Goal: Transaction & Acquisition: Subscribe to service/newsletter

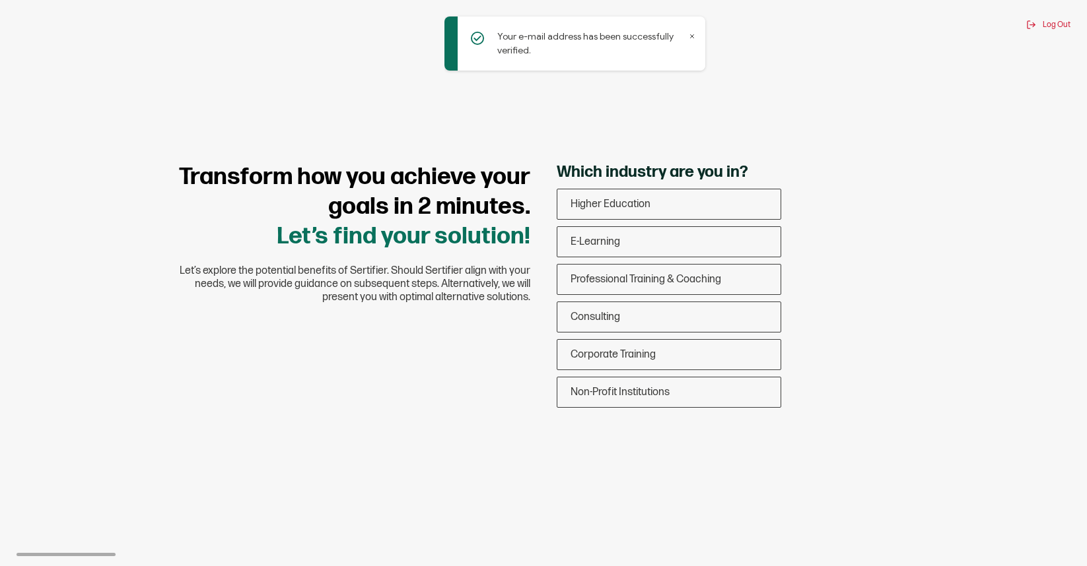
click at [692, 34] on icon at bounding box center [692, 36] width 7 height 7
click at [728, 353] on div "Corporate Training" at bounding box center [668, 354] width 223 height 31
click at [0, 0] on input "Corporate Training" at bounding box center [0, 0] width 0 height 0
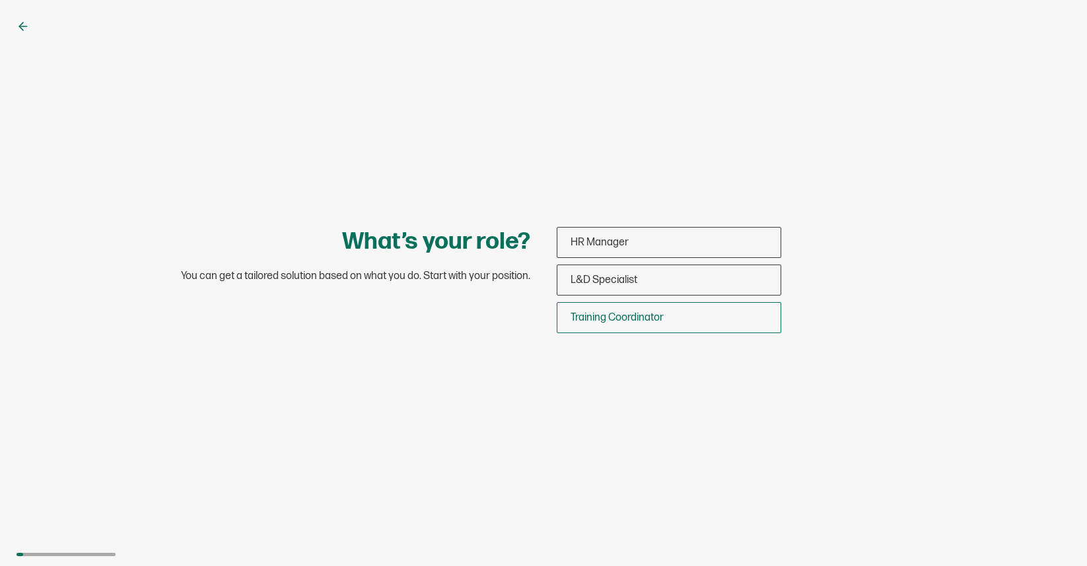
click at [723, 318] on div "Training Coordinator" at bounding box center [668, 317] width 223 height 31
click at [0, 0] on input "Training Coordinator" at bounding box center [0, 0] width 0 height 0
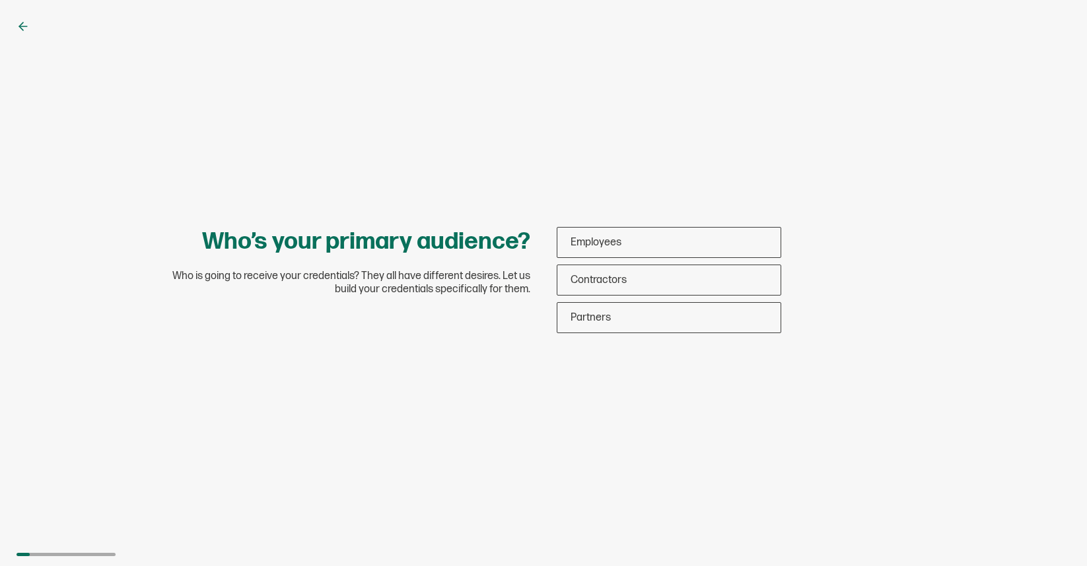
click at [723, 318] on div "Partners" at bounding box center [668, 317] width 223 height 31
click at [0, 0] on input "Partners" at bounding box center [0, 0] width 0 height 0
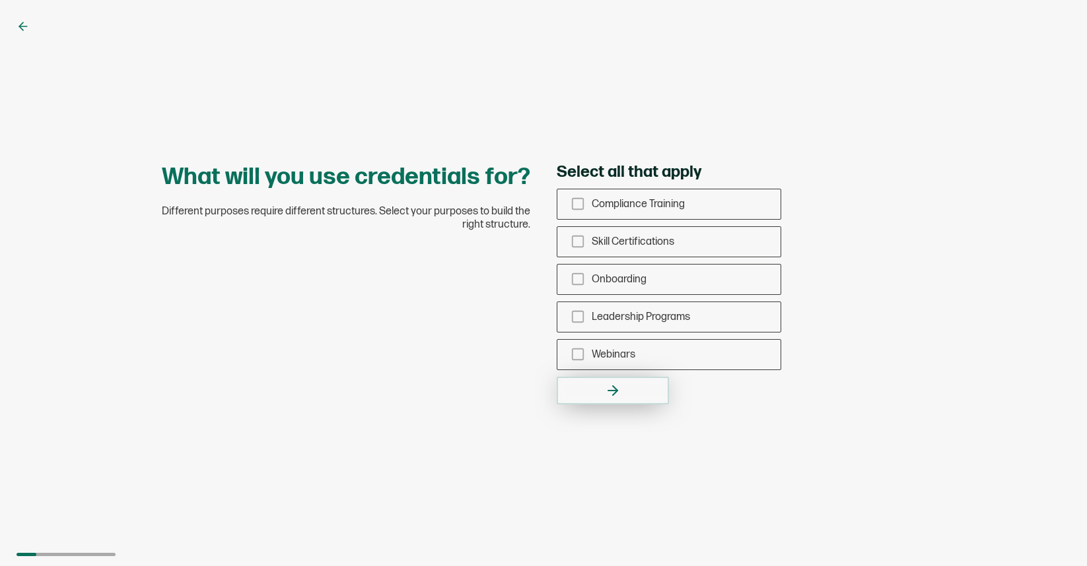
click at [641, 382] on button "button" at bounding box center [613, 391] width 112 height 28
click at [710, 236] on div "Skill Certifications" at bounding box center [668, 241] width 223 height 31
click at [0, 0] on input "Skill Certifications" at bounding box center [0, 0] width 0 height 0
click at [637, 385] on button "button" at bounding box center [613, 391] width 112 height 28
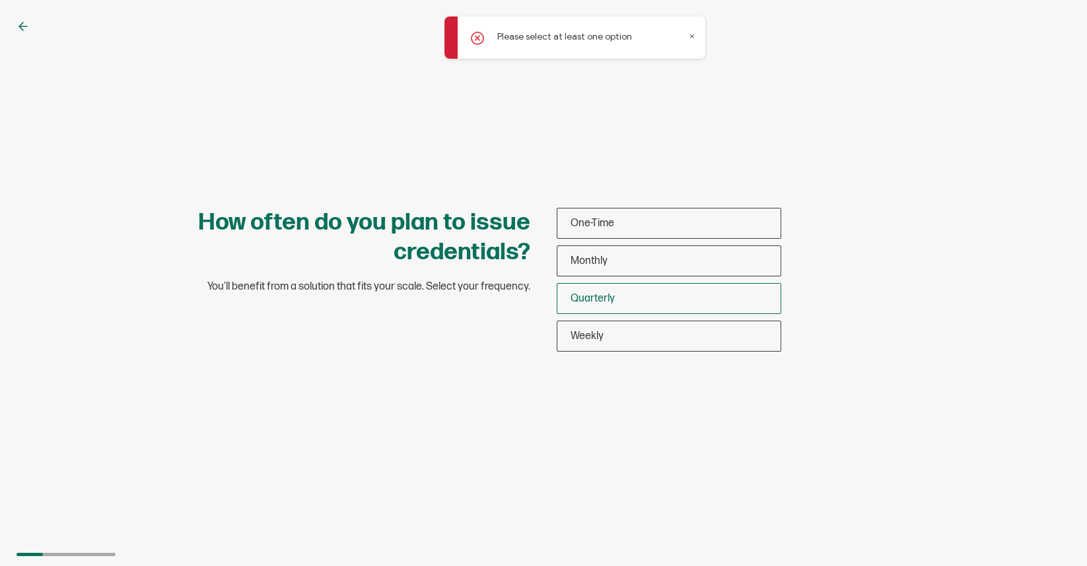
click at [645, 291] on div "Quarterly" at bounding box center [668, 298] width 223 height 31
click at [0, 0] on input "Quarterly" at bounding box center [0, 0] width 0 height 0
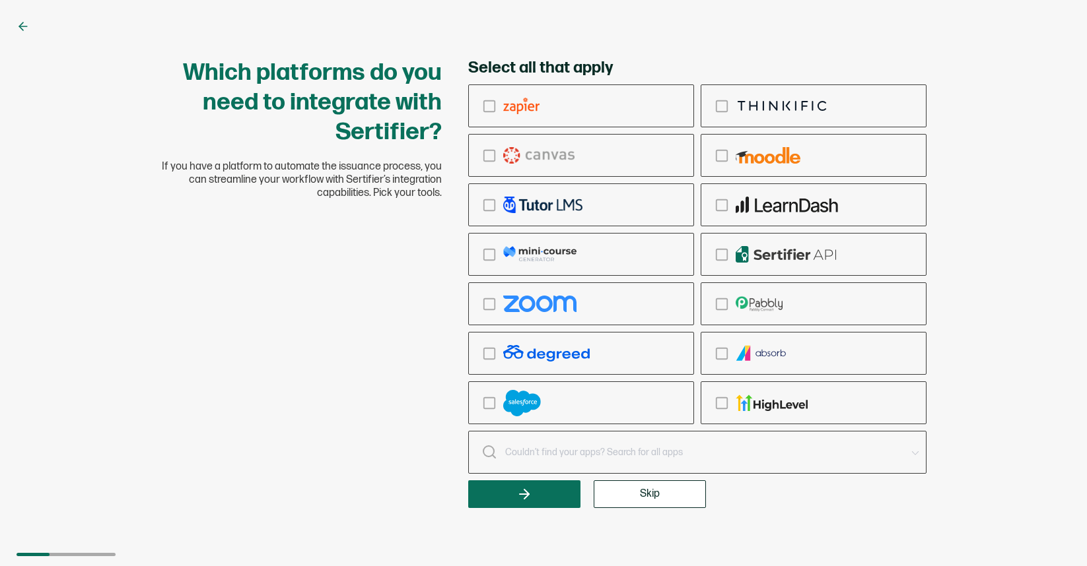
click at [512, 446] on input "text" at bounding box center [704, 453] width 401 height 18
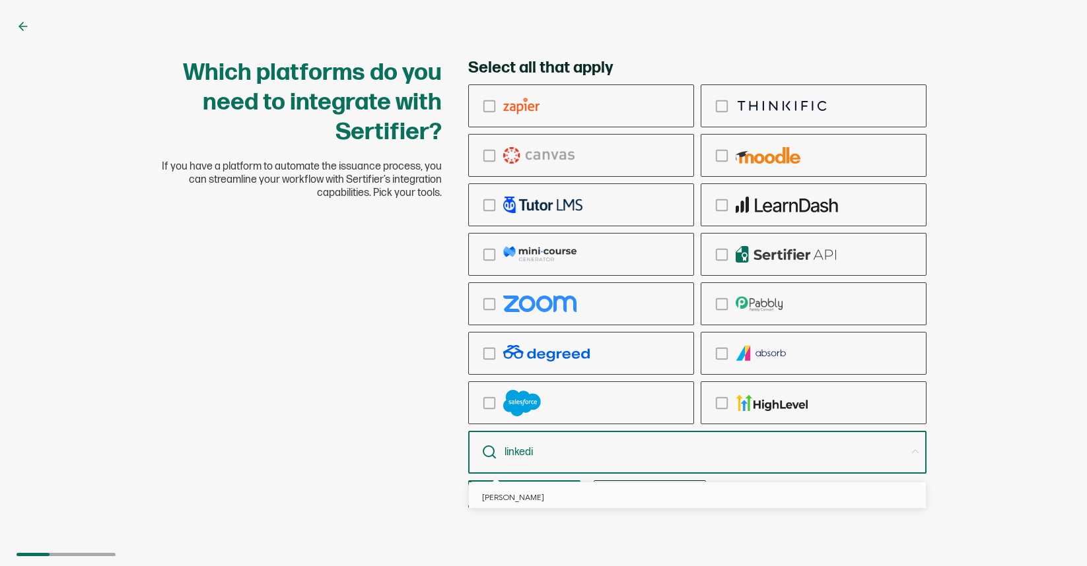
type input "linkedin"
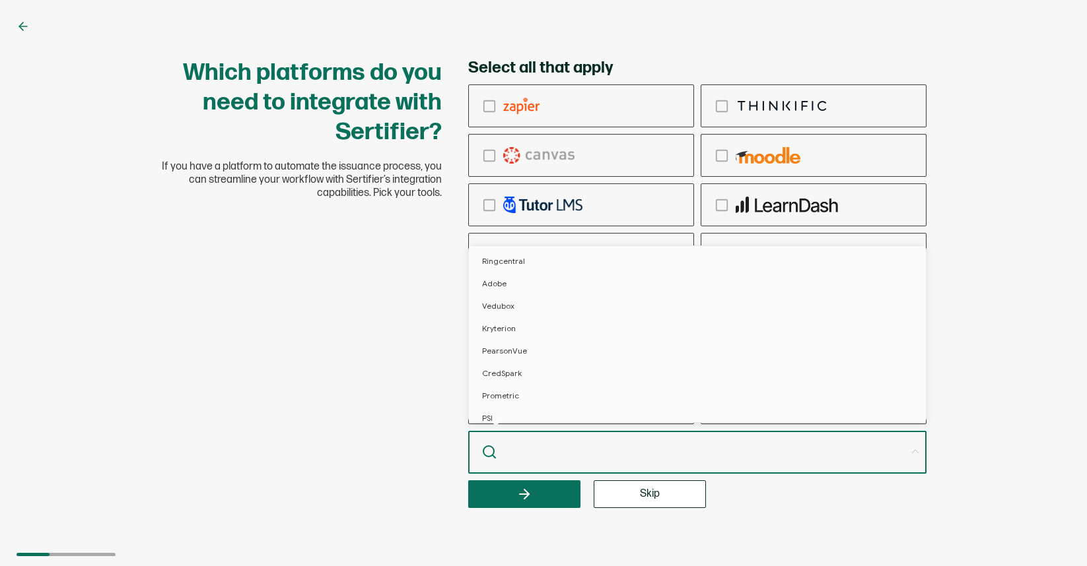
click at [370, 375] on div "Which platforms do you need to integrate with Sertifier? If you have a platform…" at bounding box center [543, 283] width 792 height 450
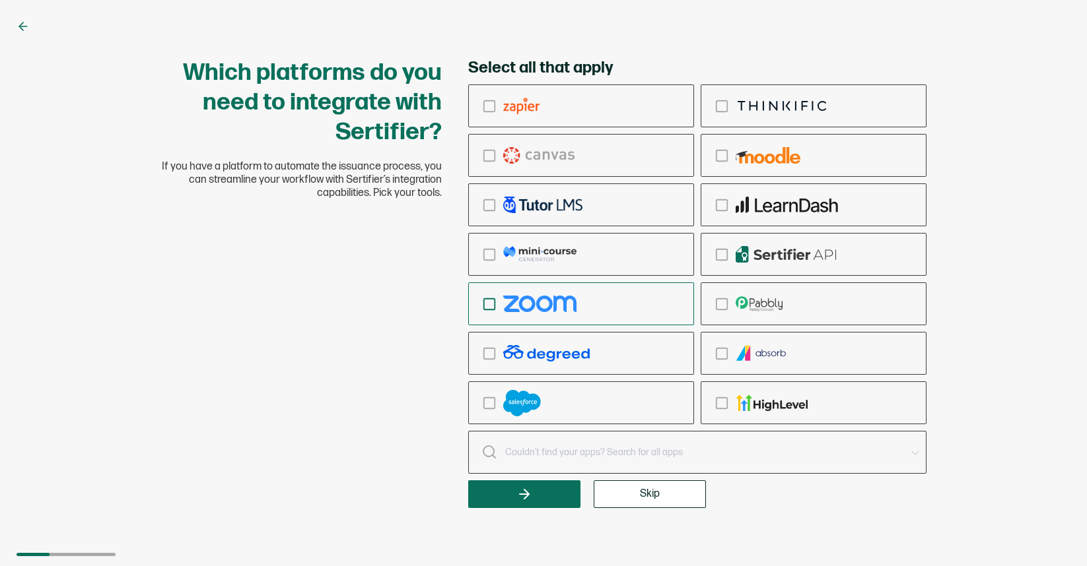
click at [485, 302] on icon "checkbox-group" at bounding box center [489, 304] width 15 height 15
click at [0, 0] on input "checkbox-group" at bounding box center [0, 0] width 0 height 0
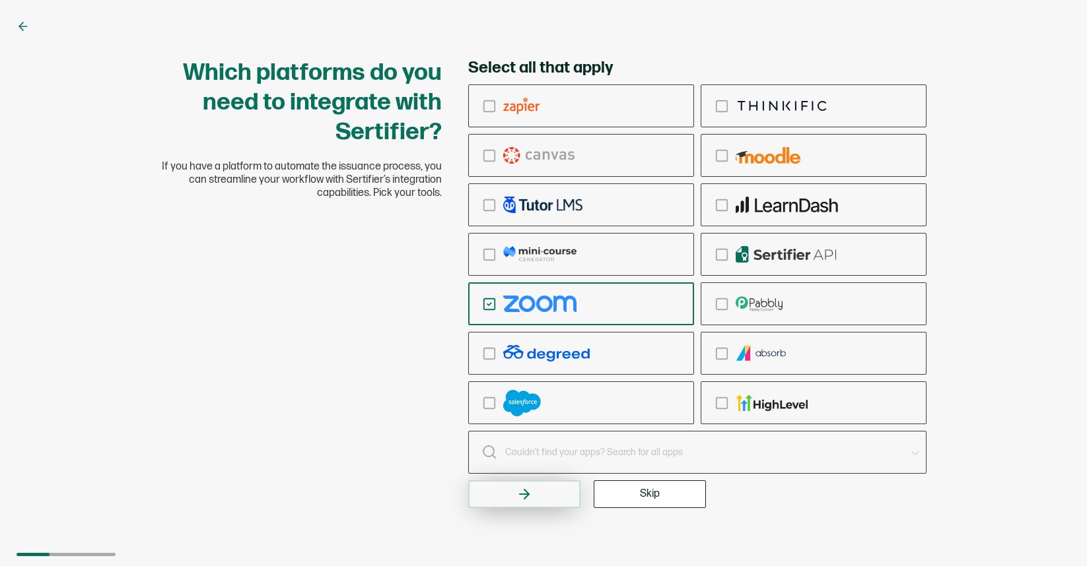
click at [555, 495] on button "button" at bounding box center [524, 495] width 112 height 28
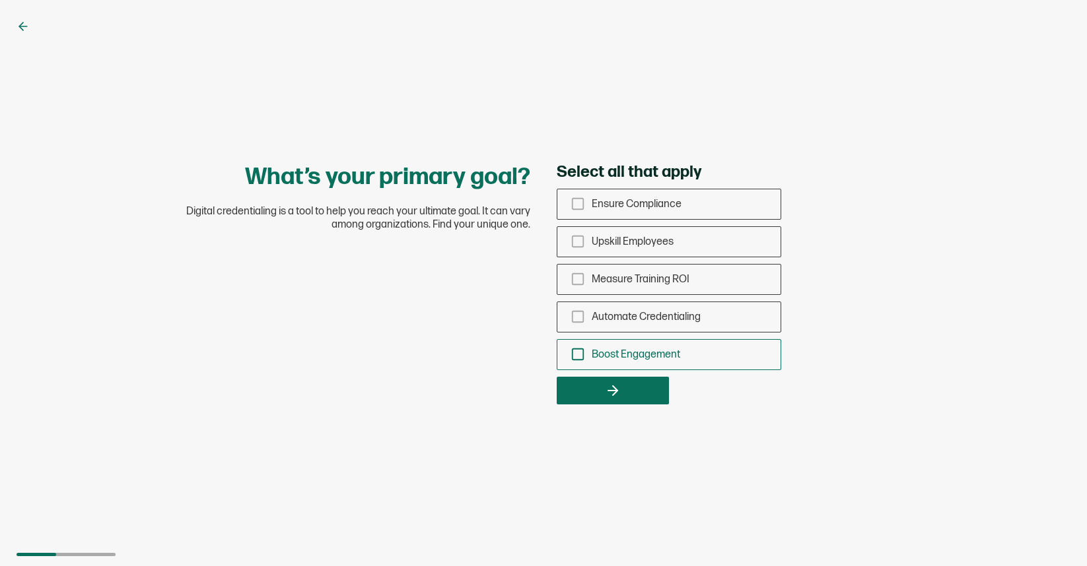
click at [577, 349] on rect "checkbox-group" at bounding box center [577, 354] width 11 height 11
click at [0, 0] on input "Boost Engagement" at bounding box center [0, 0] width 0 height 0
click at [578, 318] on icon "checkbox-group" at bounding box center [577, 317] width 15 height 15
click at [0, 0] on input "Automate Credentialing" at bounding box center [0, 0] width 0 height 0
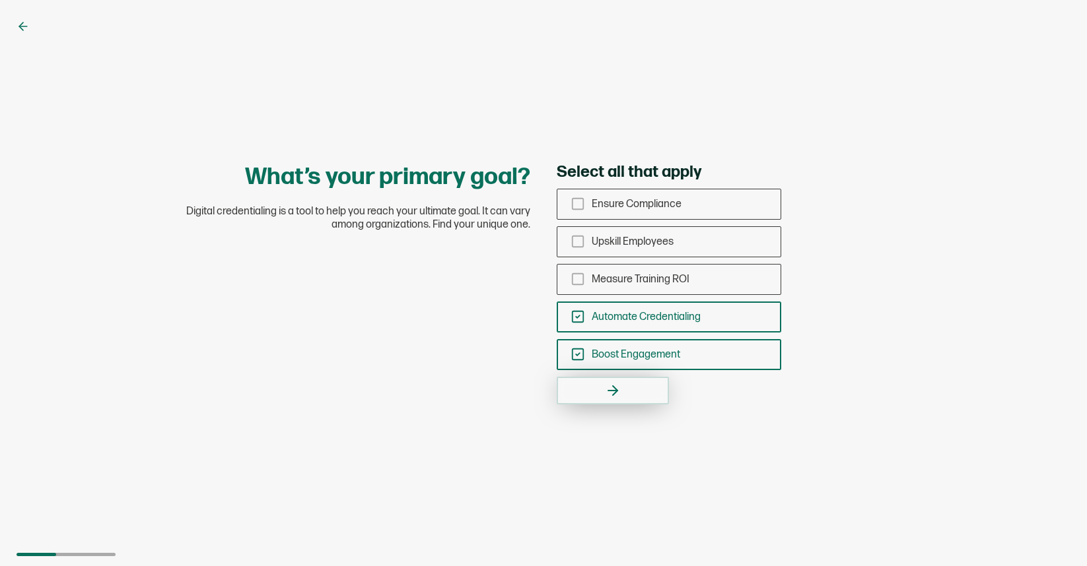
click at [582, 382] on button "button" at bounding box center [613, 391] width 112 height 28
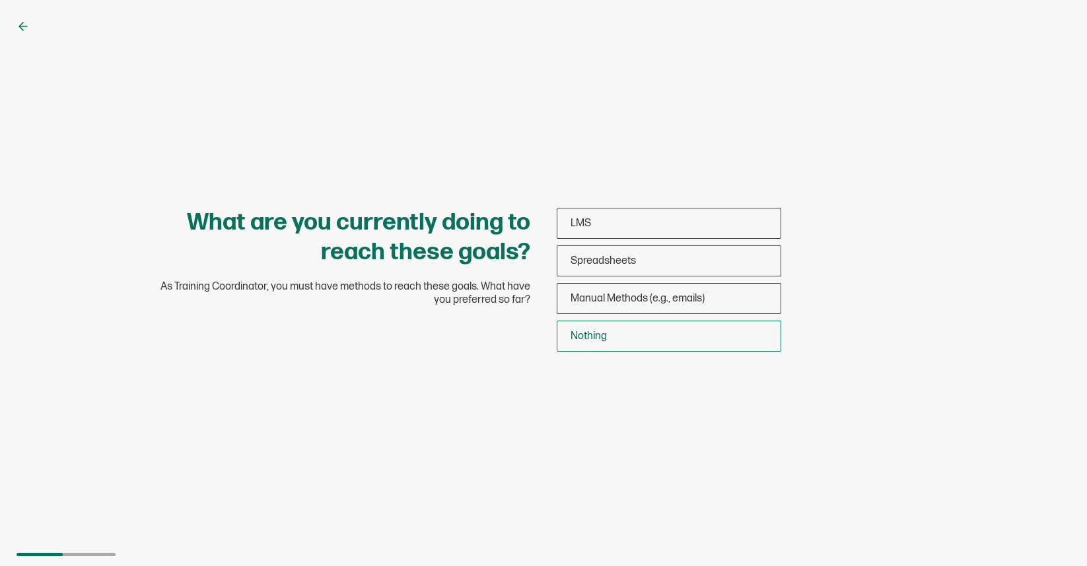
click at [589, 343] on div "Nothing" at bounding box center [668, 336] width 223 height 31
click at [0, 0] on input "Nothing" at bounding box center [0, 0] width 0 height 0
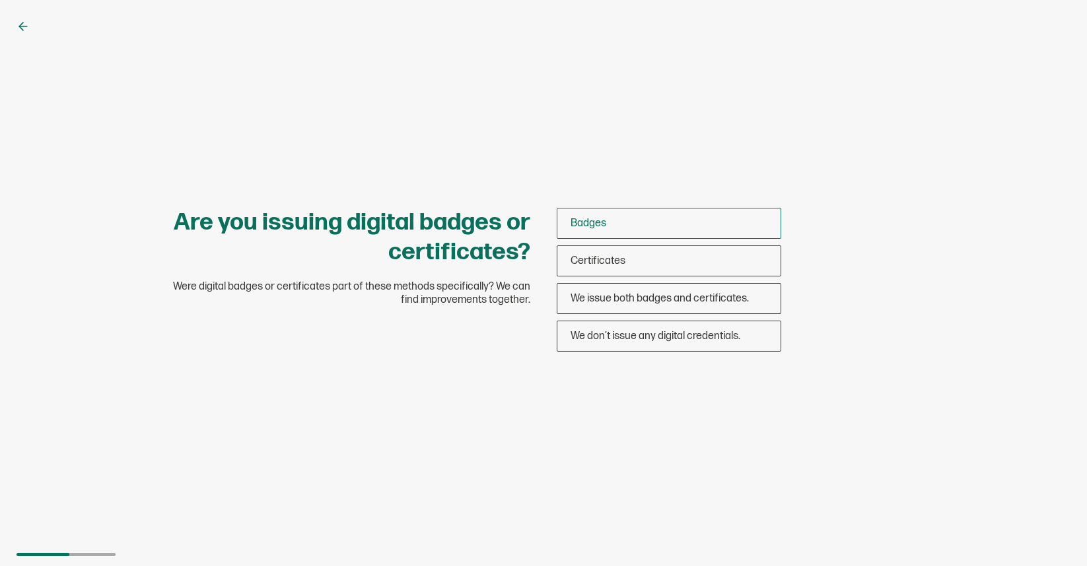
click at [603, 231] on div "Badges" at bounding box center [668, 223] width 223 height 31
click at [0, 0] on input "Badges" at bounding box center [0, 0] width 0 height 0
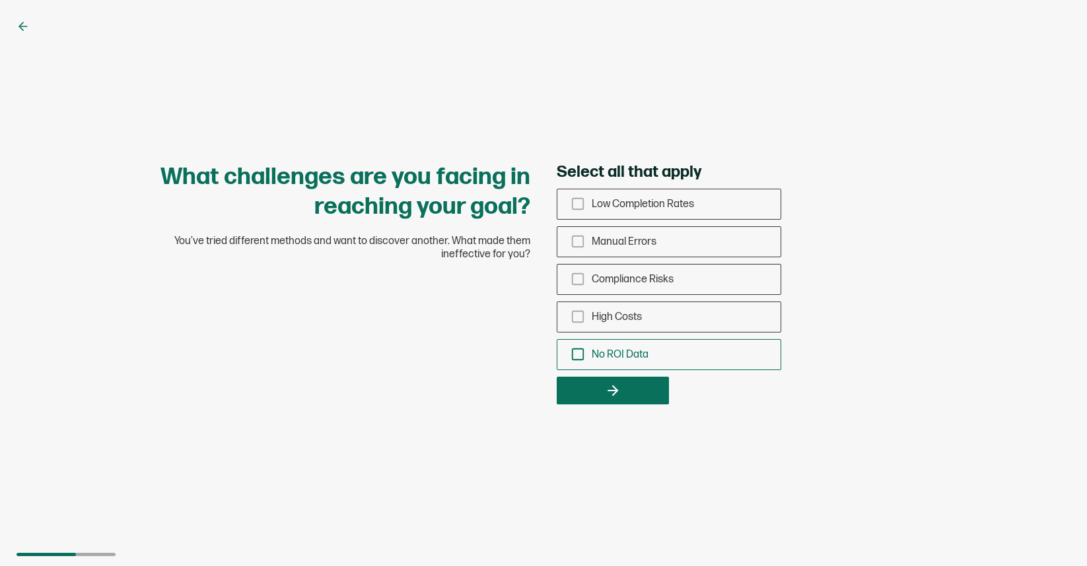
click at [573, 356] on icon "checkbox-group" at bounding box center [577, 354] width 15 height 15
click at [0, 0] on input "No ROI Data" at bounding box center [0, 0] width 0 height 0
click at [578, 395] on button "button" at bounding box center [613, 391] width 112 height 28
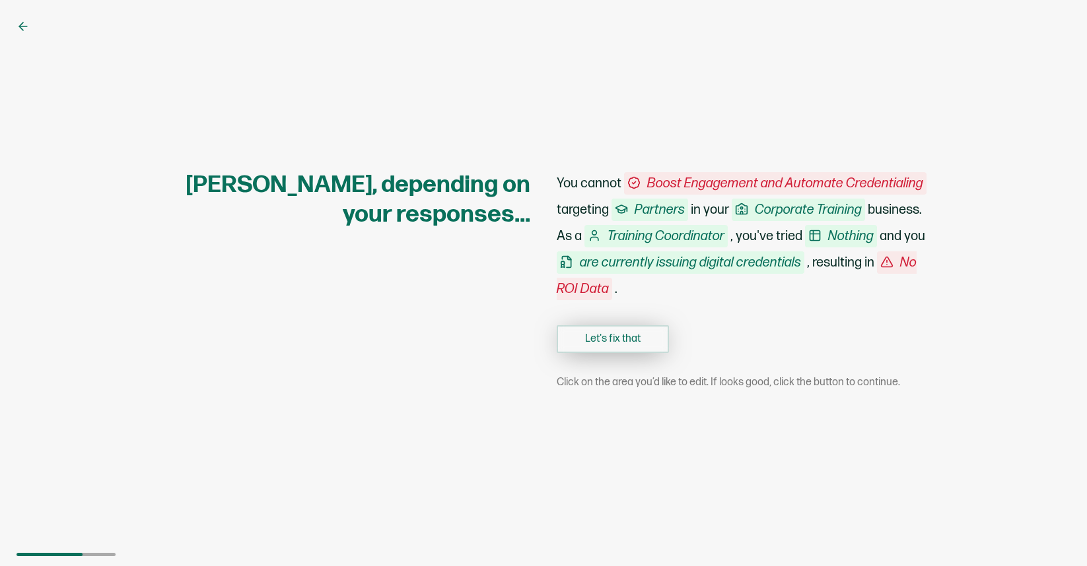
click at [602, 337] on button "Let's fix that" at bounding box center [613, 339] width 112 height 28
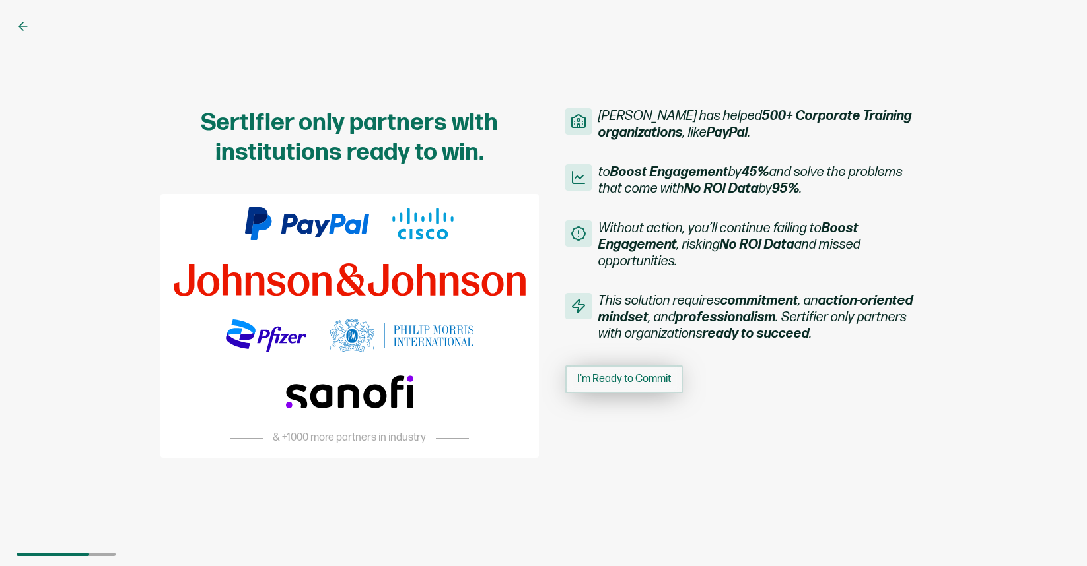
click at [608, 385] on span "I'm Ready to Commit" at bounding box center [624, 379] width 94 height 11
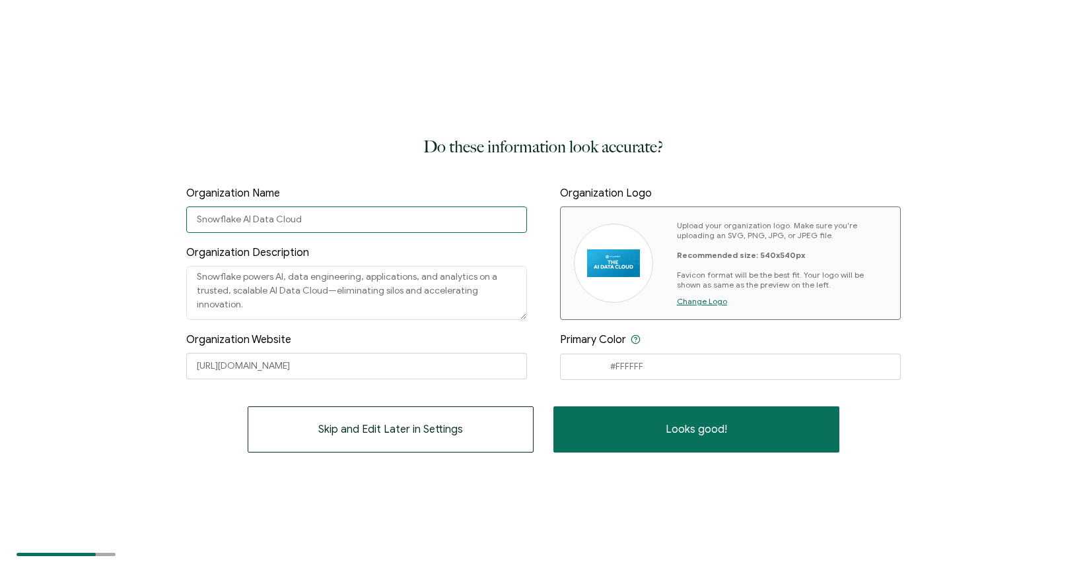
click at [268, 224] on input "Snowflake AI Data Cloud" at bounding box center [356, 220] width 341 height 26
type input "Silicon Valley AI Hub"
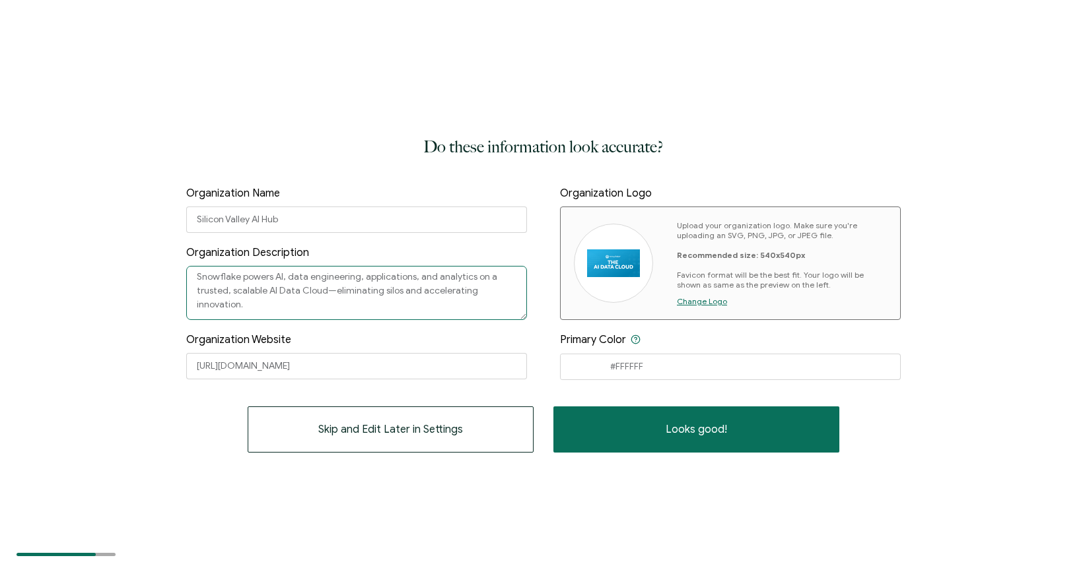
click at [275, 296] on textarea "Snowflake powers AI, data engineering, applications, and analytics on a trusted…" at bounding box center [356, 293] width 341 height 54
click at [273, 309] on textarea "Snowflake powers AI, data engineering, applications, and analytics on a trusted…" at bounding box center [356, 293] width 341 height 54
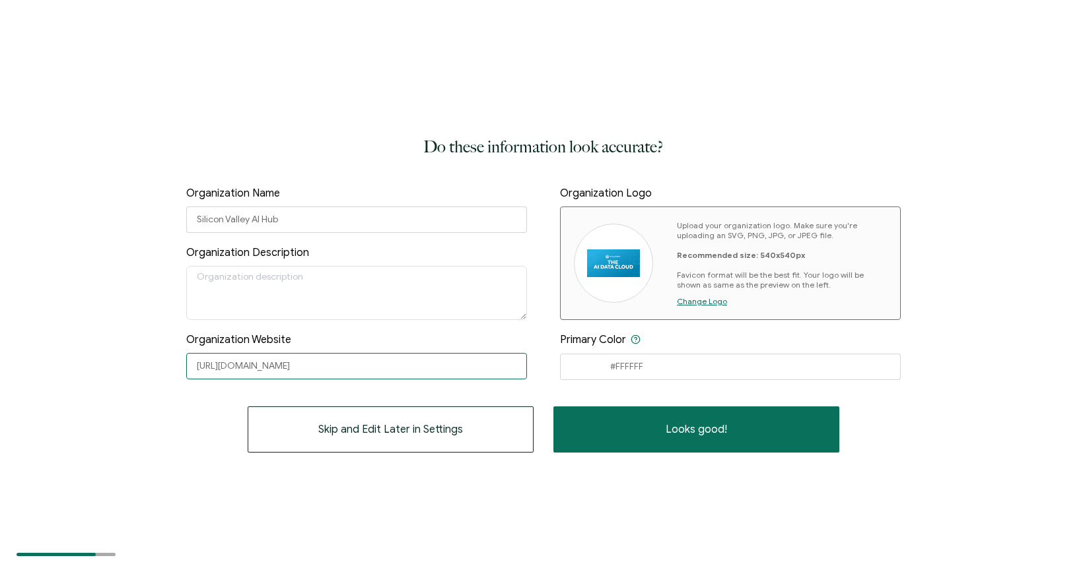
click at [278, 371] on input "https://www.snowflake.com/en/" at bounding box center [356, 366] width 341 height 26
click at [232, 360] on input "https://www.snowflake.com/en/" at bounding box center [356, 366] width 341 height 26
paste input "siliconvalleyaihub.com"
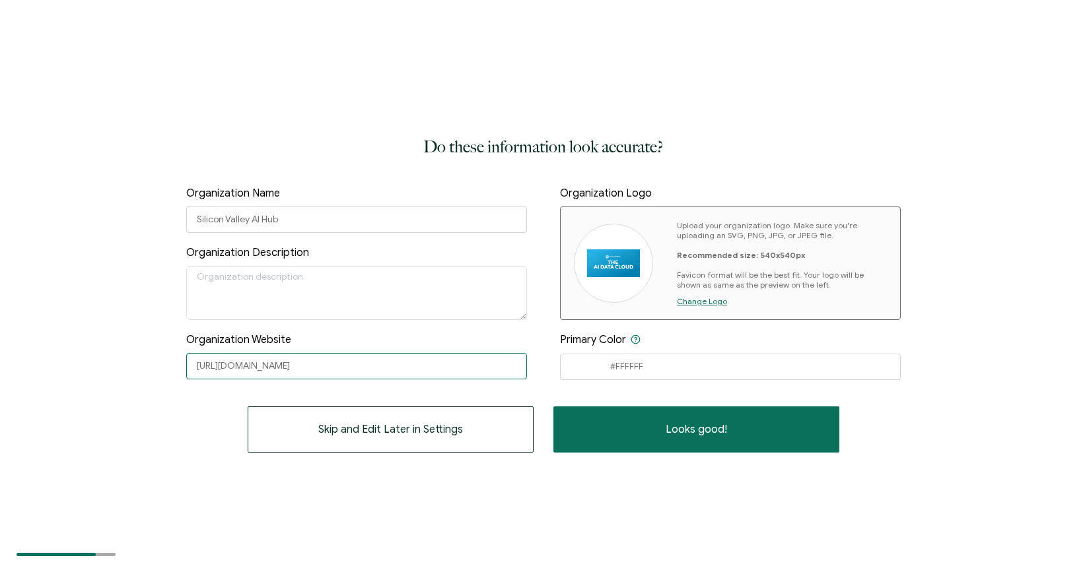
type input "https://siliconvalleyaihub.com/"
click at [620, 254] on img at bounding box center [613, 264] width 53 height 28
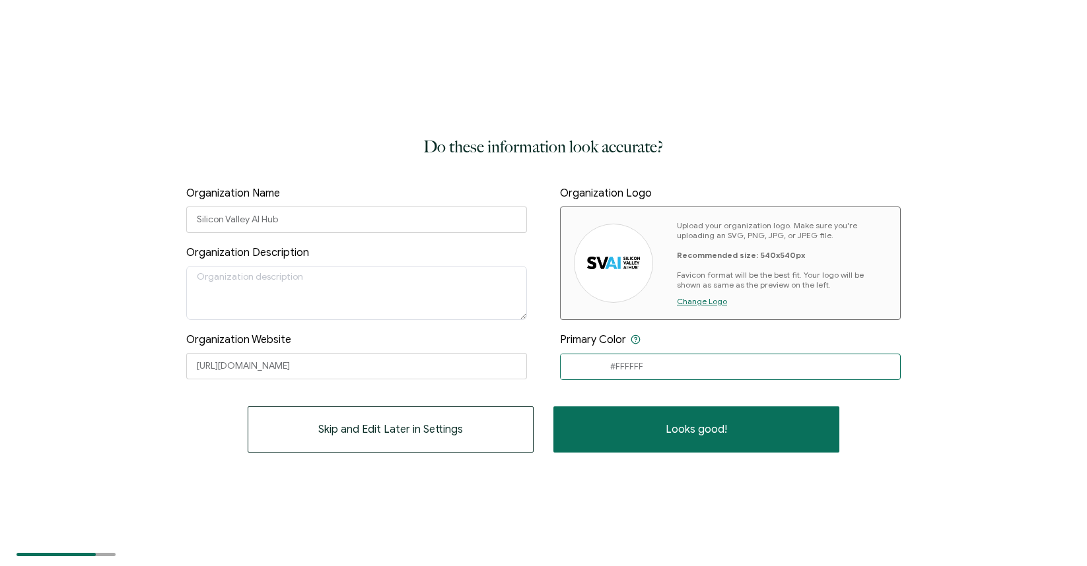
click at [619, 366] on input "#FFFFFF" at bounding box center [730, 367] width 341 height 26
click at [639, 366] on input "#FFFFFF" at bounding box center [730, 367] width 341 height 26
type input "#1F299c"
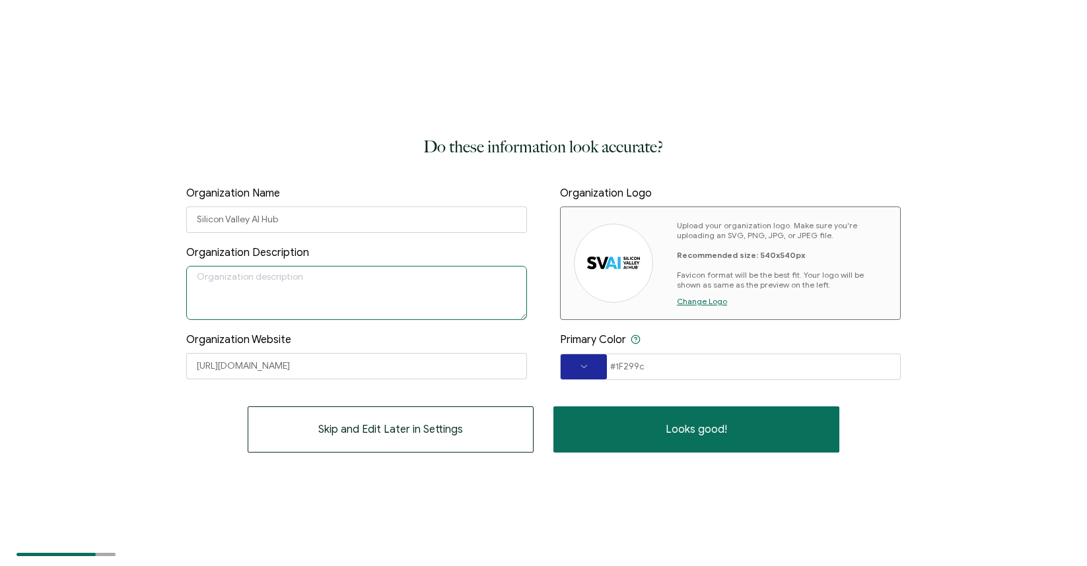
click at [293, 298] on textarea at bounding box center [356, 293] width 341 height 54
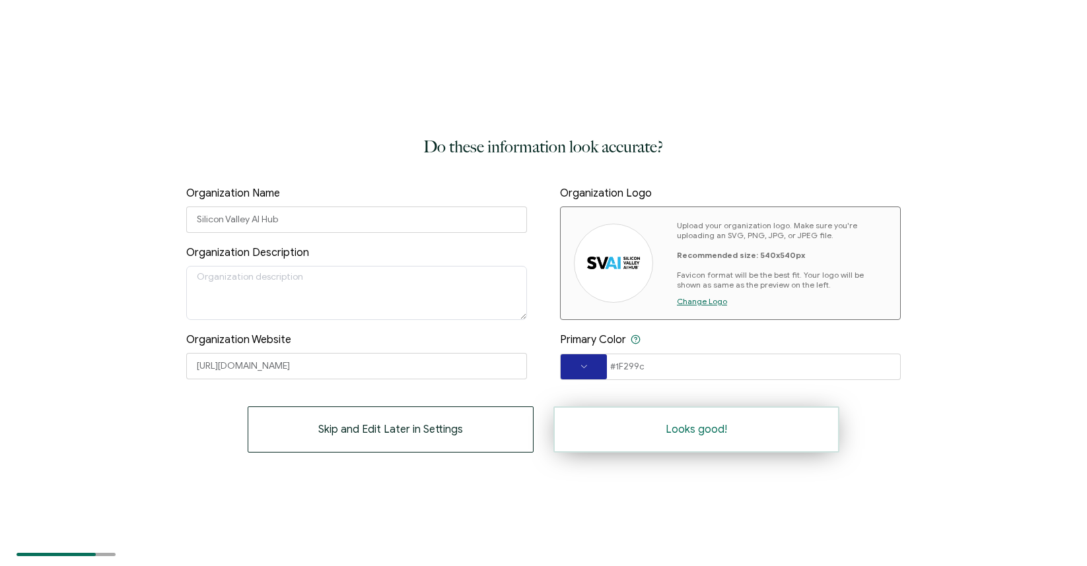
click at [679, 434] on span "Looks good!" at bounding box center [696, 430] width 61 height 11
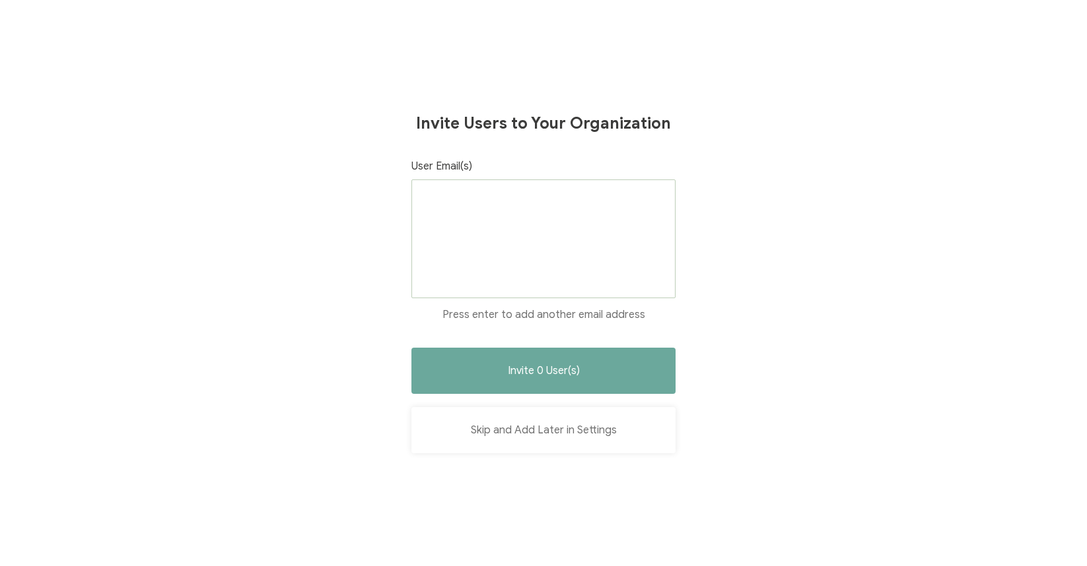
click at [547, 435] on button "Skip and Add Later in Settings" at bounding box center [543, 430] width 264 height 46
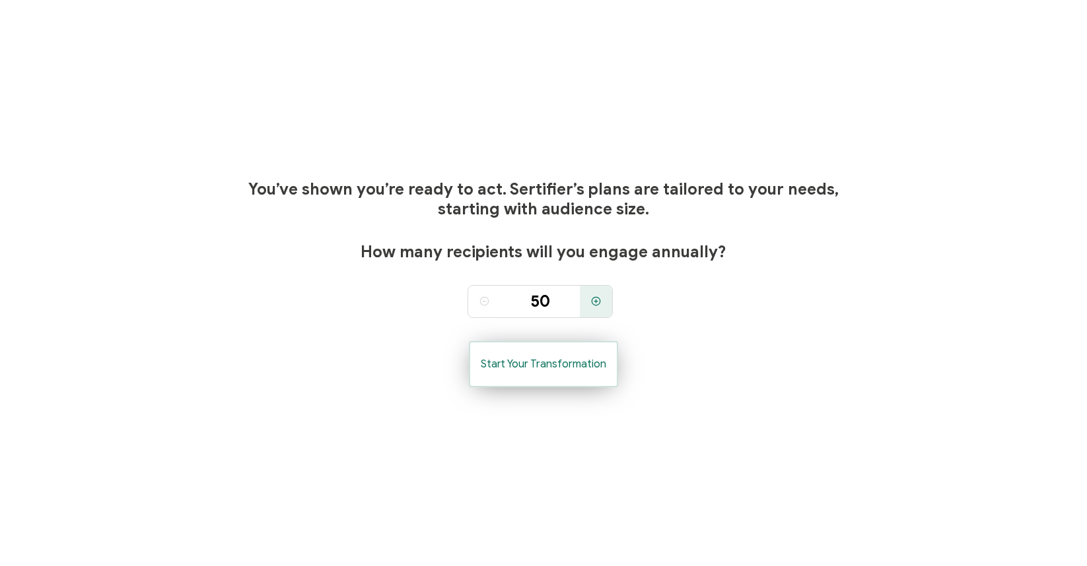
click at [561, 368] on span "Start Your Transformation" at bounding box center [543, 364] width 125 height 11
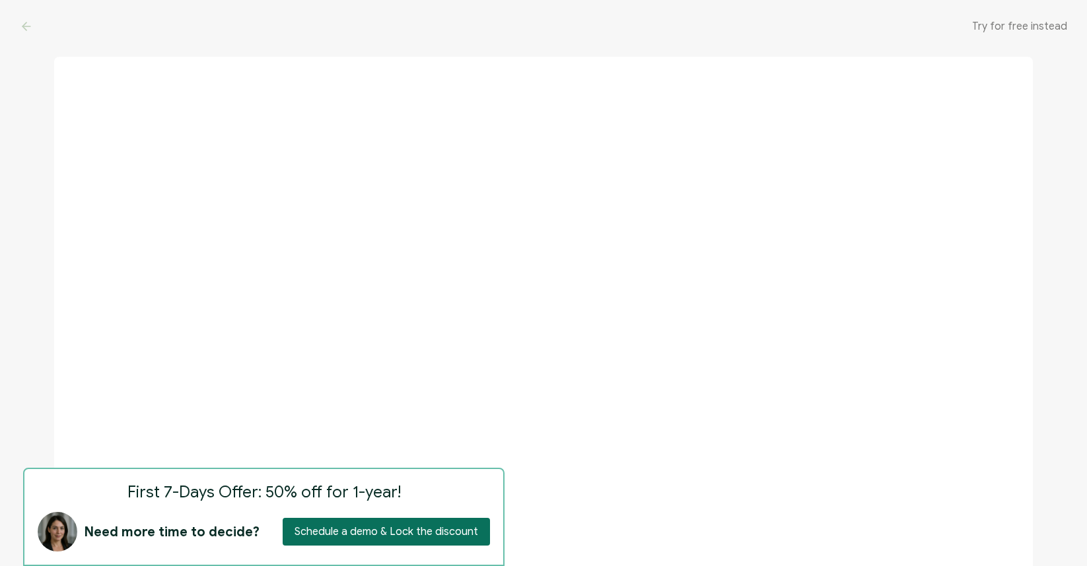
click at [1025, 33] on div "Try for free instead" at bounding box center [543, 26] width 1087 height 53
click at [1022, 26] on span "Try for free instead" at bounding box center [1019, 26] width 95 height 13
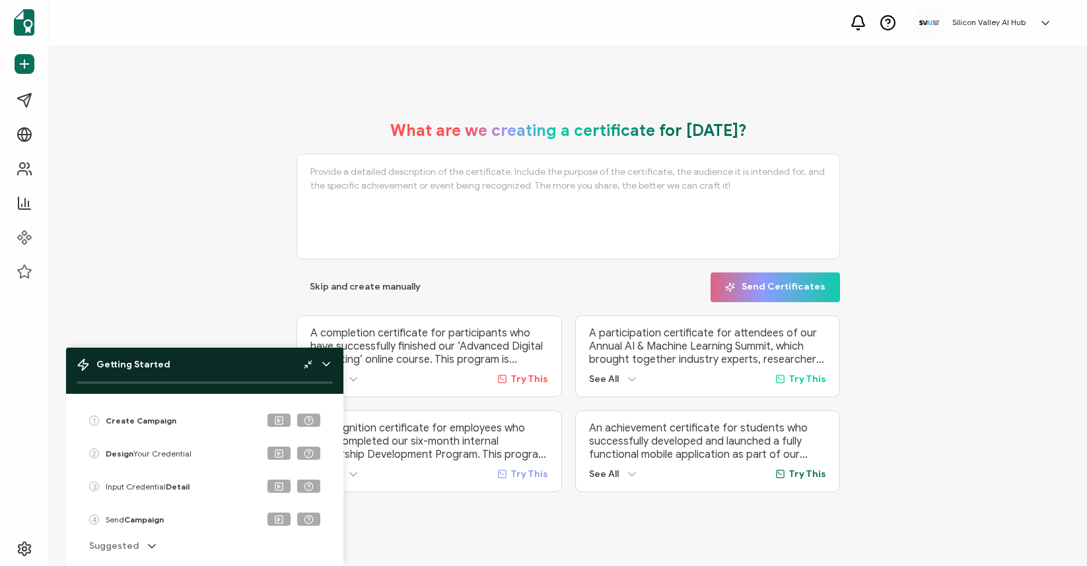
click at [329, 360] on icon at bounding box center [326, 364] width 13 height 13
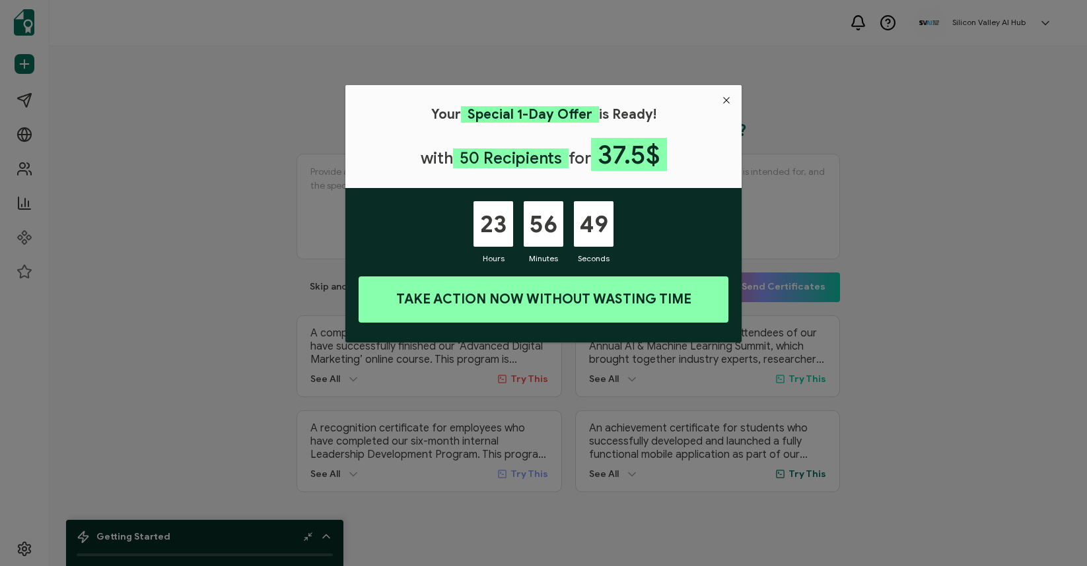
click at [727, 95] on icon "Close" at bounding box center [726, 100] width 11 height 11
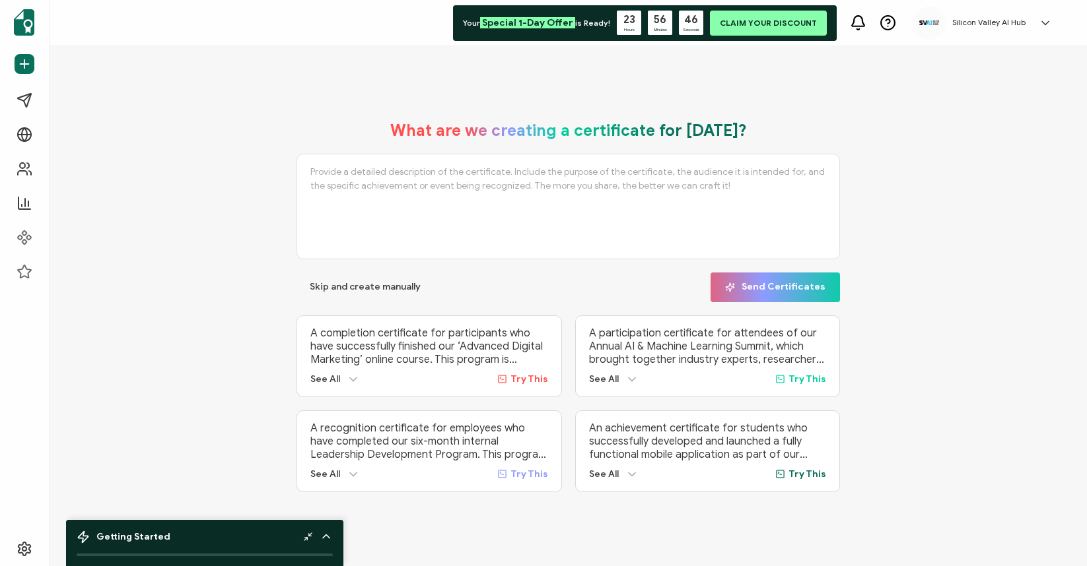
click at [447, 184] on textarea at bounding box center [567, 207] width 543 height 106
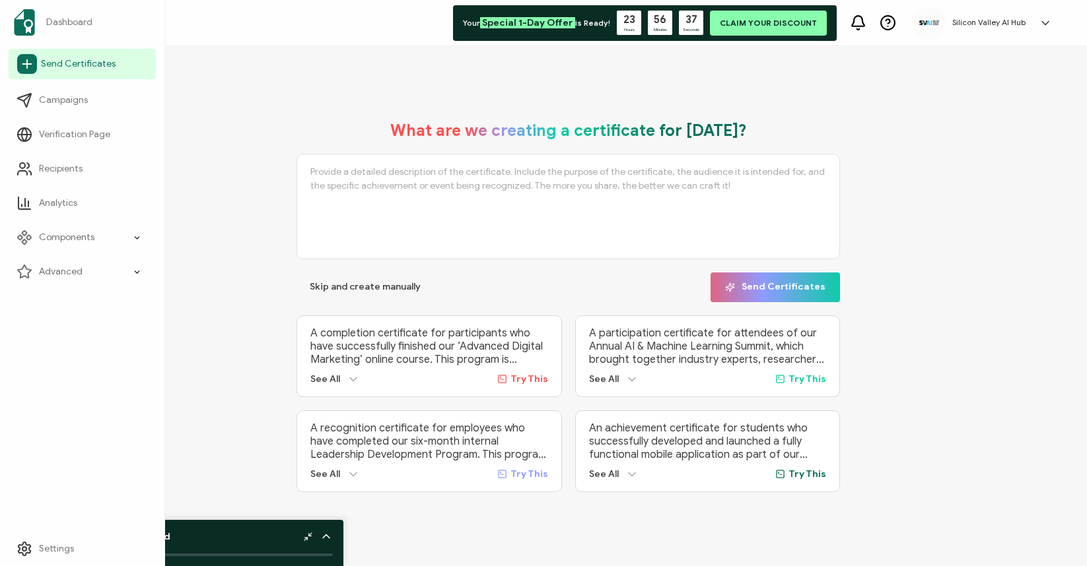
click at [67, 65] on span "Send Certificates" at bounding box center [78, 63] width 75 height 13
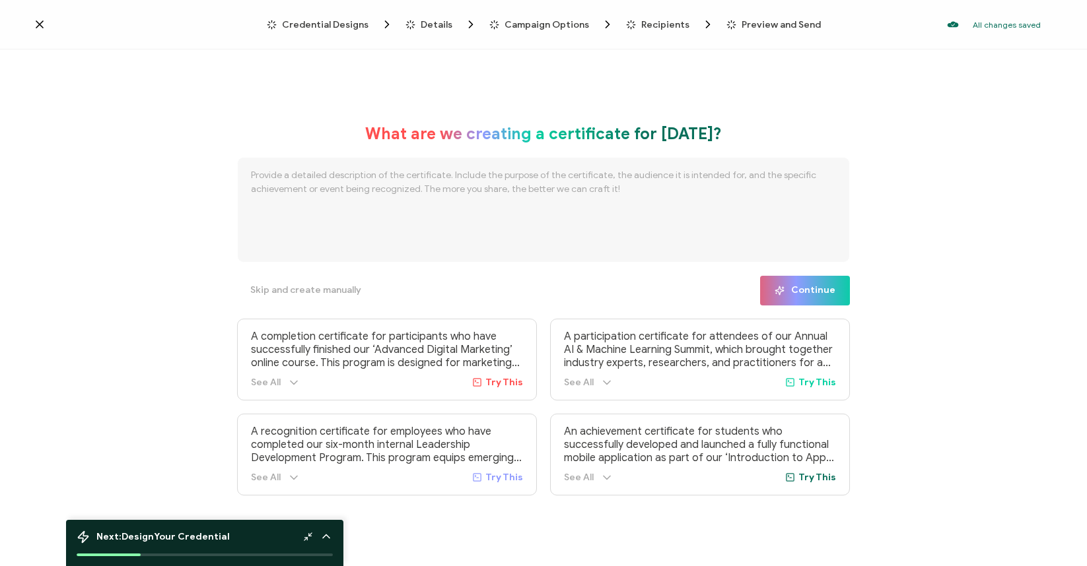
click at [383, 26] on icon "Breadcrumb" at bounding box center [386, 24] width 13 height 13
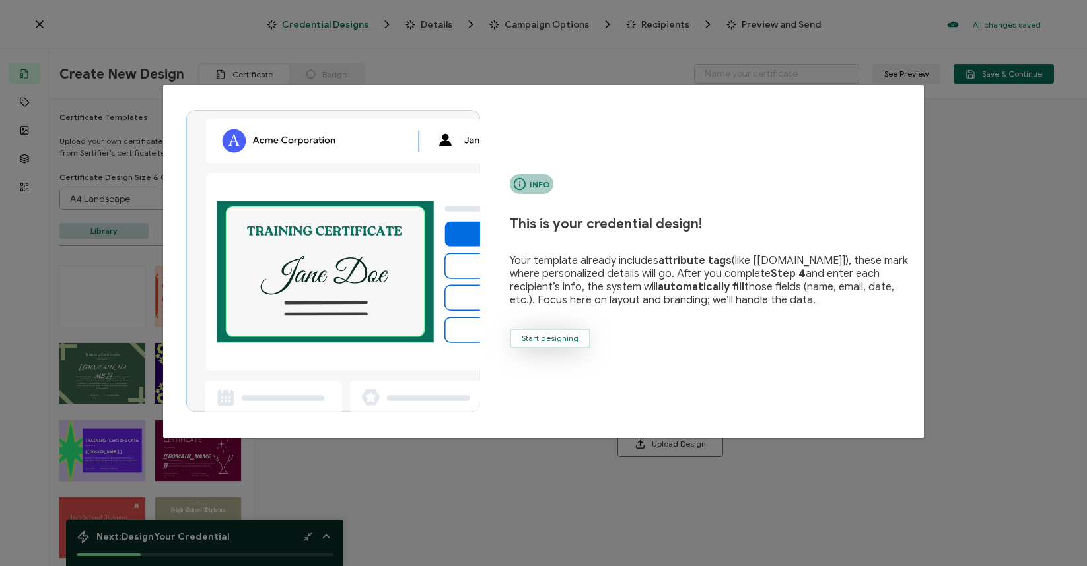
click at [533, 341] on span "Start designing" at bounding box center [550, 339] width 57 height 8
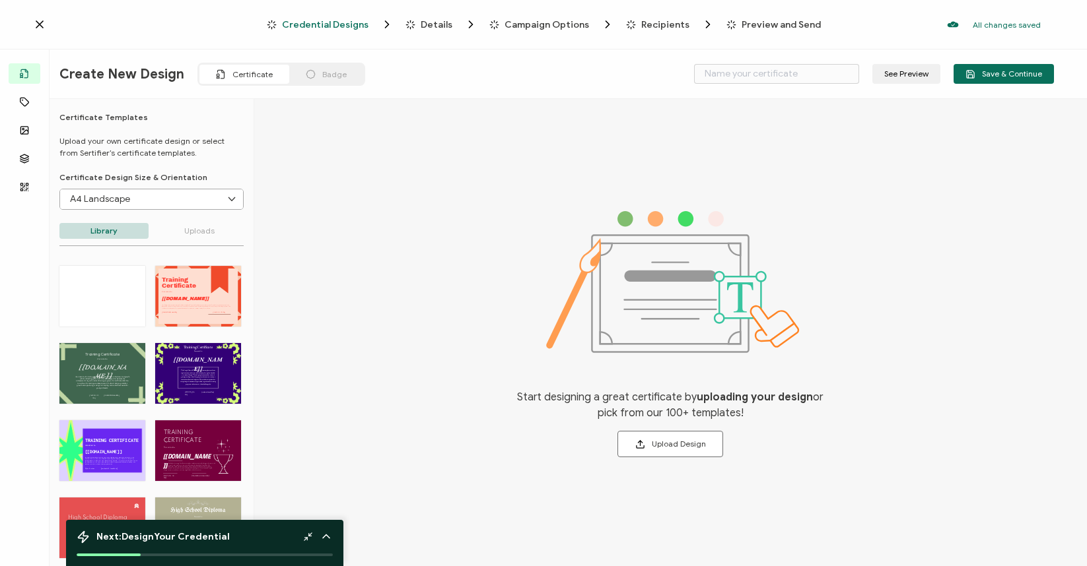
click at [327, 71] on span "Badge" at bounding box center [334, 74] width 24 height 10
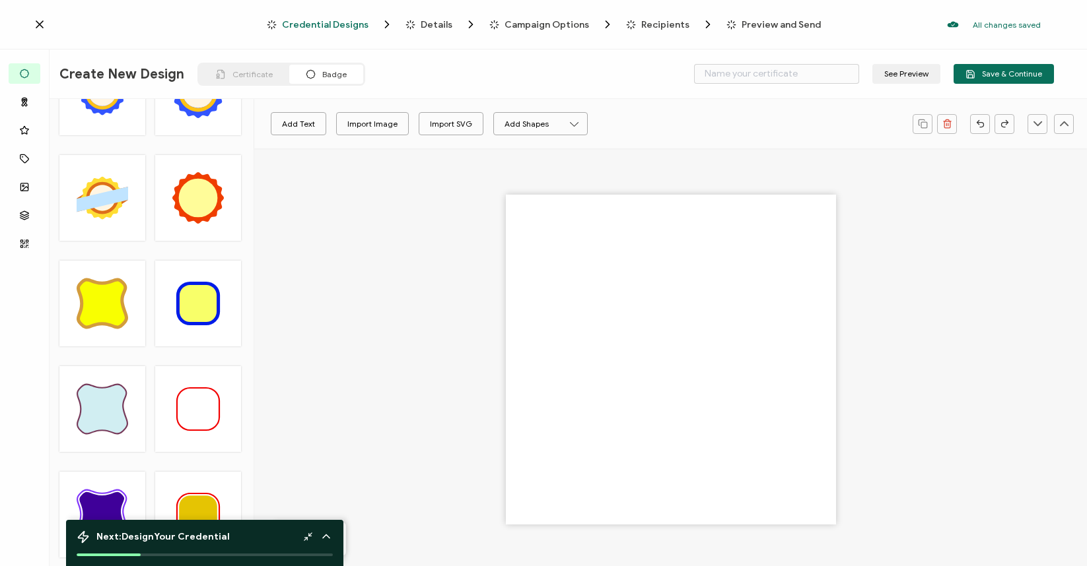
scroll to position [1156, 0]
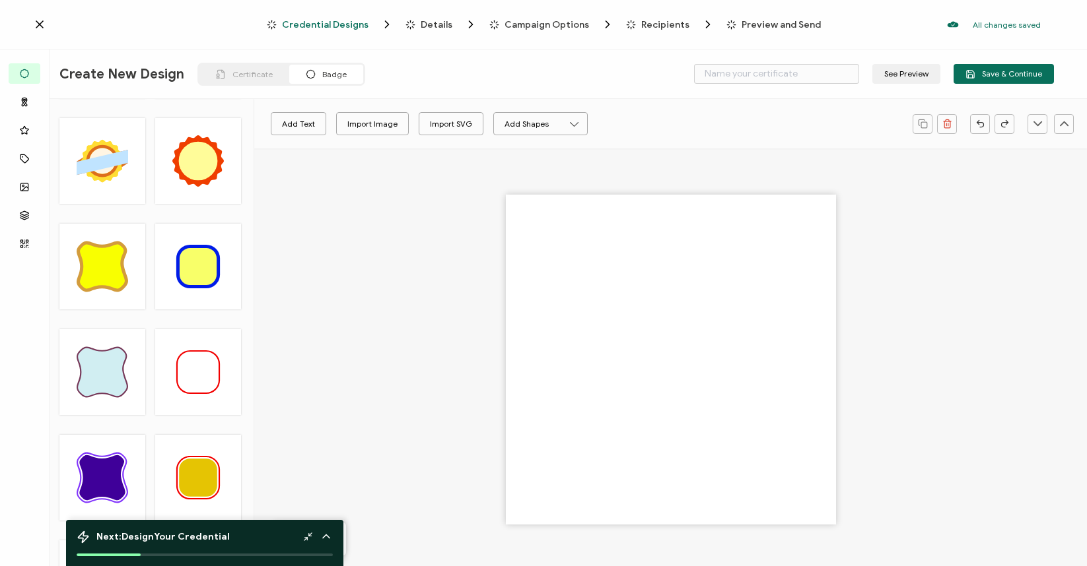
click at [325, 539] on icon at bounding box center [326, 536] width 13 height 13
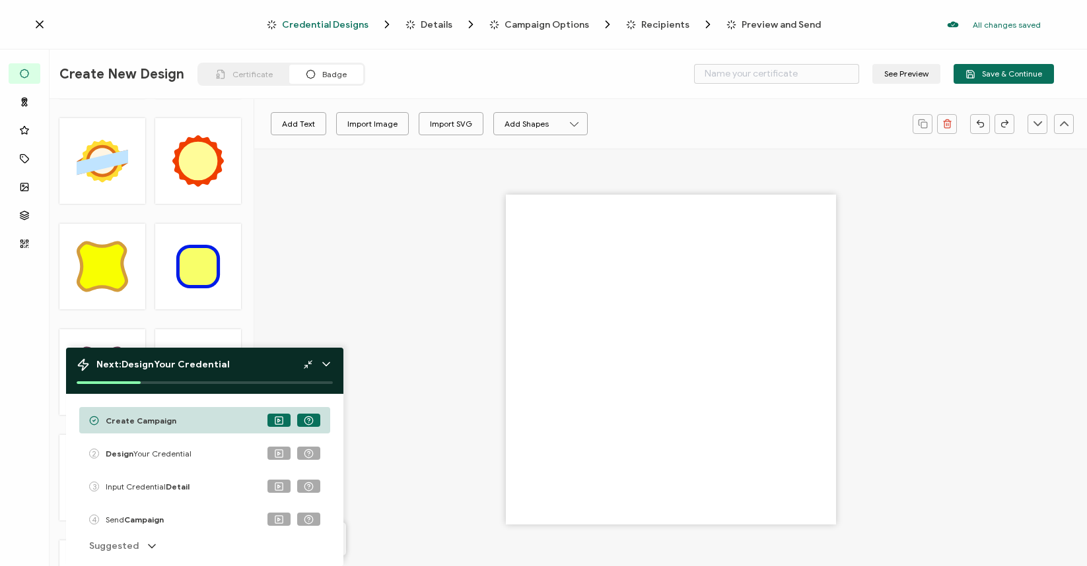
click at [329, 363] on icon at bounding box center [326, 364] width 7 height 3
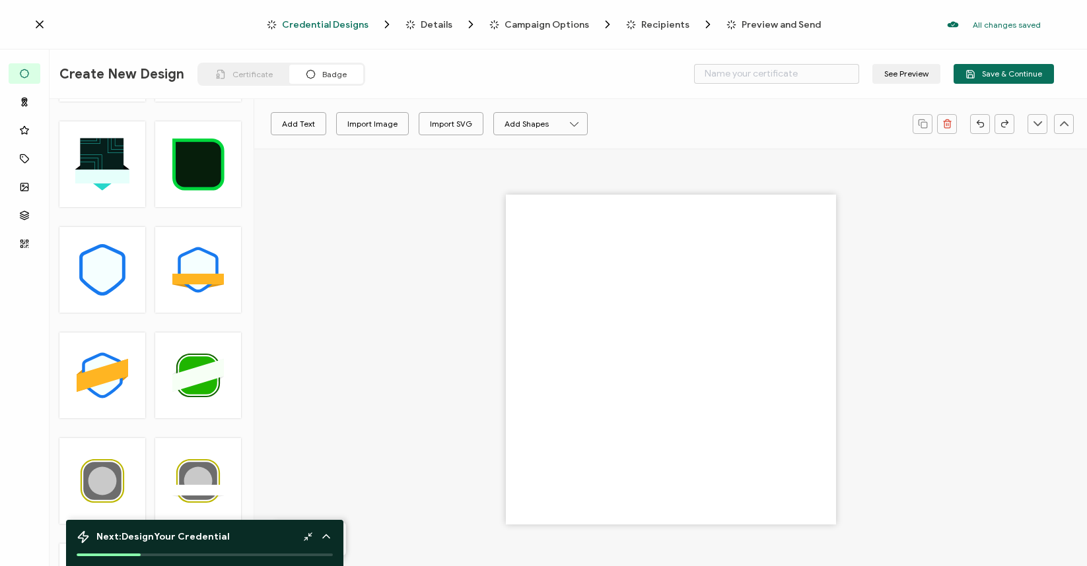
scroll to position [135, 0]
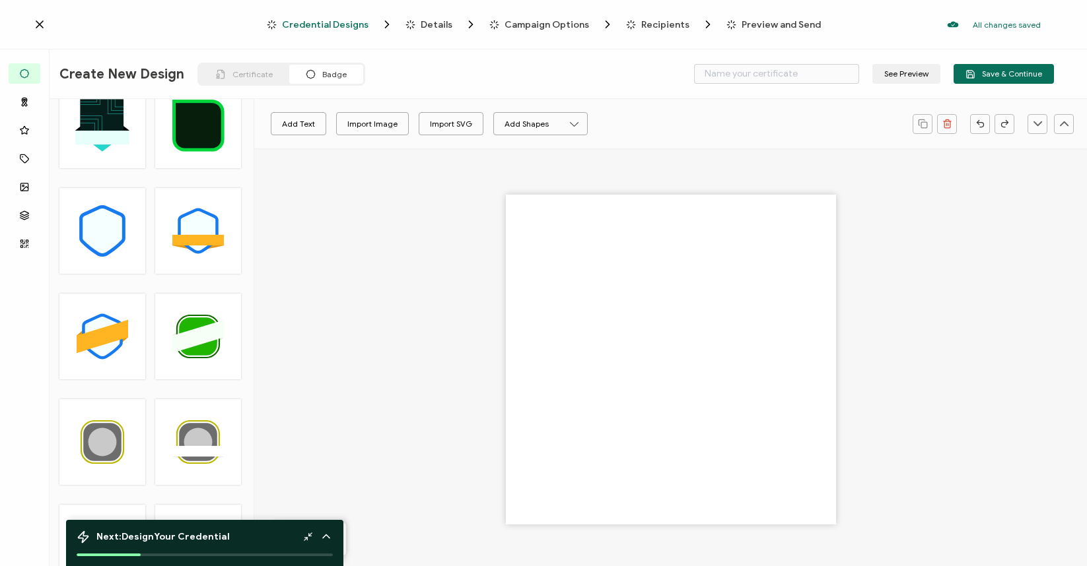
click at [118, 225] on icon at bounding box center [103, 231] width 40 height 45
type input "Navy"
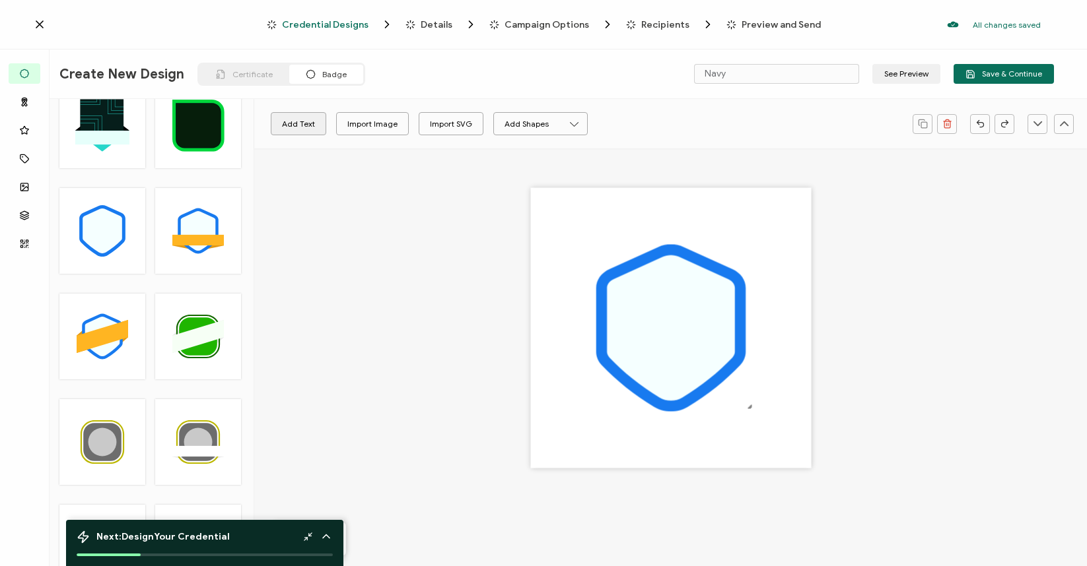
click at [302, 129] on button "Add Text" at bounding box center [298, 123] width 55 height 23
click at [662, 331] on pre "Edit this text" at bounding box center [670, 327] width 81 height 19
click at [666, 328] on pre "Edit this text" at bounding box center [670, 327] width 81 height 19
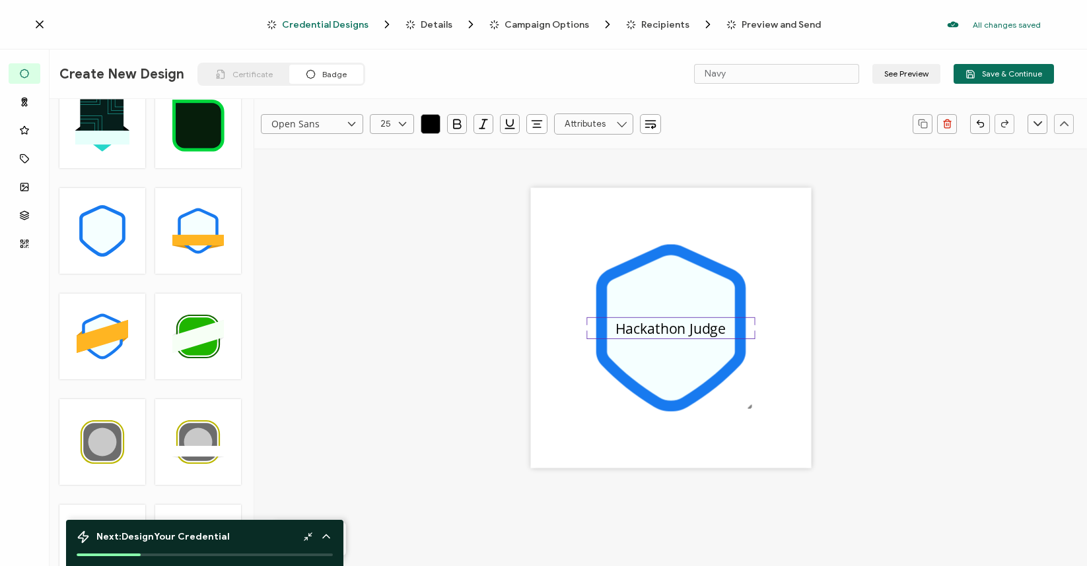
click at [634, 337] on pre "Hackathon Judge" at bounding box center [670, 327] width 110 height 19
click at [751, 322] on div "Hackathon Judge" at bounding box center [670, 328] width 168 height 22
click at [337, 120] on input "Open Sans" at bounding box center [312, 124] width 102 height 20
click at [405, 244] on div ".uuid-a2266d8d-2533-48ea-8c95-b82d1261961c{}.uuid-e85ab5fe-b955-4eb5-8857-8b3e3…" at bounding box center [671, 348] width 708 height 399
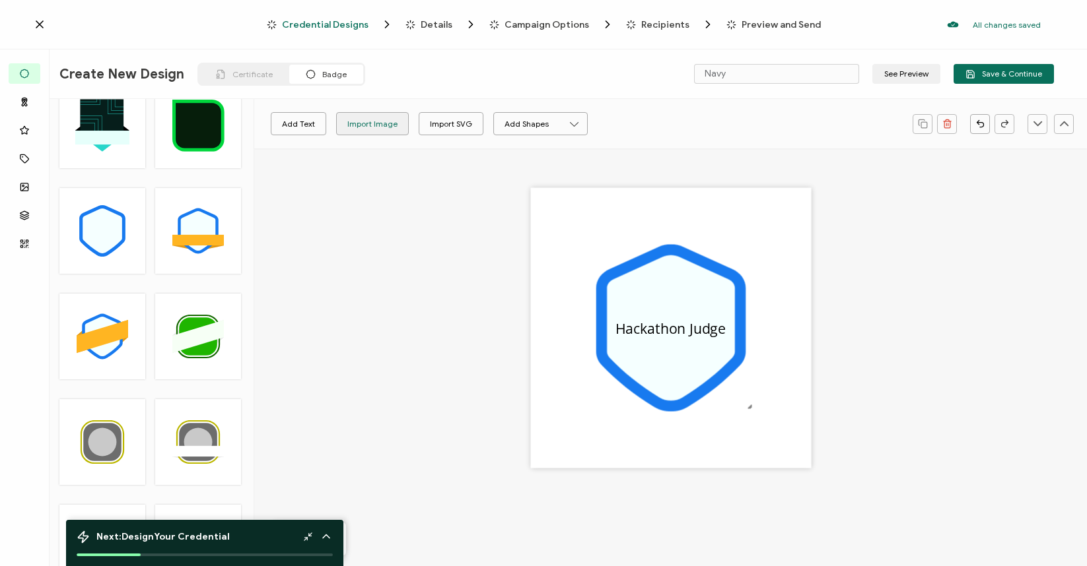
click at [377, 122] on div "Import Image" at bounding box center [372, 123] width 50 height 23
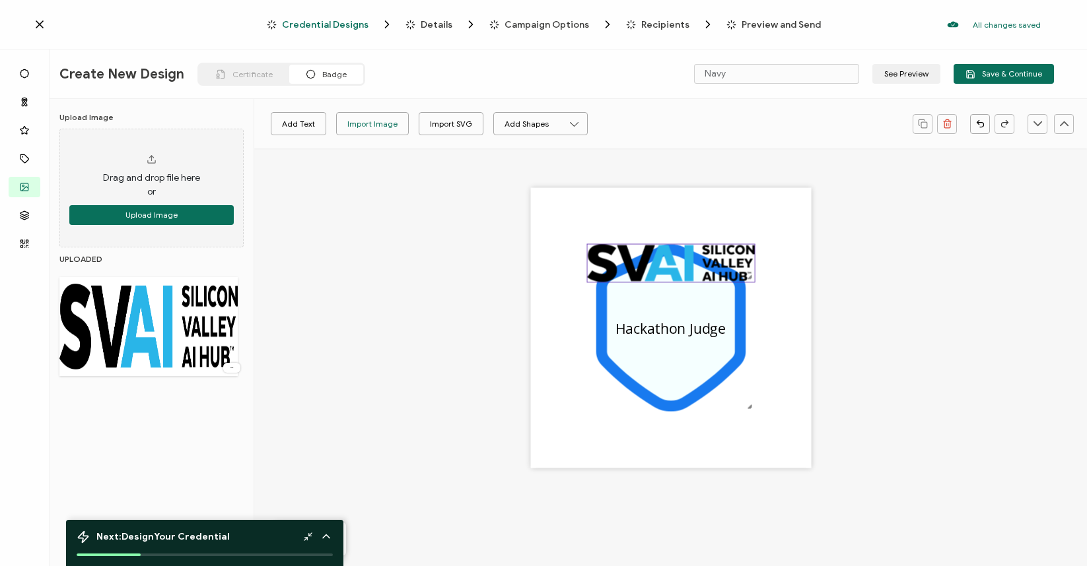
click at [621, 267] on img at bounding box center [670, 263] width 167 height 38
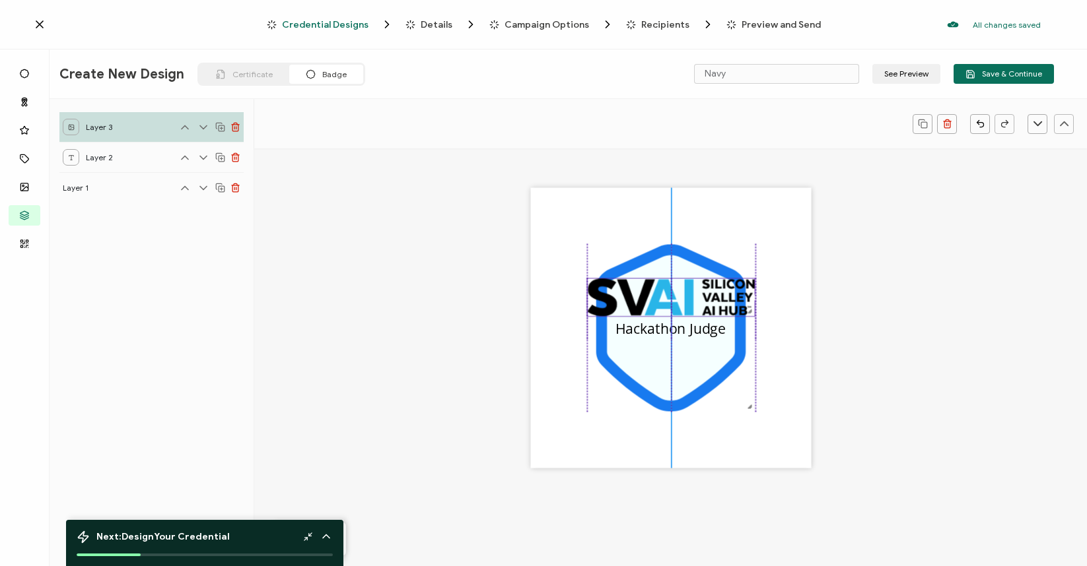
drag, startPoint x: 632, startPoint y: 262, endPoint x: 632, endPoint y: 296, distance: 34.3
click at [632, 296] on img at bounding box center [670, 298] width 167 height 38
click at [751, 292] on img at bounding box center [670, 298] width 167 height 38
click at [698, 296] on img at bounding box center [670, 298] width 167 height 38
click at [662, 375] on icon at bounding box center [671, 328] width 128 height 145
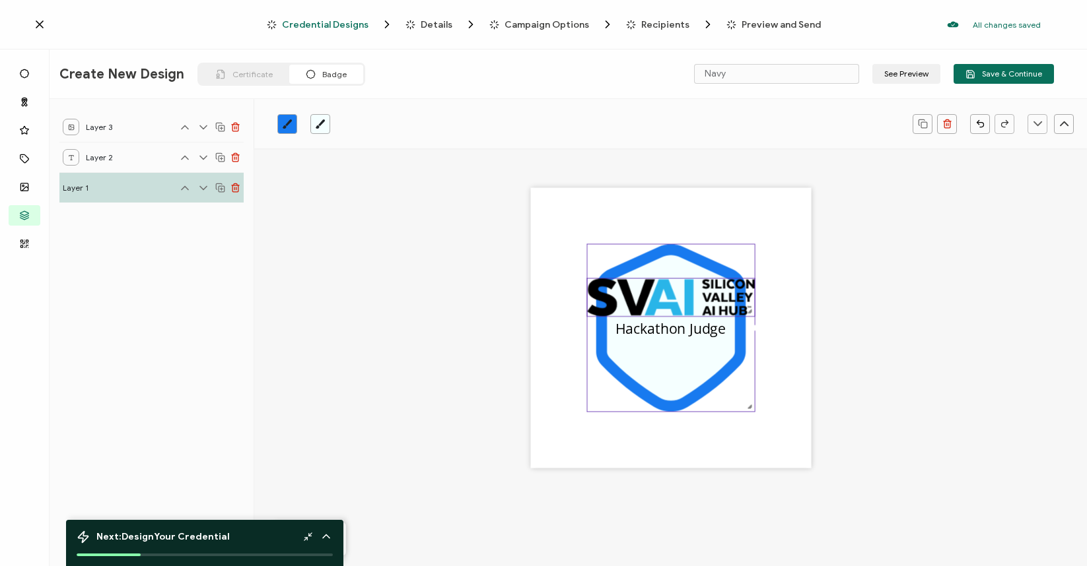
click at [616, 294] on img at bounding box center [670, 298] width 167 height 38
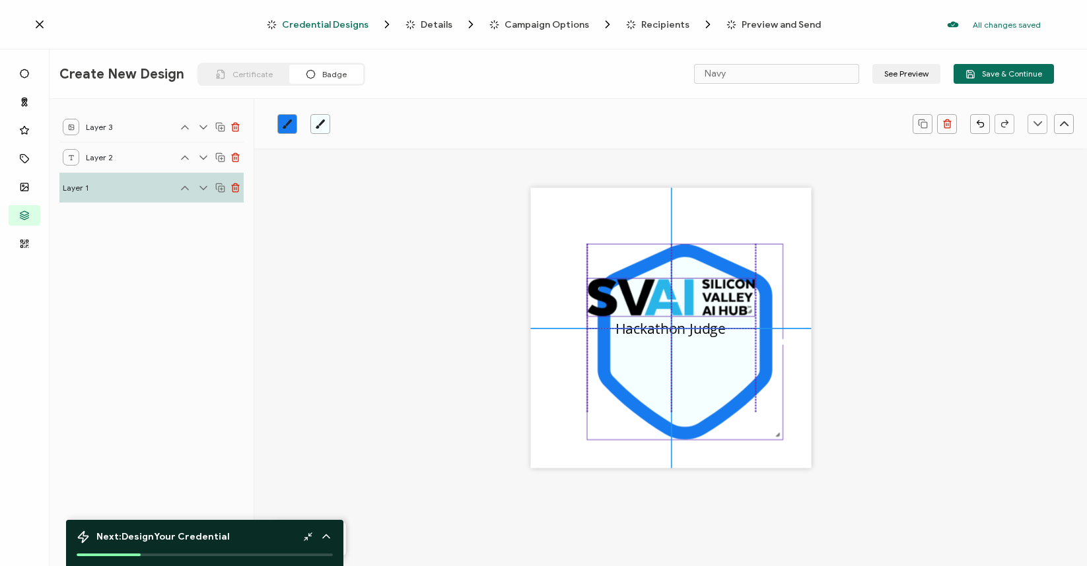
drag, startPoint x: 747, startPoint y: 406, endPoint x: 779, endPoint y: 440, distance: 47.2
click at [779, 440] on div ".uuid-a2266d8d-2533-48ea-8c95-b82d1261961c{}.uuid-e85ab5fe-b955-4eb5-8857-8b3e3…" at bounding box center [684, 342] width 197 height 197
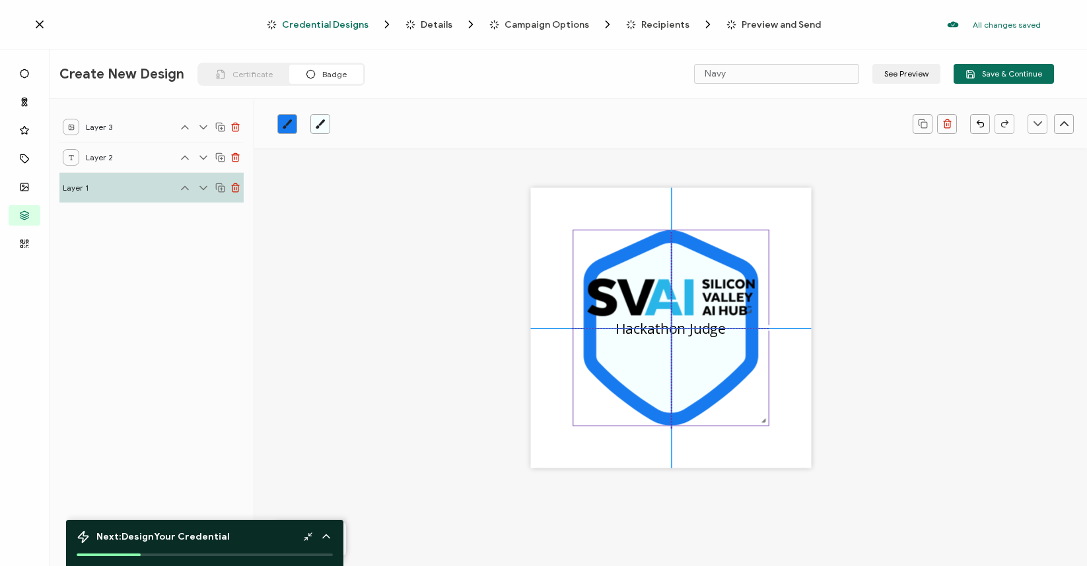
drag, startPoint x: 732, startPoint y: 407, endPoint x: 718, endPoint y: 395, distance: 18.3
click at [718, 395] on icon at bounding box center [670, 327] width 174 height 195
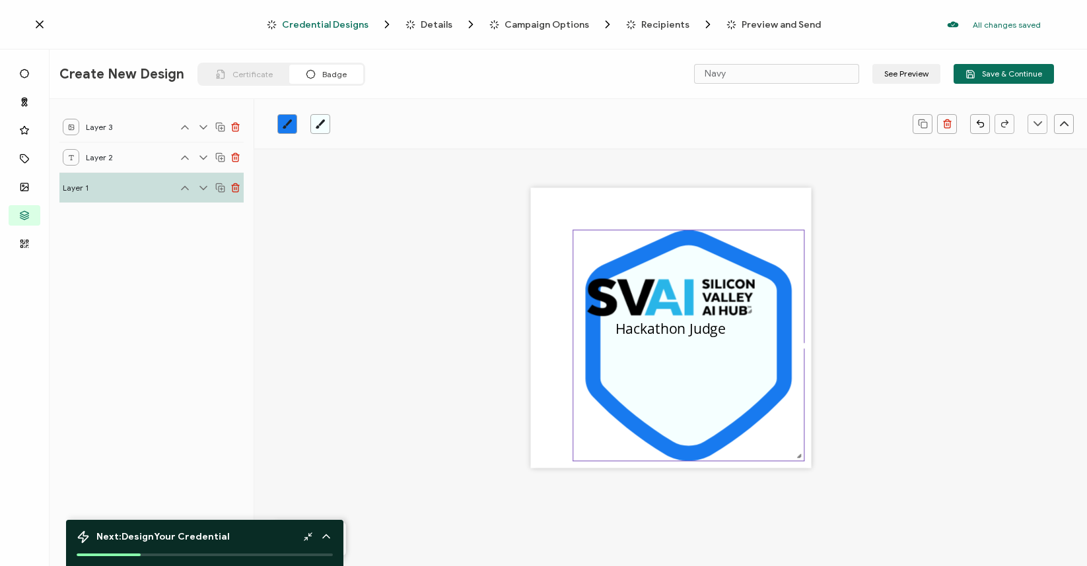
drag, startPoint x: 763, startPoint y: 421, endPoint x: 819, endPoint y: 463, distance: 71.2
click at [819, 463] on div ".uuid-a2266d8d-2533-48ea-8c95-b82d1261961c{}.uuid-e85ab5fe-b955-4eb5-8857-8b3e3…" at bounding box center [671, 348] width 708 height 399
drag, startPoint x: 675, startPoint y: 403, endPoint x: 657, endPoint y: 380, distance: 29.1
click at [657, 380] on icon at bounding box center [688, 346] width 176 height 201
drag, startPoint x: 722, startPoint y: 417, endPoint x: 702, endPoint y: 399, distance: 26.2
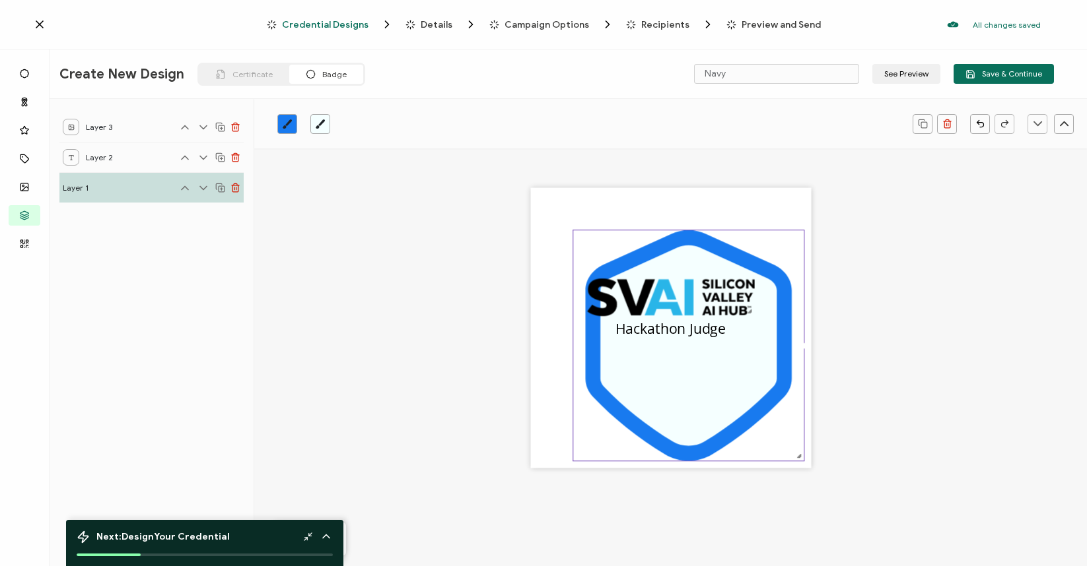
click at [702, 399] on icon at bounding box center [688, 346] width 176 height 201
drag, startPoint x: 781, startPoint y: 450, endPoint x: 758, endPoint y: 426, distance: 33.1
click at [758, 426] on icon ".uuid-a2266d8d-2533-48ea-8c95-b82d1261961c{}.uuid-e85ab5fe-b955-4eb5-8857-8b3e3…" at bounding box center [688, 345] width 230 height 230
click at [588, 184] on div ".uuid-a2266d8d-2533-48ea-8c95-b82d1261961c{}.uuid-e85ab5fe-b955-4eb5-8857-8b3e3…" at bounding box center [671, 348] width 708 height 399
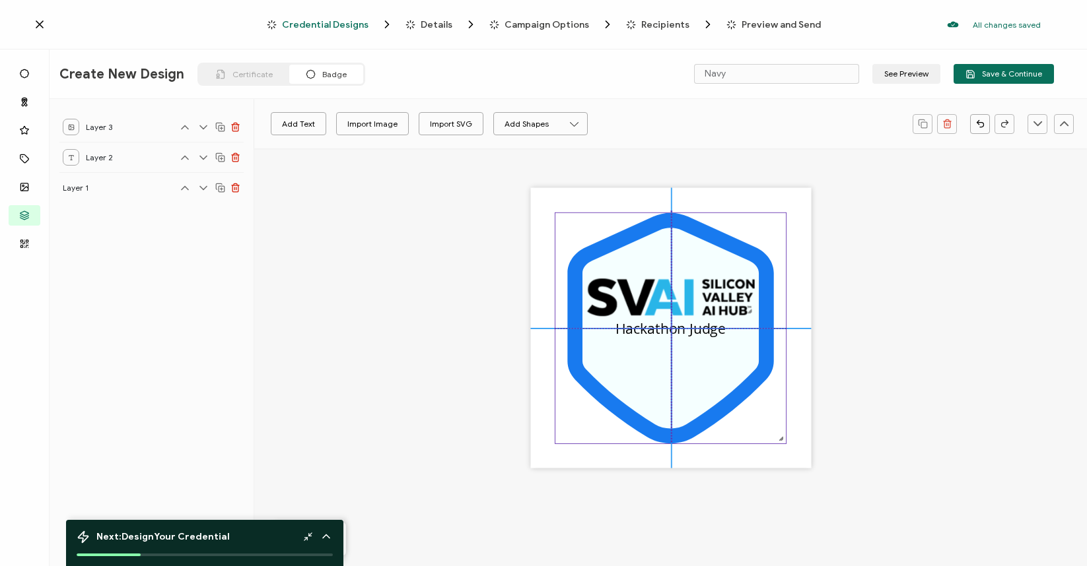
drag, startPoint x: 630, startPoint y: 256, endPoint x: 612, endPoint y: 236, distance: 26.2
click at [612, 236] on icon at bounding box center [670, 328] width 206 height 230
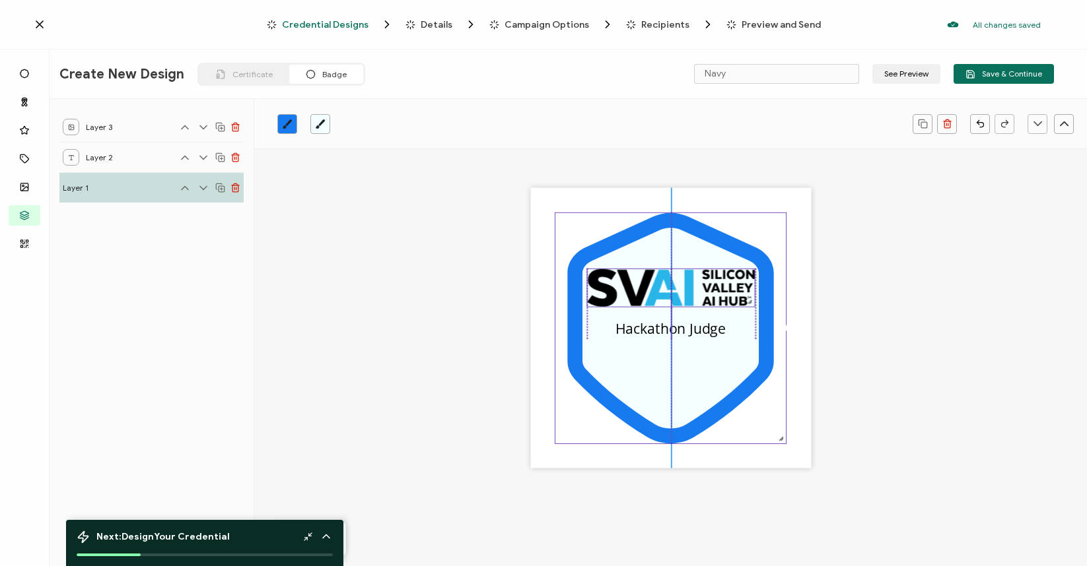
drag, startPoint x: 652, startPoint y: 290, endPoint x: 653, endPoint y: 280, distance: 10.0
click at [653, 280] on img at bounding box center [670, 288] width 167 height 38
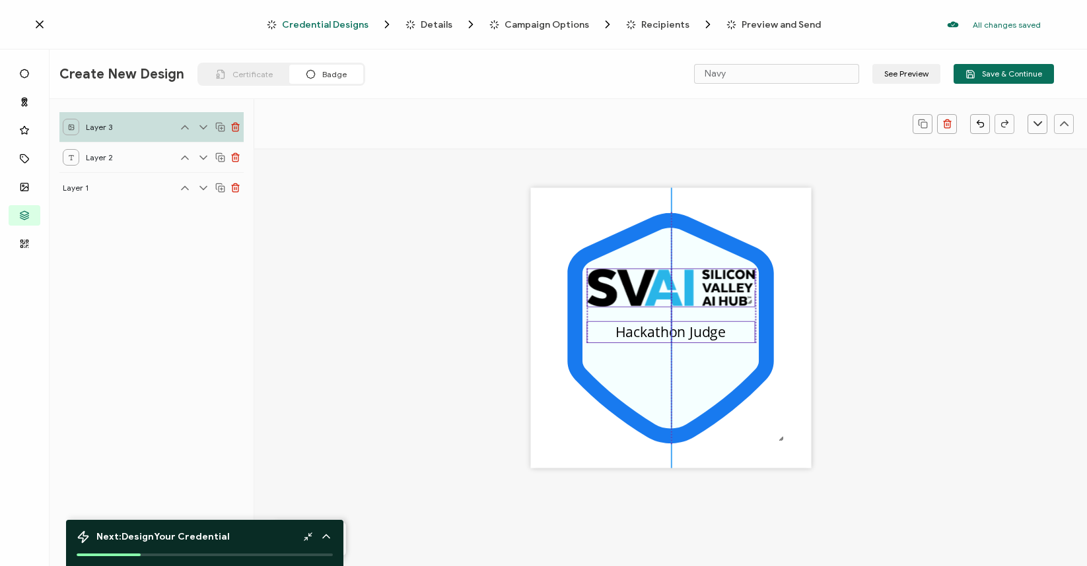
click at [699, 333] on pre "Hackathon Judge" at bounding box center [670, 331] width 110 height 19
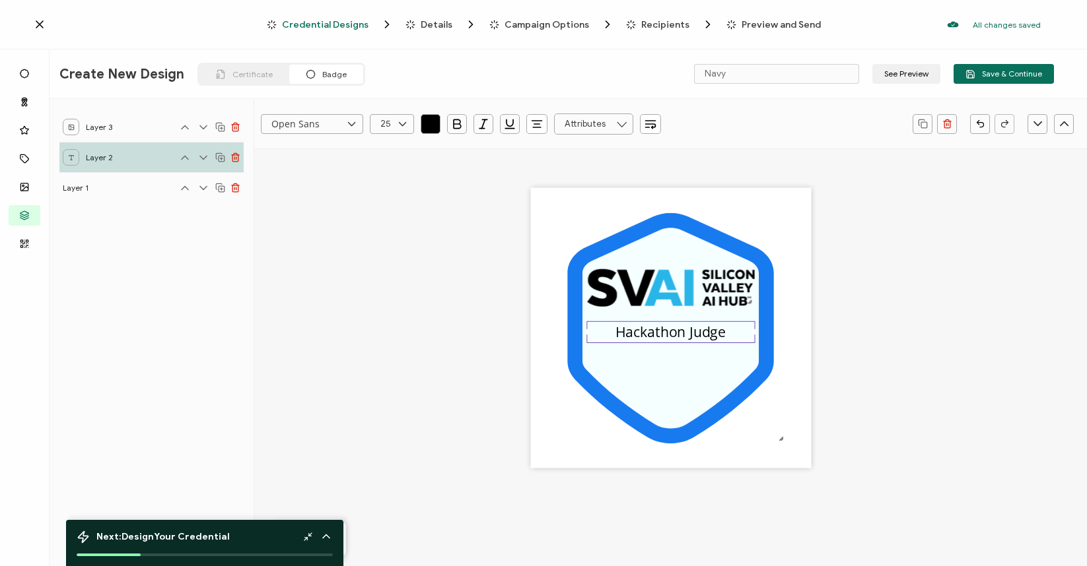
click at [865, 304] on div ".uuid-a2266d8d-2533-48ea-8c95-b82d1261961c{}.uuid-e85ab5fe-b955-4eb5-8857-8b3e3…" at bounding box center [671, 348] width 708 height 399
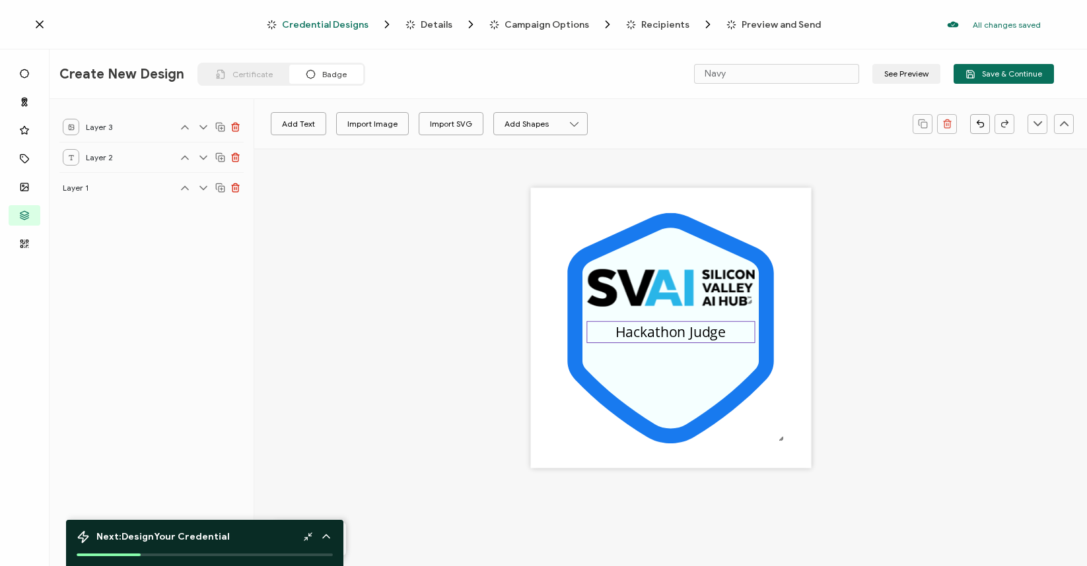
click at [679, 335] on pre "Hackathon Judge" at bounding box center [670, 331] width 110 height 19
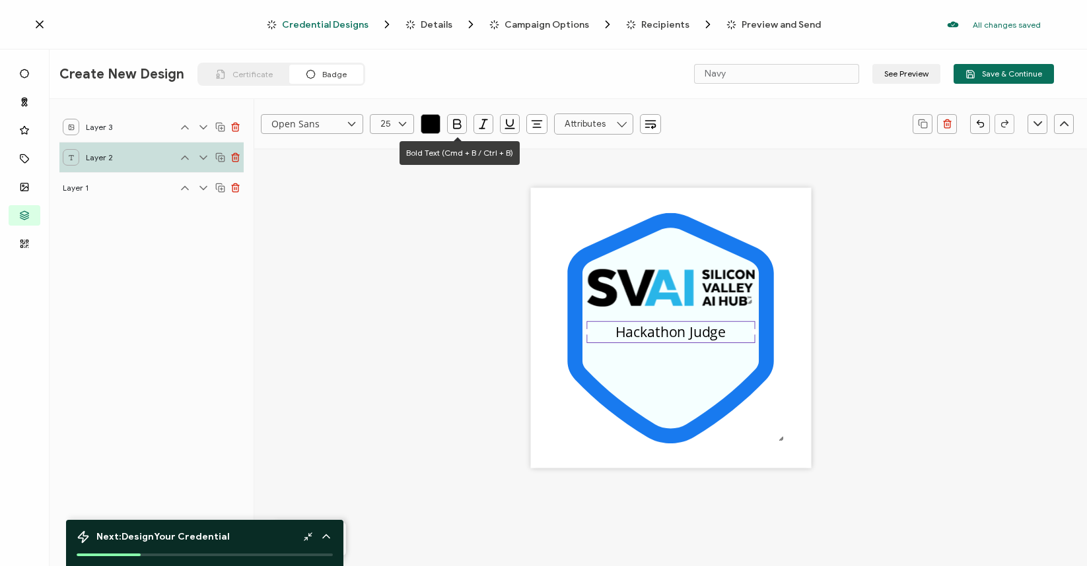
click at [452, 123] on icon "button" at bounding box center [456, 124] width 13 height 13
click at [354, 121] on icon at bounding box center [351, 124] width 17 height 20
click at [325, 247] on li "Arimo" at bounding box center [323, 247] width 125 height 22
type input "Arimo"
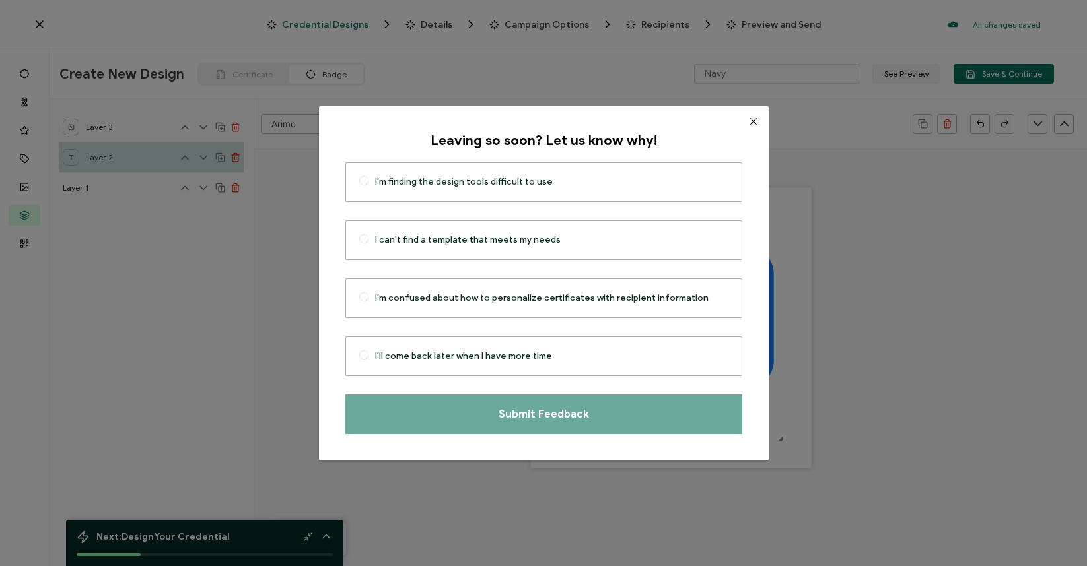
click at [748, 119] on icon "Close" at bounding box center [753, 121] width 11 height 11
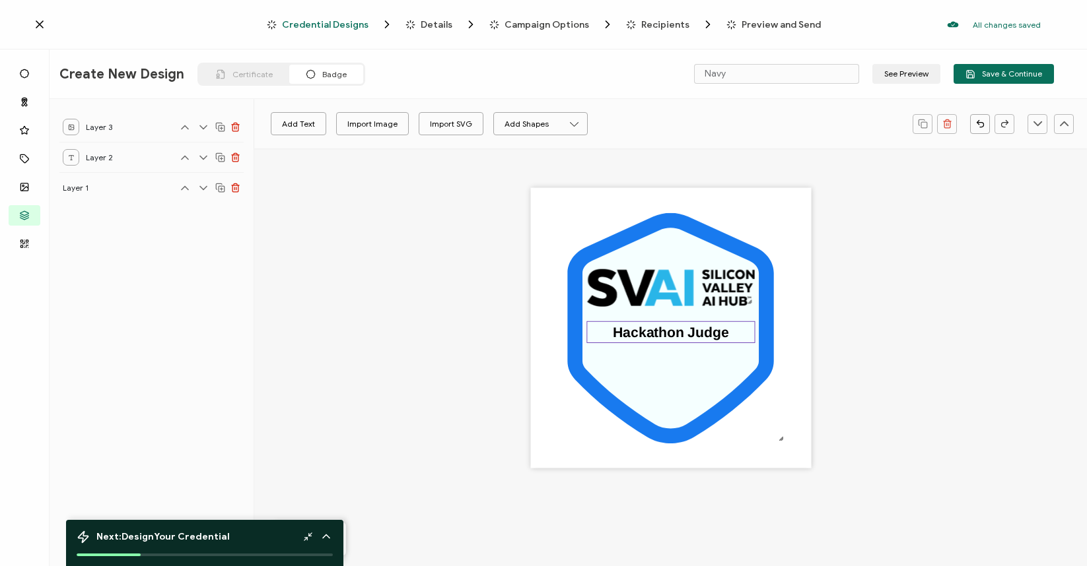
click at [654, 331] on pre "Hackathon Judge" at bounding box center [671, 332] width 116 height 16
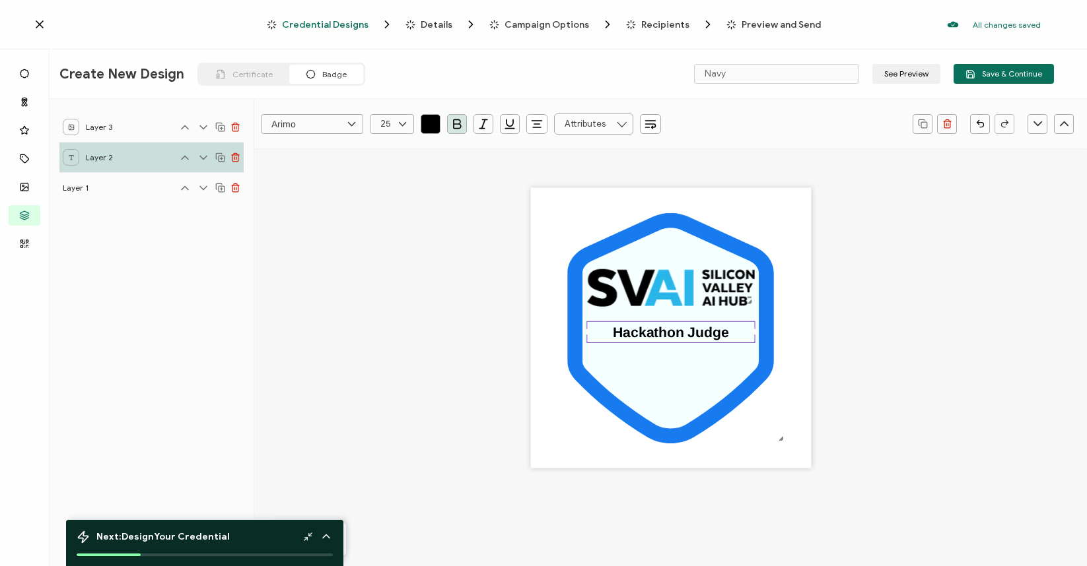
click at [332, 127] on input "Arimo" at bounding box center [312, 124] width 102 height 20
click at [324, 256] on li "Lato" at bounding box center [323, 262] width 125 height 22
type input "Lato"
click at [403, 127] on icon at bounding box center [402, 124] width 17 height 20
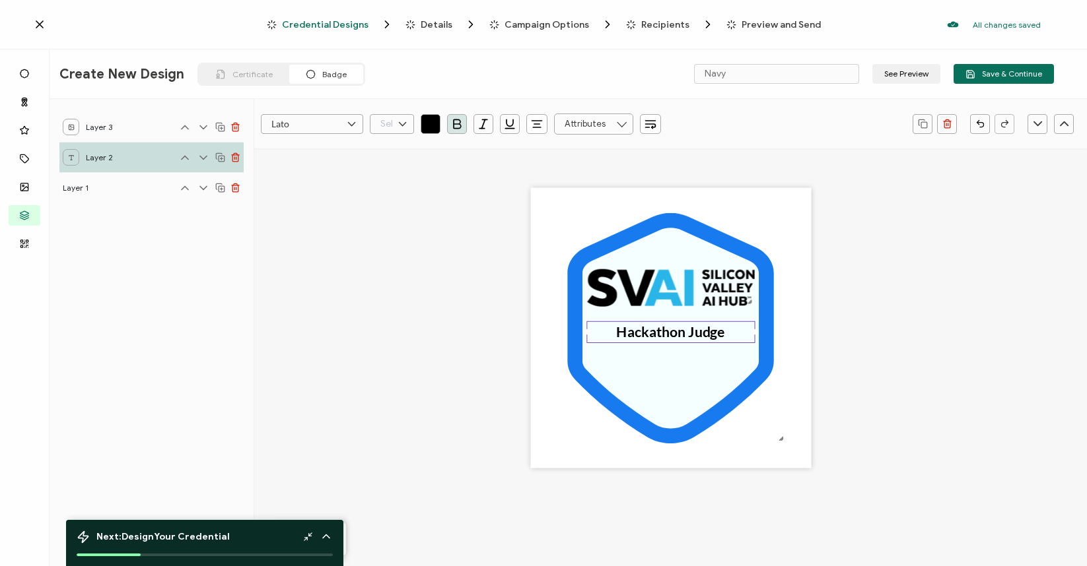
scroll to position [413, 0]
click at [393, 305] on li "28" at bounding box center [394, 308] width 48 height 22
type input "28"
click at [403, 126] on icon at bounding box center [402, 124] width 17 height 20
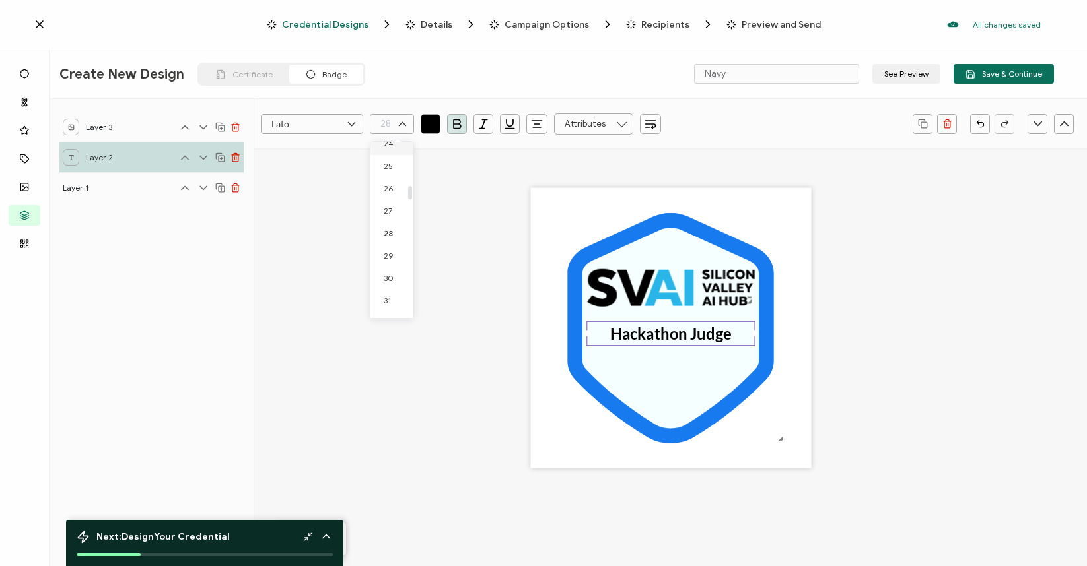
scroll to position [575, 0]
click at [390, 296] on span "32" at bounding box center [388, 300] width 9 height 10
type input "32"
click at [402, 325] on div ".uuid-a2266d8d-2533-48ea-8c95-b82d1261961c{}.uuid-e85ab5fe-b955-4eb5-8857-8b3e3…" at bounding box center [671, 348] width 708 height 399
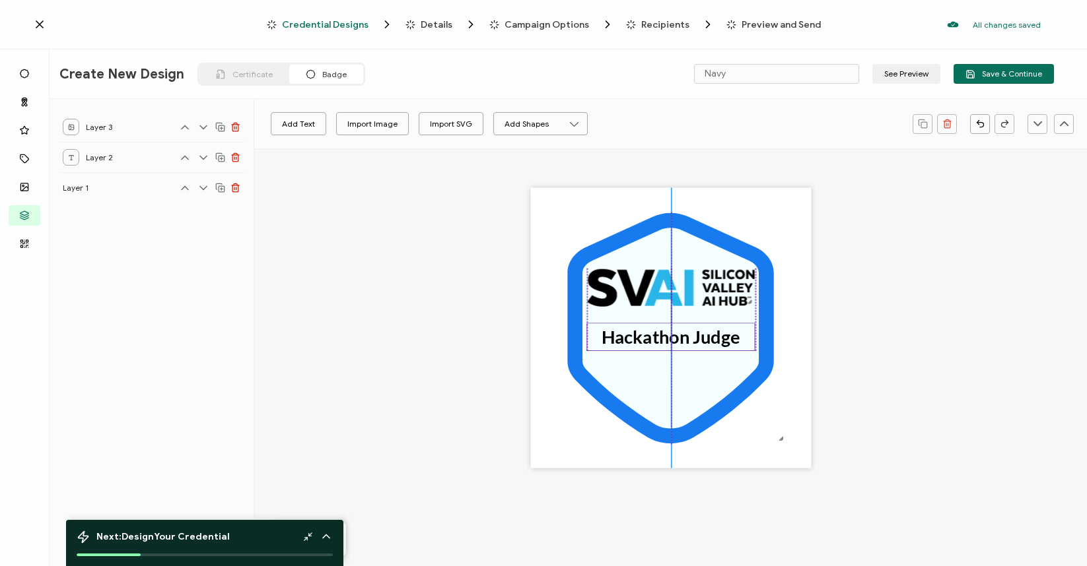
click at [677, 329] on pre "Hackathon Judge" at bounding box center [670, 337] width 139 height 22
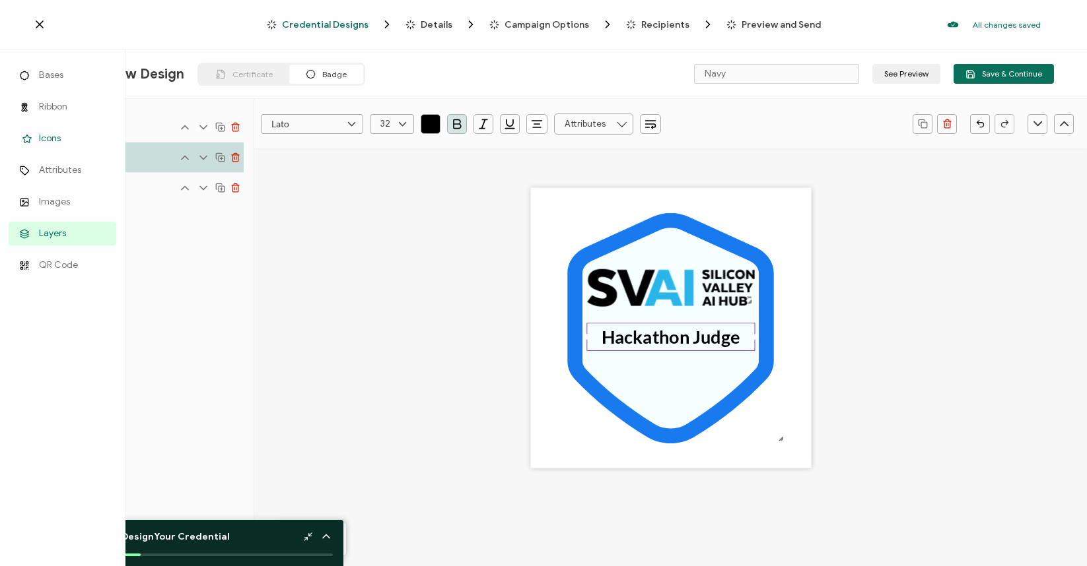
click at [47, 140] on span "Icons" at bounding box center [50, 138] width 22 height 13
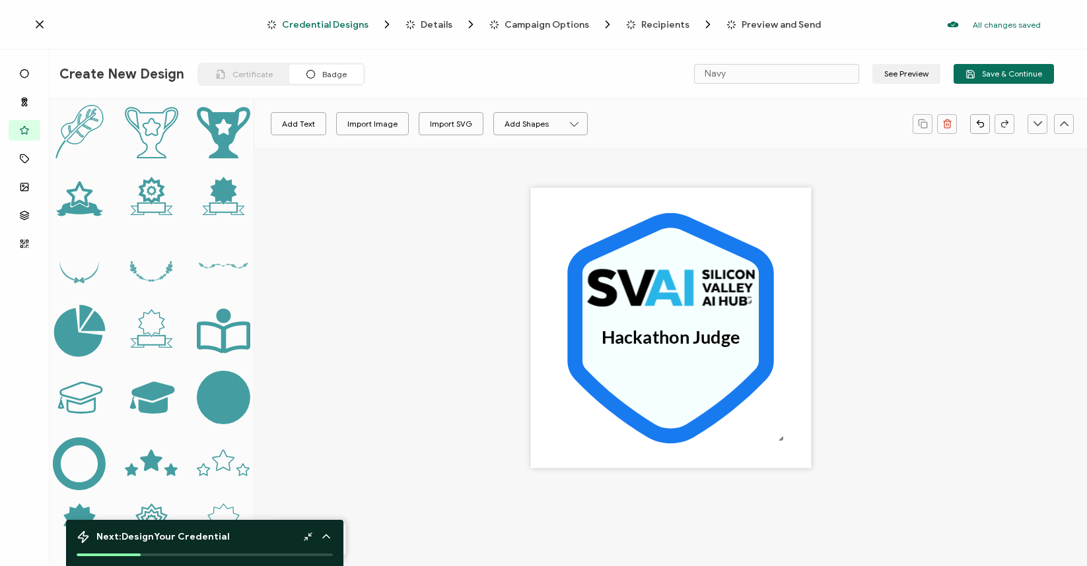
scroll to position [0, 0]
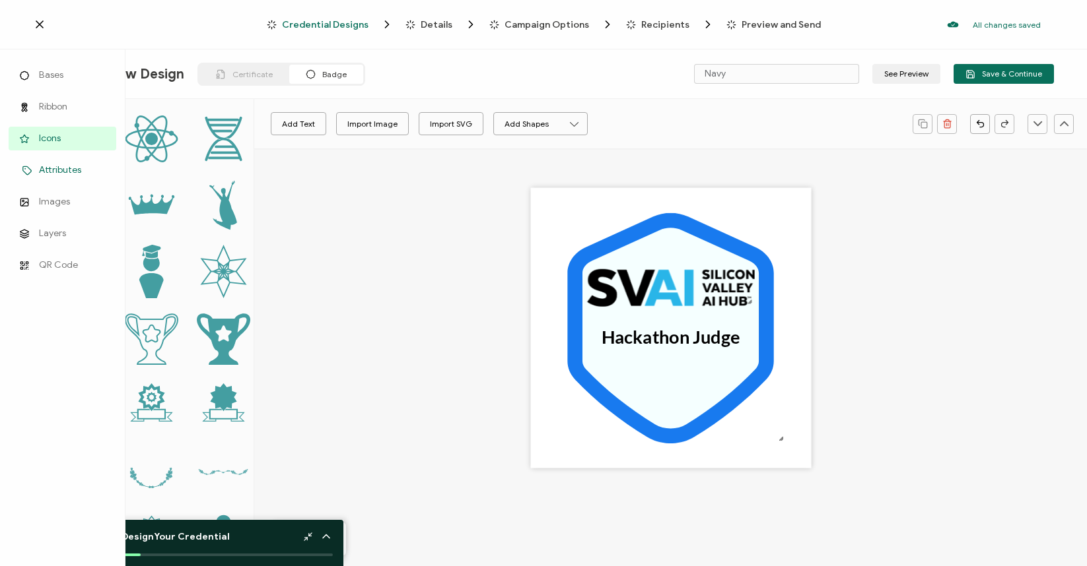
click at [27, 166] on icon at bounding box center [27, 171] width 16 height 10
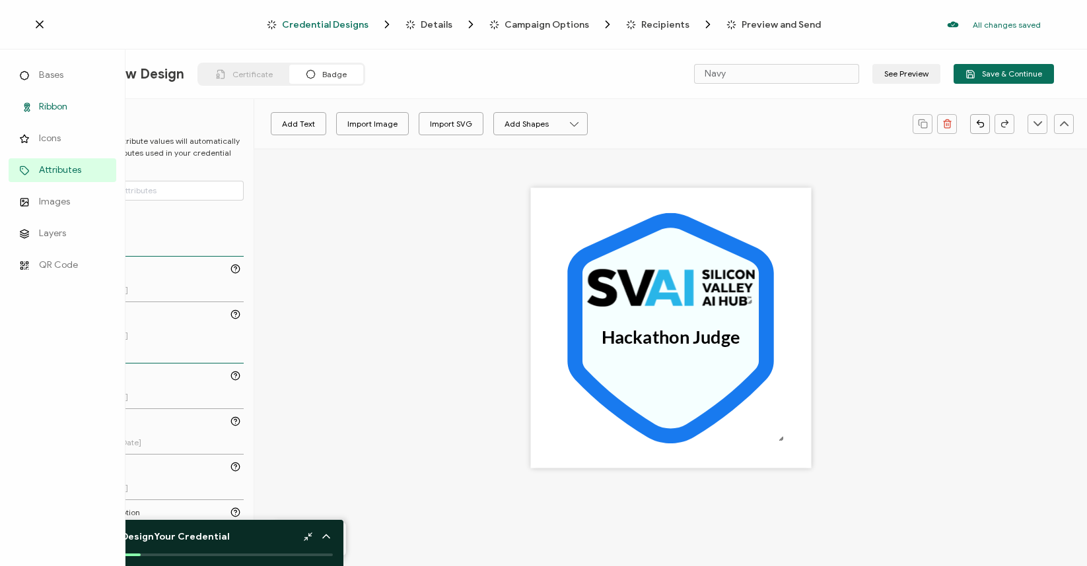
click at [39, 110] on span "Ribbon" at bounding box center [53, 106] width 28 height 13
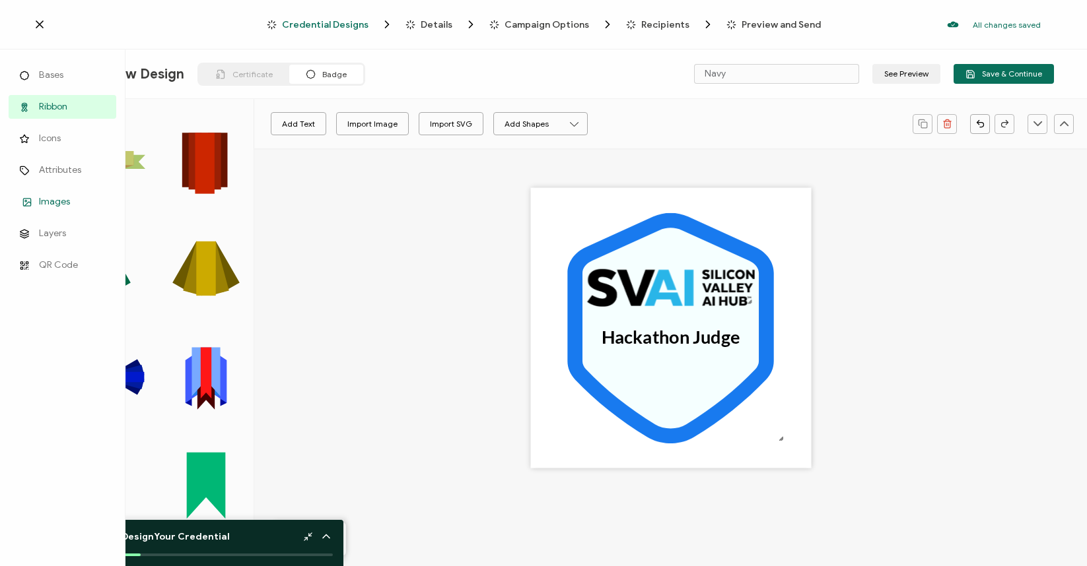
click at [44, 201] on span "Images" at bounding box center [54, 201] width 31 height 13
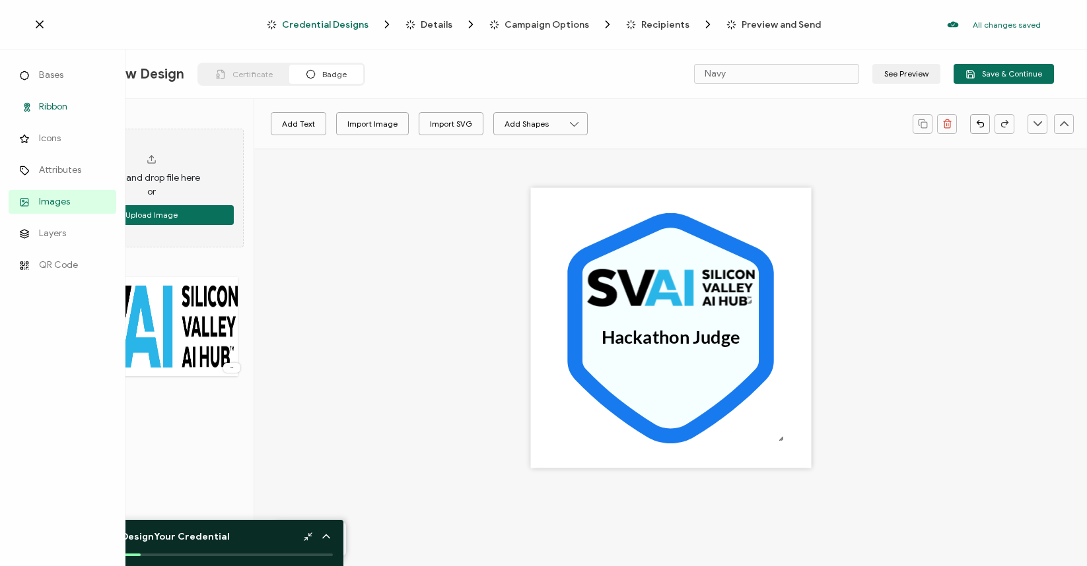
click at [58, 110] on span "Ribbon" at bounding box center [53, 106] width 28 height 13
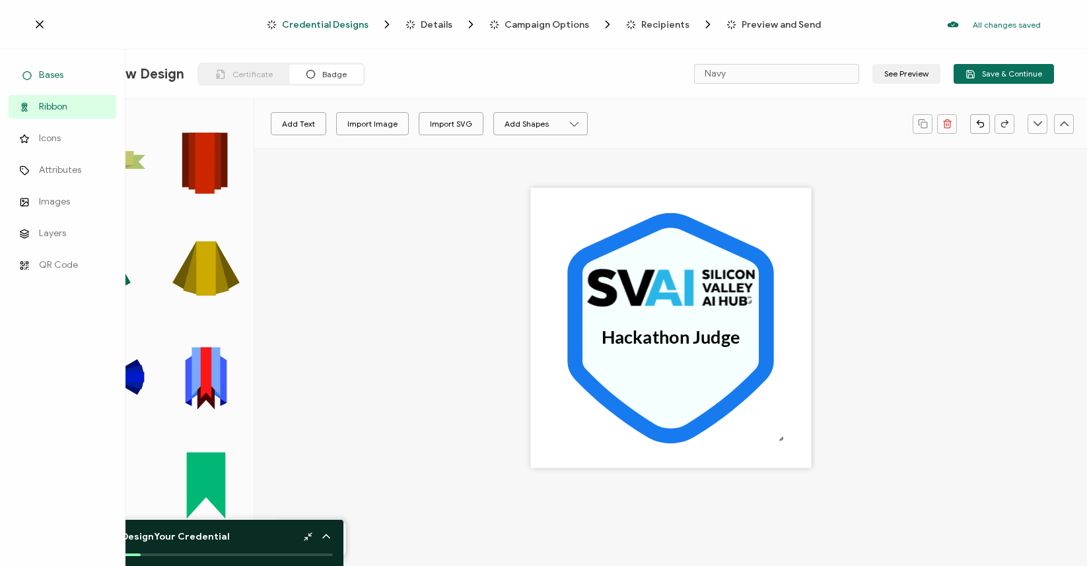
click at [58, 72] on span "Bases" at bounding box center [51, 75] width 24 height 13
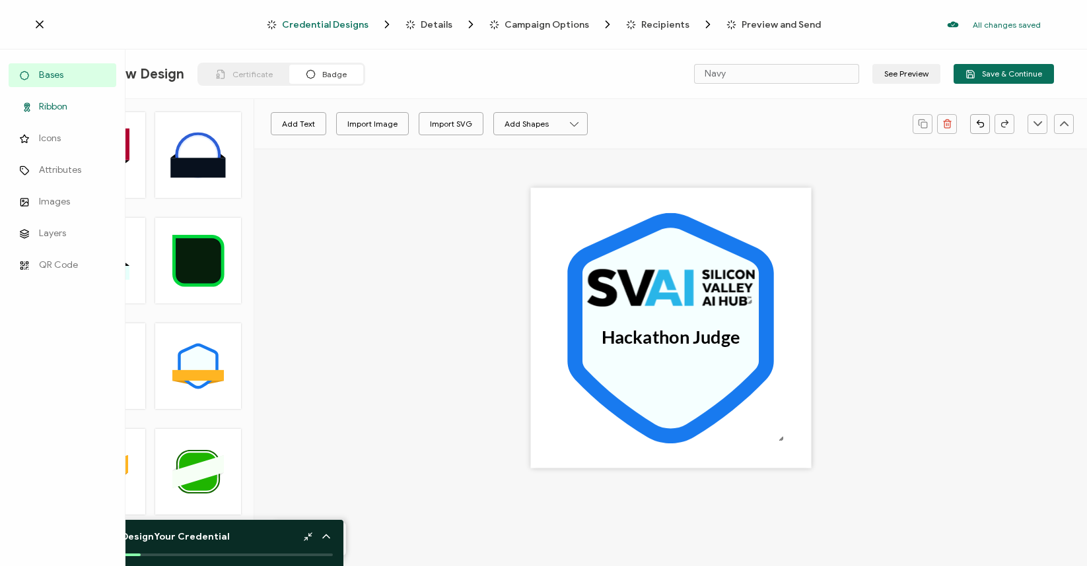
click at [59, 106] on span "Ribbon" at bounding box center [53, 106] width 28 height 13
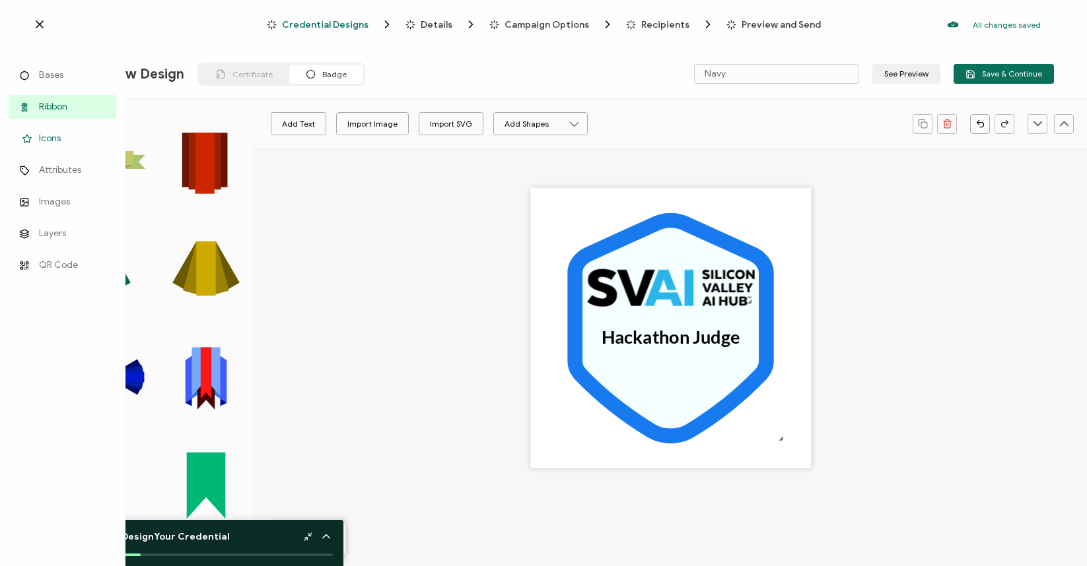
click at [56, 139] on span "Icons" at bounding box center [50, 138] width 22 height 13
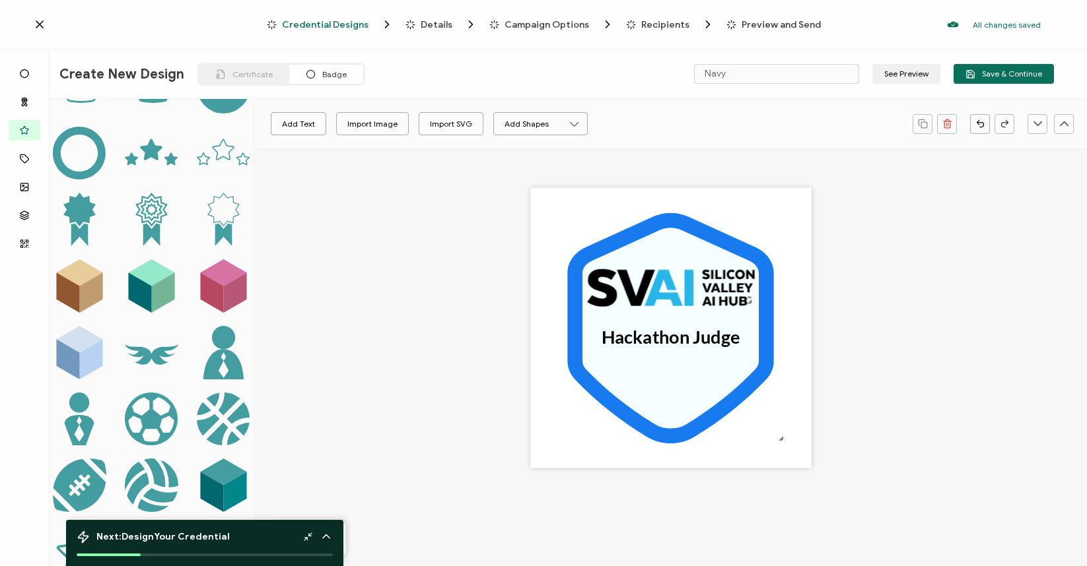
scroll to position [658, 0]
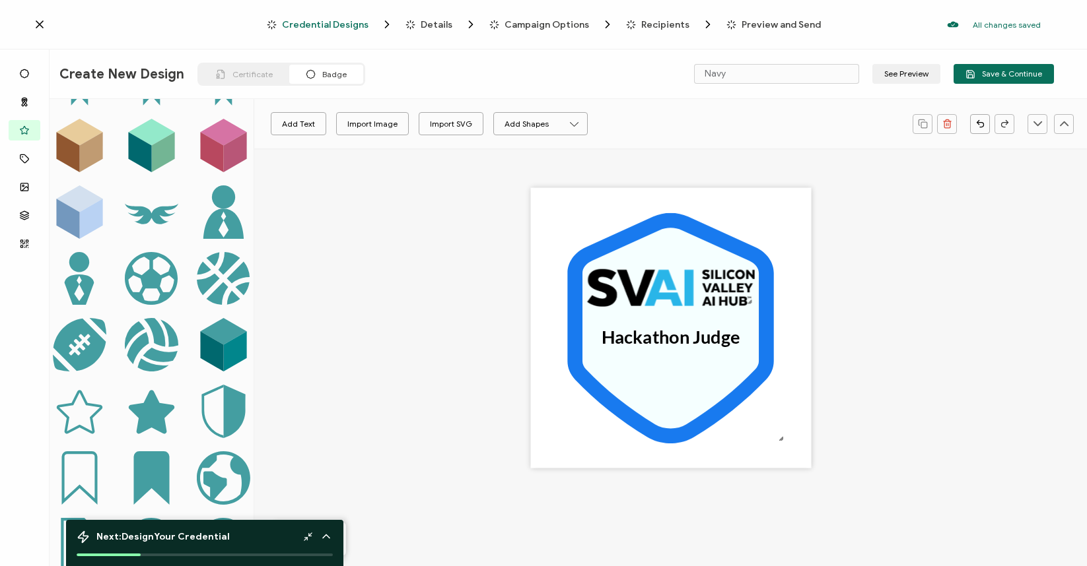
click at [83, 389] on icon ".preview .ac0a6aaf-d5f1-4c22-8444-f08a9b96cf6a{fill:#449ea1;}" at bounding box center [79, 411] width 53 height 53
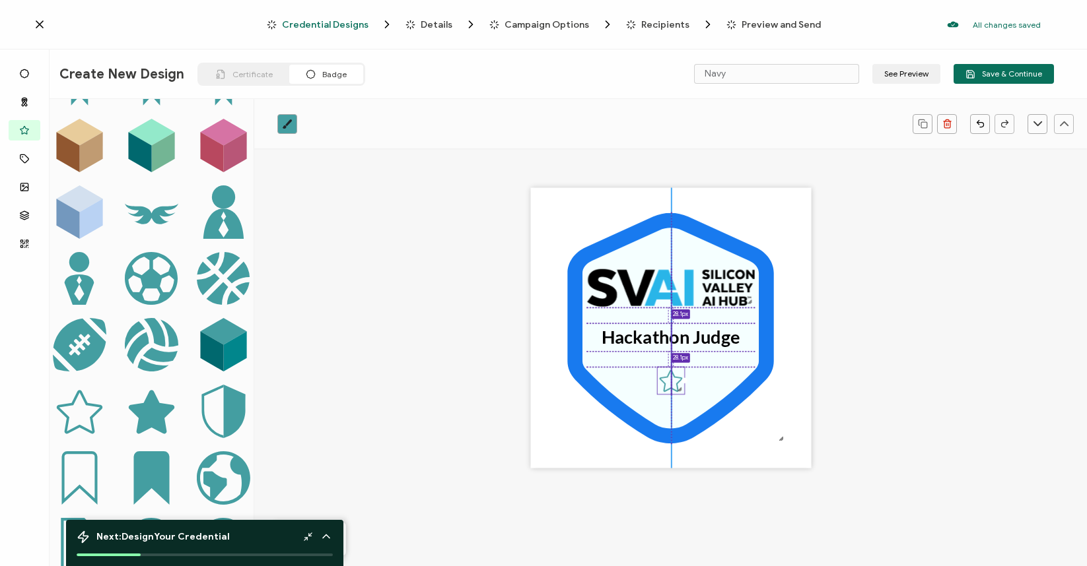
drag, startPoint x: 594, startPoint y: 255, endPoint x: 665, endPoint y: 378, distance: 141.7
click at [665, 378] on icon ".preview .ac0a6aaf-d5f1-4c22-8444-f08a9b96cf6a{}" at bounding box center [670, 380] width 27 height 27
click at [665, 379] on icon ".preview .ac0a6aaf-d5f1-4c22-8444-f08a9b96cf6a{}" at bounding box center [670, 381] width 27 height 27
click at [896, 430] on div ".uuid-a2266d8d-2533-48ea-8c95-b82d1261961c{}.uuid-e85ab5fe-b955-4eb5-8857-8b3e3…" at bounding box center [671, 348] width 708 height 399
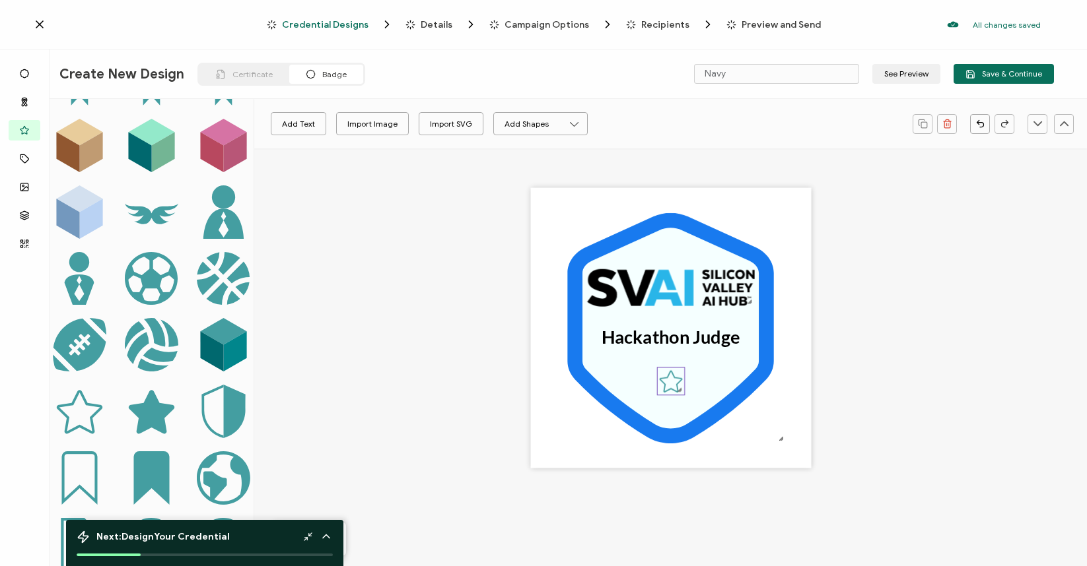
click at [667, 379] on icon ".preview .ac0a6aaf-d5f1-4c22-8444-f08a9b96cf6a{}" at bounding box center [670, 381] width 27 height 27
click at [288, 123] on icon "brush" at bounding box center [287, 123] width 9 height 9
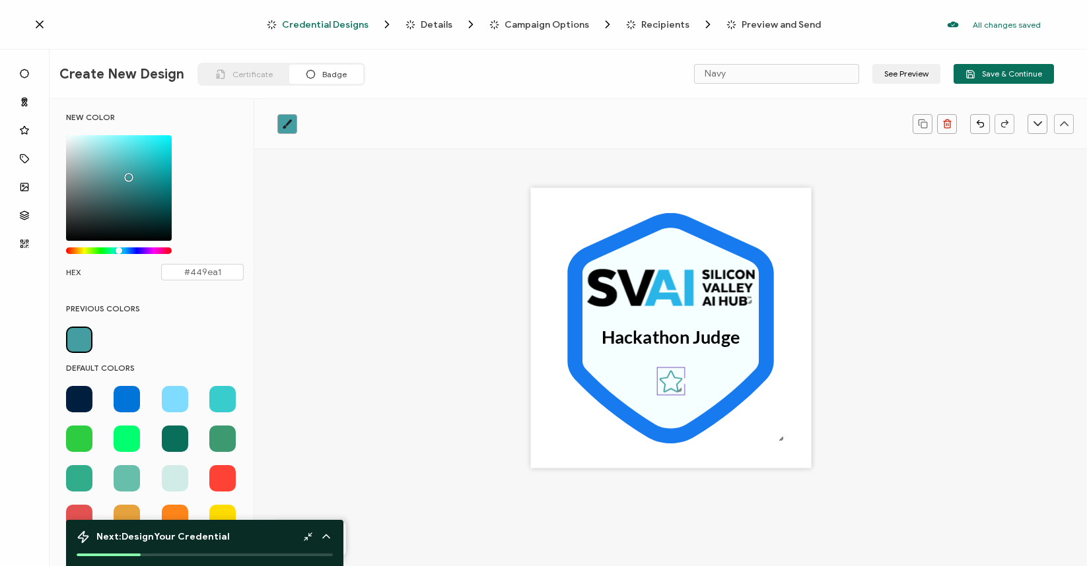
click at [125, 397] on span at bounding box center [127, 399] width 26 height 26
type input "#0074D9"
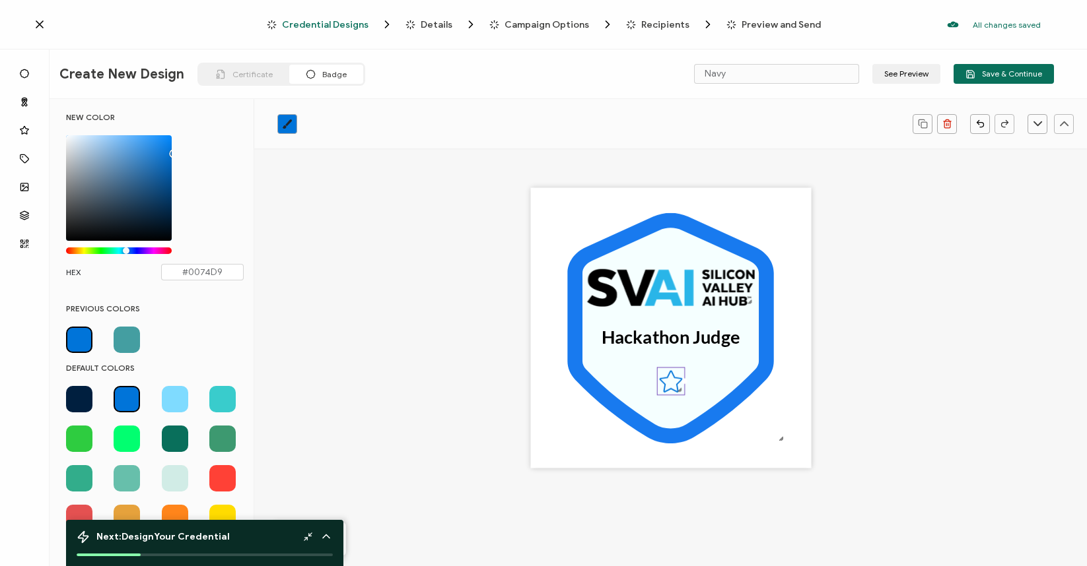
click at [458, 286] on div ".uuid-a2266d8d-2533-48ea-8c95-b82d1261961c{}.uuid-e85ab5fe-b955-4eb5-8857-8b3e3…" at bounding box center [671, 348] width 708 height 399
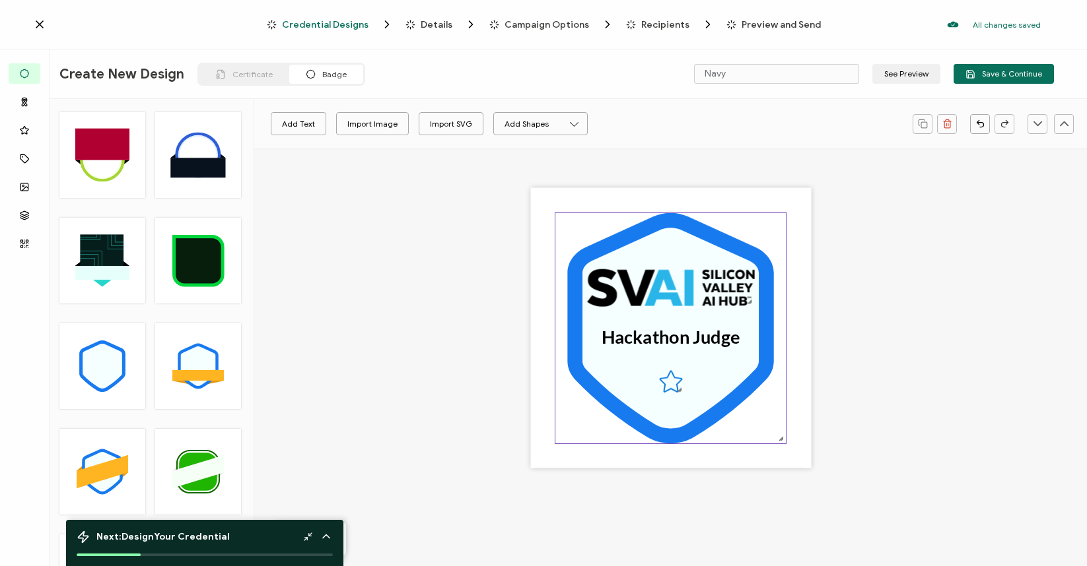
click at [594, 252] on icon at bounding box center [670, 328] width 206 height 230
click at [294, 127] on link at bounding box center [287, 124] width 20 height 20
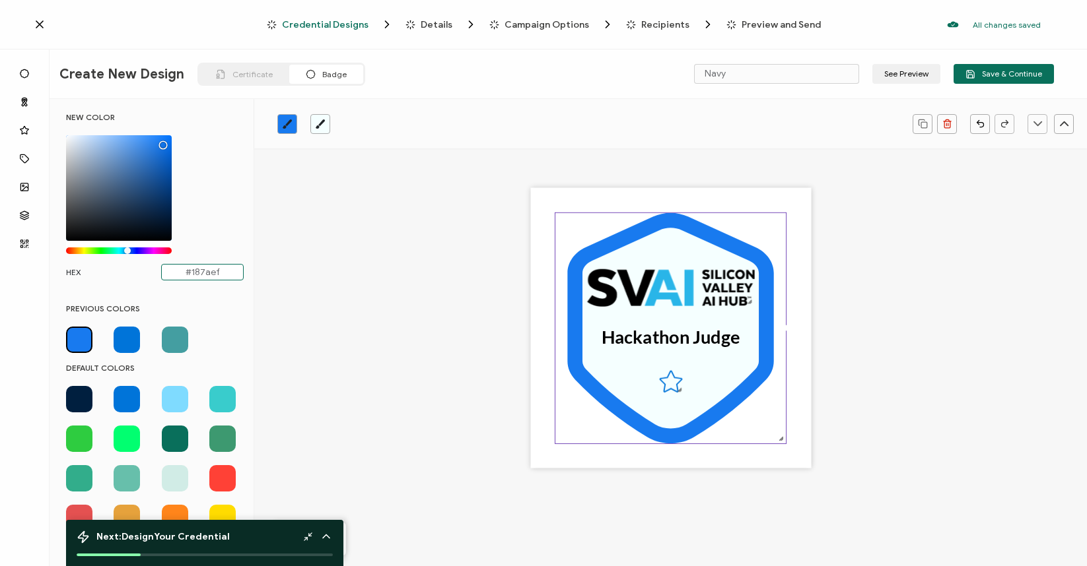
click at [205, 275] on input "#187aef" at bounding box center [202, 272] width 83 height 17
type input "#1f299"
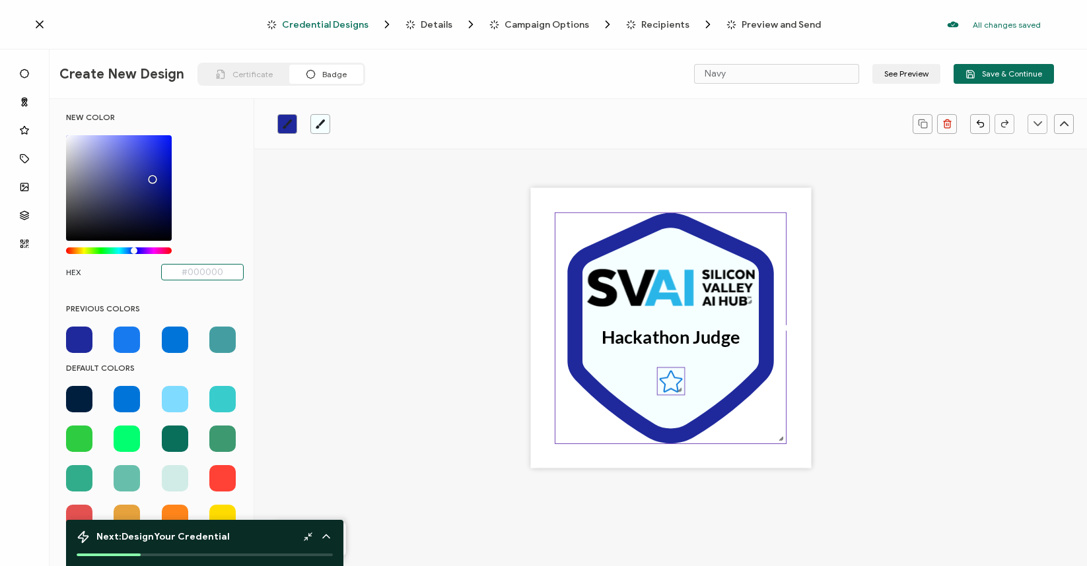
click at [669, 382] on icon ".preview .ac0a6aaf-d5f1-4c22-8444-f08a9b96cf6a{}" at bounding box center [670, 381] width 27 height 27
click at [290, 125] on icon "brush" at bounding box center [287, 124] width 11 height 11
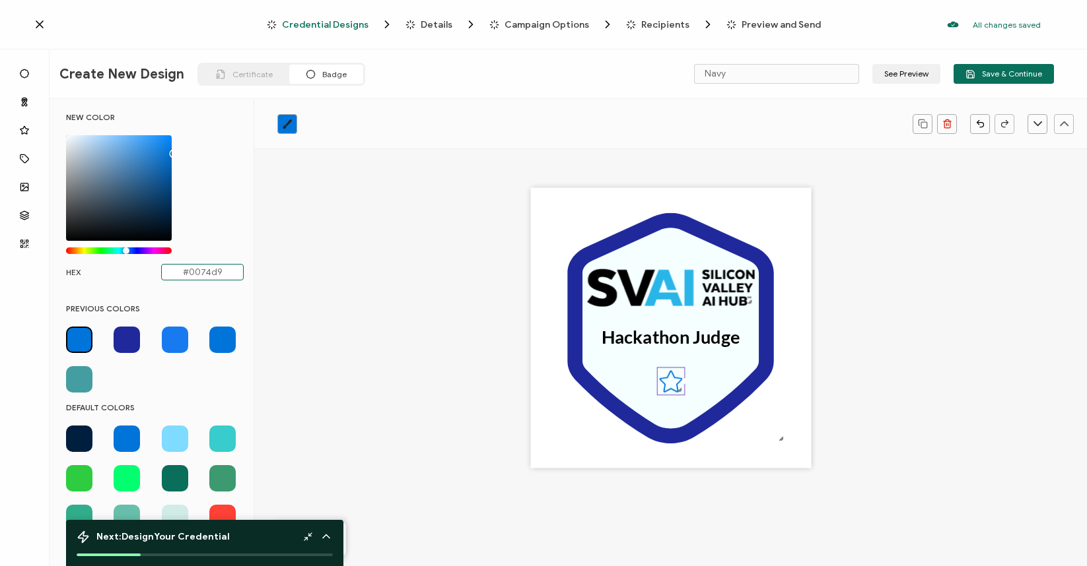
click at [209, 271] on input "#0074d9" at bounding box center [202, 272] width 83 height 17
click at [121, 338] on span at bounding box center [127, 340] width 26 height 26
type input "#1f299c"
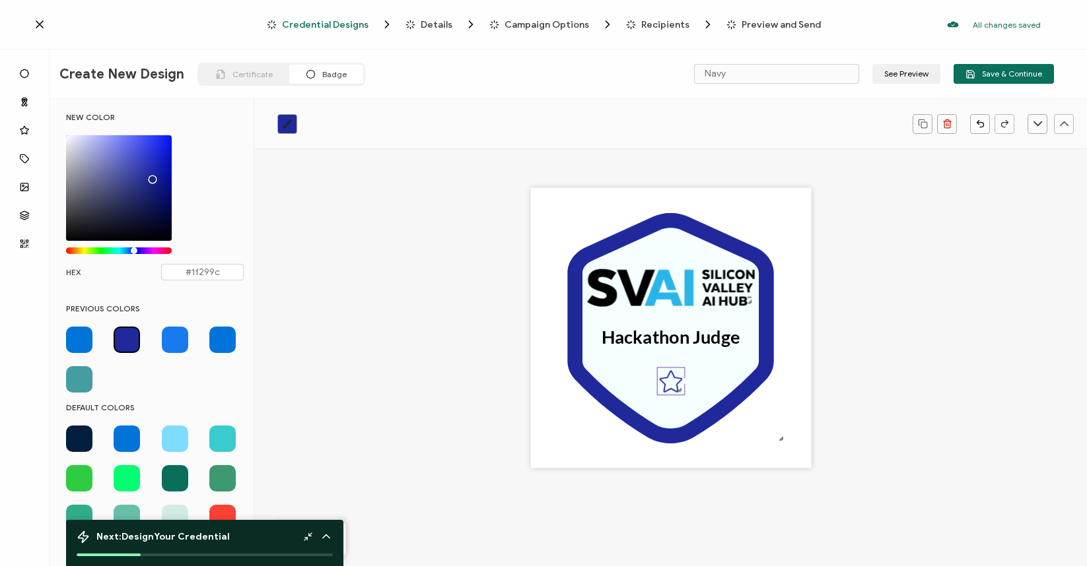
click at [423, 347] on div ".uuid-a2266d8d-2533-48ea-8c95-b82d1261961c{}.uuid-e85ab5fe-b955-4eb5-8857-8b3e3…" at bounding box center [671, 348] width 708 height 399
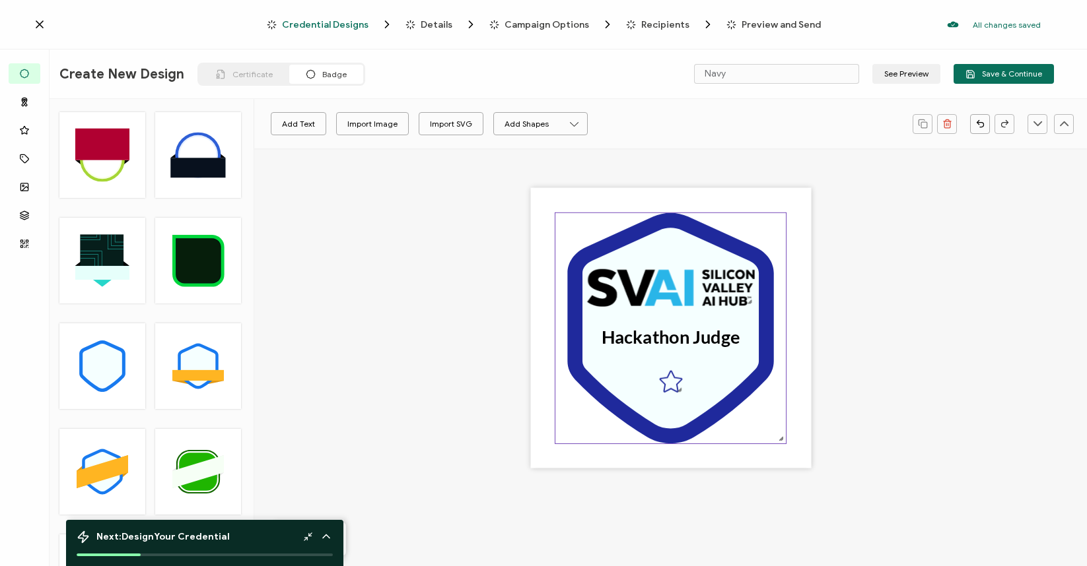
click at [629, 371] on icon at bounding box center [670, 328] width 176 height 201
click at [318, 122] on icon "brush" at bounding box center [320, 124] width 11 height 11
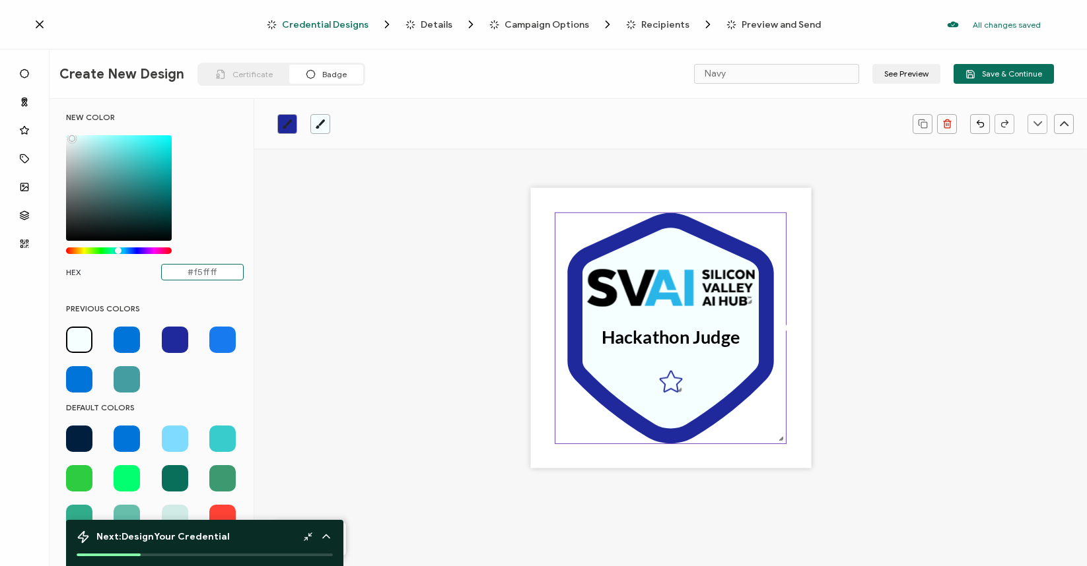
click at [207, 265] on input "#f5ffff" at bounding box center [202, 272] width 83 height 17
type input "#e1eaf"
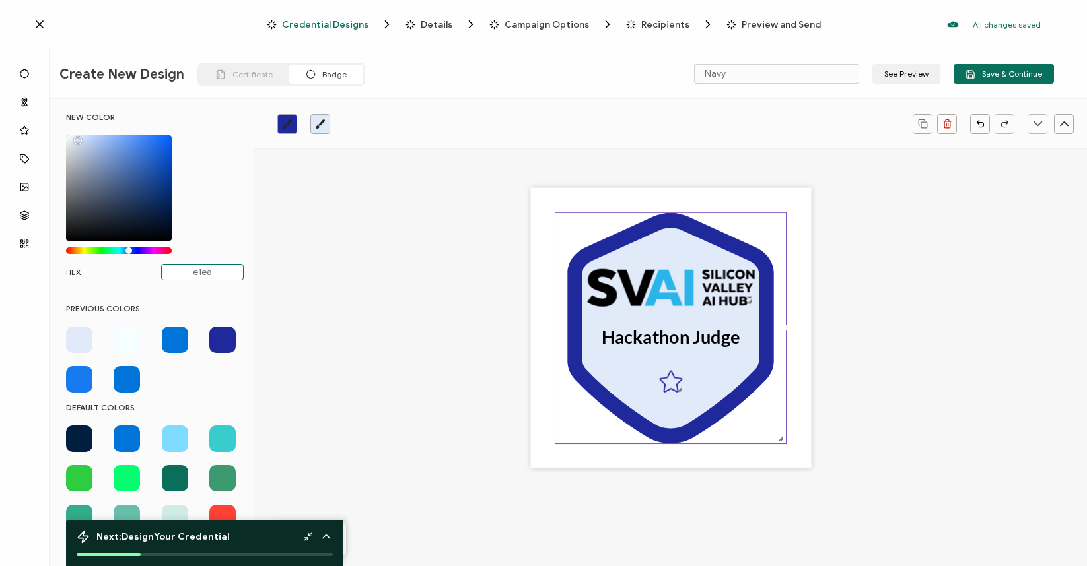
type input "e1eaf"
click at [79, 337] on span at bounding box center [79, 340] width 26 height 26
type input "e1eaf9"
click at [393, 292] on div ".uuid-a2266d8d-2533-48ea-8c95-b82d1261961c{}.uuid-e85ab5fe-b955-4eb5-8857-8b3e3…" at bounding box center [671, 348] width 708 height 399
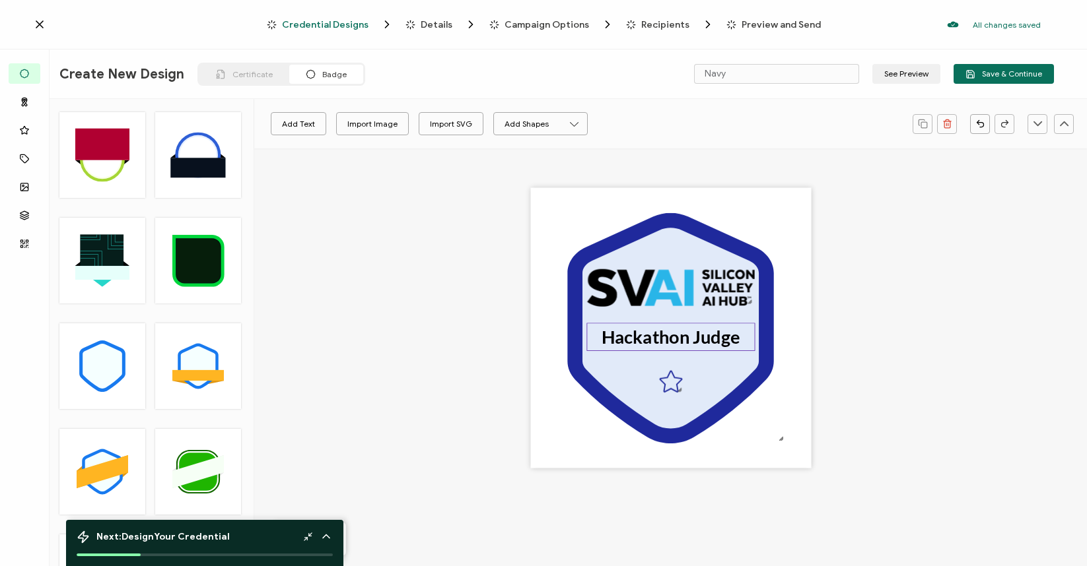
click at [734, 335] on pre "Hackathon Judge" at bounding box center [670, 337] width 139 height 22
click at [737, 335] on pre "Hackathon Judge" at bounding box center [670, 337] width 139 height 22
click at [732, 324] on div "Hackathon Judge [DATE]" at bounding box center [670, 350] width 168 height 55
click at [405, 118] on icon at bounding box center [402, 124] width 17 height 20
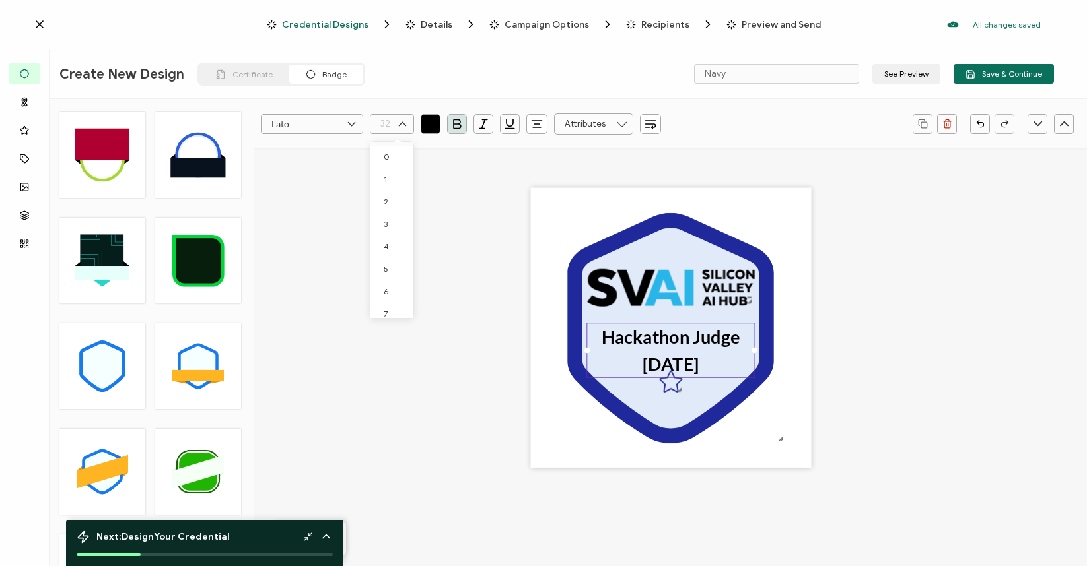
scroll to position [570, 0]
click at [405, 118] on icon at bounding box center [402, 124] width 17 height 20
type input "32"
click at [586, 123] on input "text" at bounding box center [593, 124] width 79 height 21
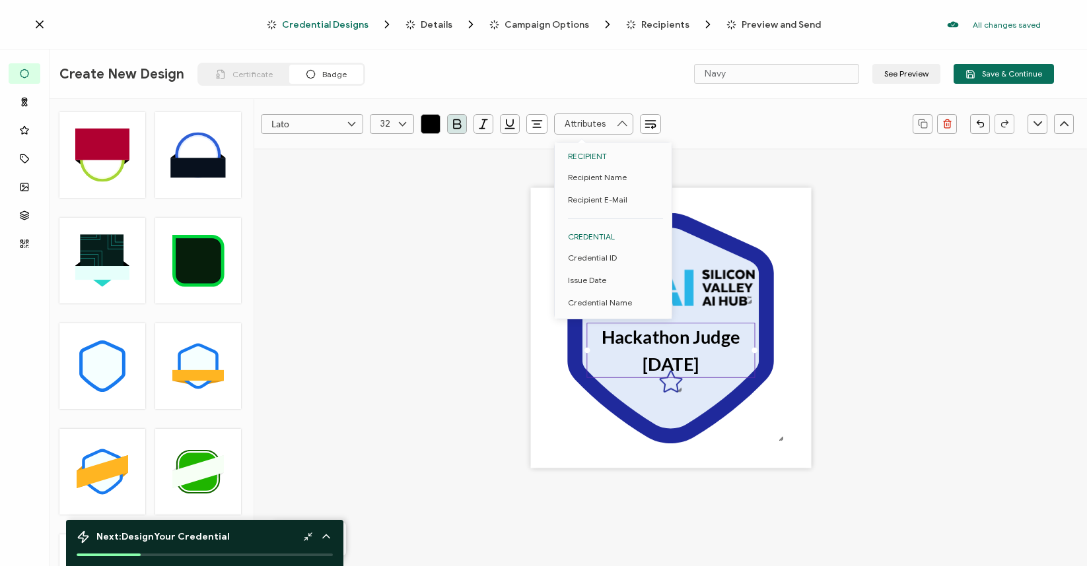
click at [586, 123] on input "text" at bounding box center [593, 124] width 79 height 21
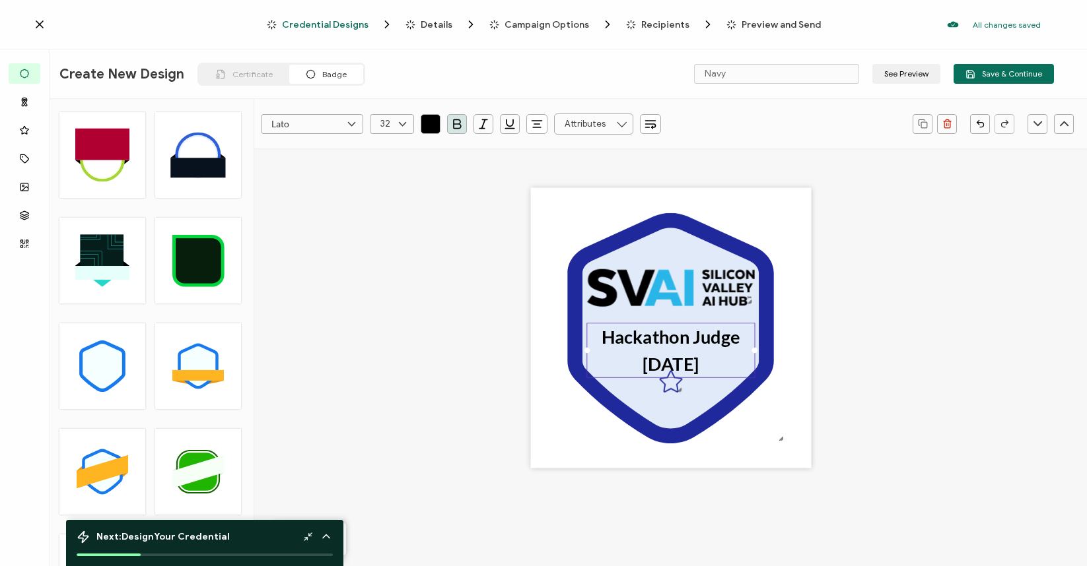
click at [646, 118] on icon "button" at bounding box center [650, 124] width 13 height 13
click at [394, 116] on icon at bounding box center [402, 124] width 17 height 20
click at [390, 262] on span "30" at bounding box center [389, 260] width 10 height 10
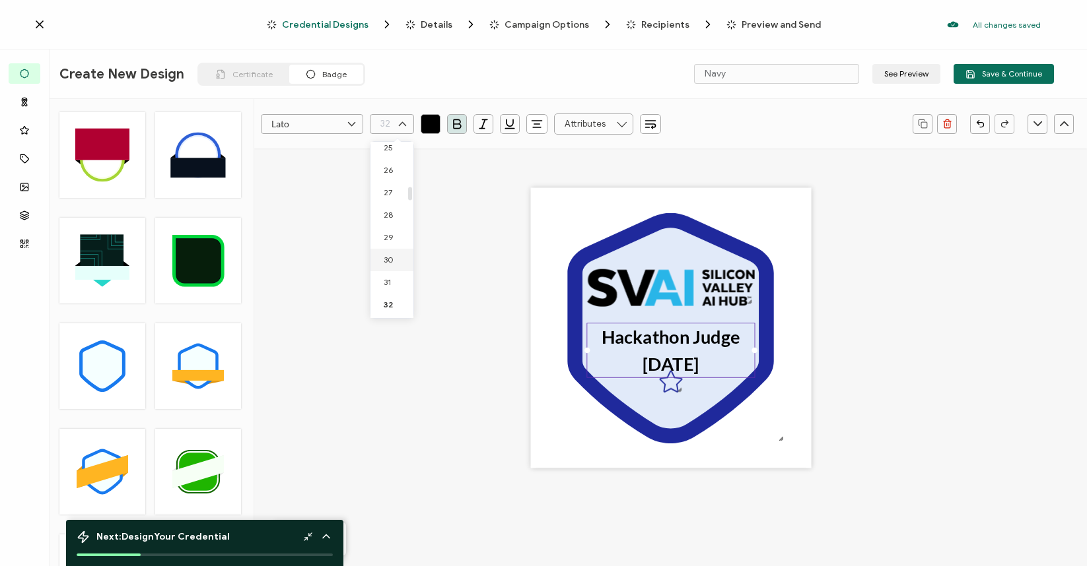
type input "30"
click at [739, 324] on div "Hackathon Judge [DATE]" at bounding box center [670, 348] width 168 height 51
click at [845, 314] on div ".uuid-a2266d8d-2533-48ea-8c95-b82d1261961c{}.uuid-e85ab5fe-b955-4eb5-8857-8b3e3…" at bounding box center [671, 348] width 708 height 399
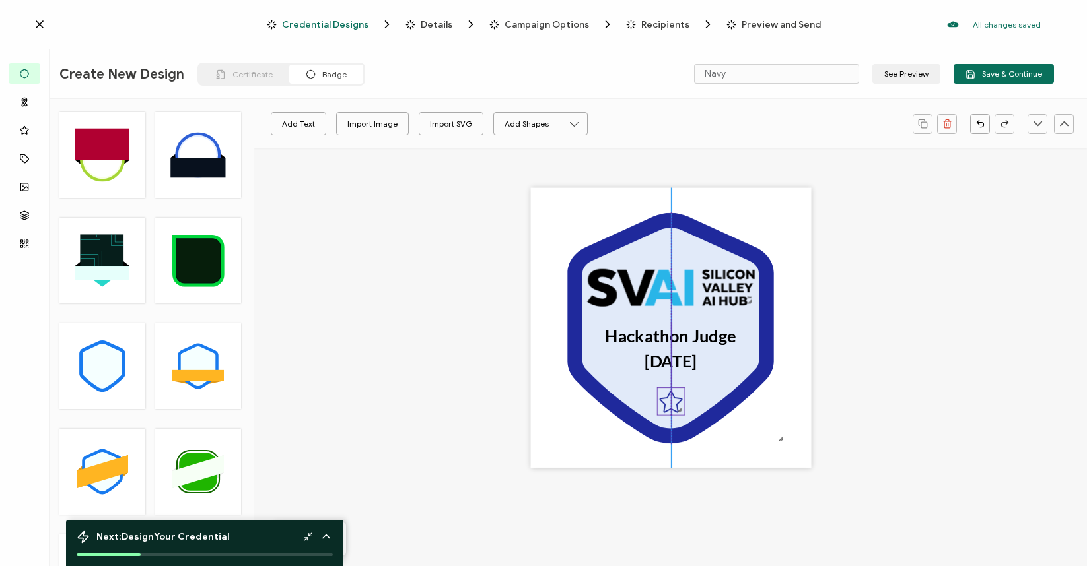
drag, startPoint x: 671, startPoint y: 380, endPoint x: 669, endPoint y: 401, distance: 20.5
click at [669, 401] on icon ".preview .ac0a6aaf-d5f1-4c22-8444-f08a9b96cf6a{}" at bounding box center [670, 401] width 27 height 27
click at [931, 322] on div ".uuid-a2266d8d-2533-48ea-8c95-b82d1261961c{}.uuid-e85ab5fe-b955-4eb5-8857-8b3e3…" at bounding box center [671, 348] width 708 height 399
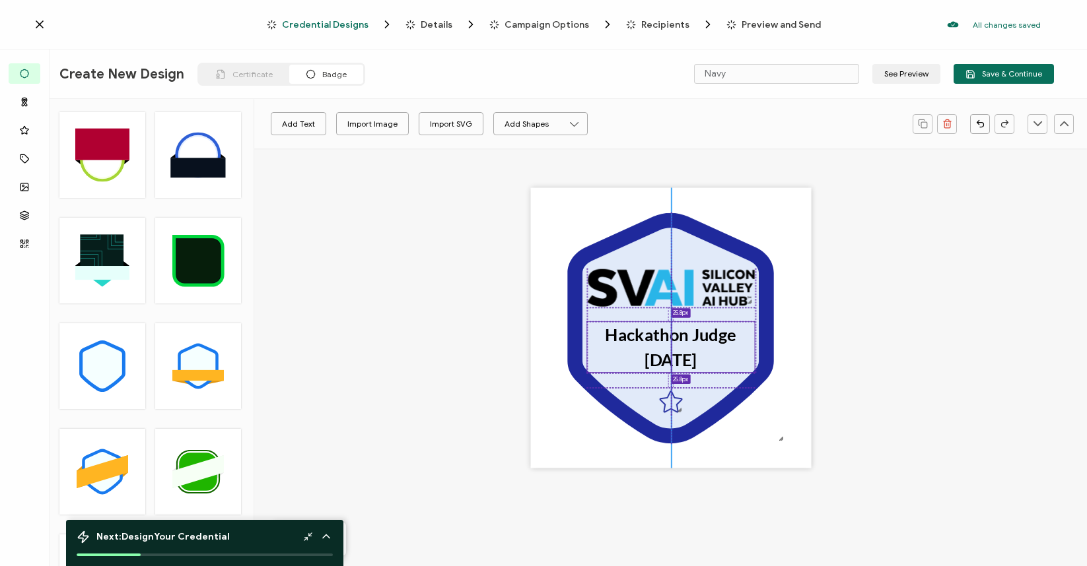
click at [712, 347] on div "Hackathon Judge [DATE]" at bounding box center [670, 347] width 168 height 51
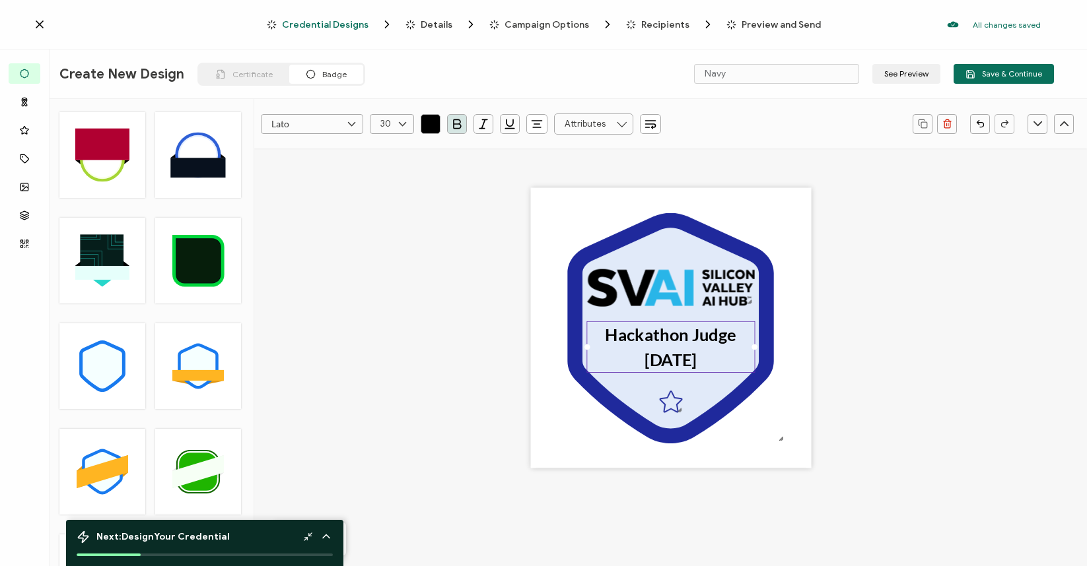
click at [903, 318] on div ".uuid-a2266d8d-2533-48ea-8c95-b82d1261961c{}.uuid-e85ab5fe-b955-4eb5-8857-8b3e3…" at bounding box center [671, 348] width 708 height 399
click at [904, 77] on button "See Preview" at bounding box center [906, 74] width 68 height 20
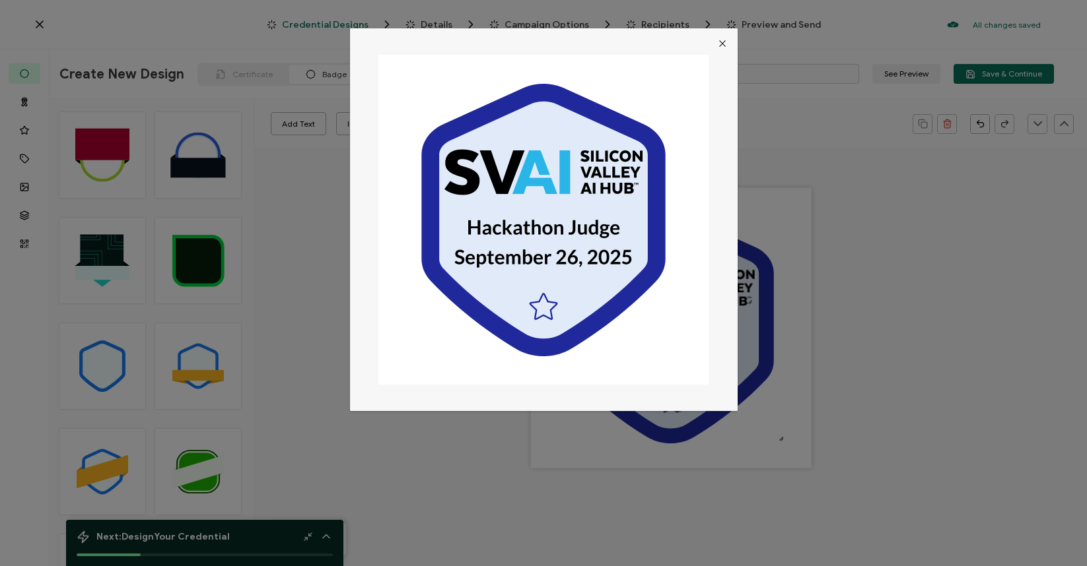
click at [724, 36] on button "Close" at bounding box center [722, 43] width 30 height 30
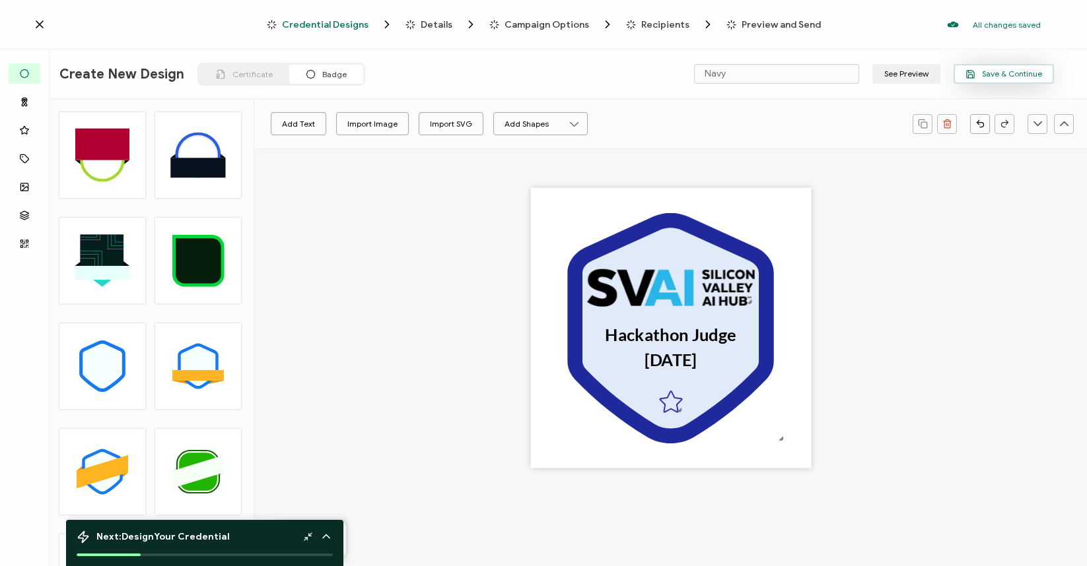
click at [1015, 71] on span "Save & Continue" at bounding box center [1003, 74] width 77 height 10
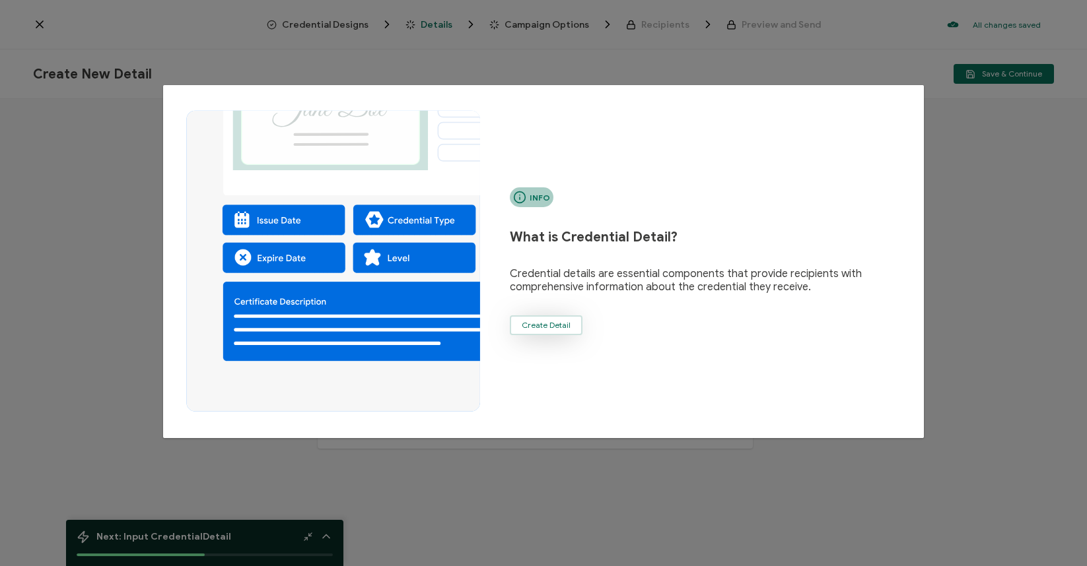
click at [556, 320] on button "Create Detail" at bounding box center [546, 326] width 73 height 20
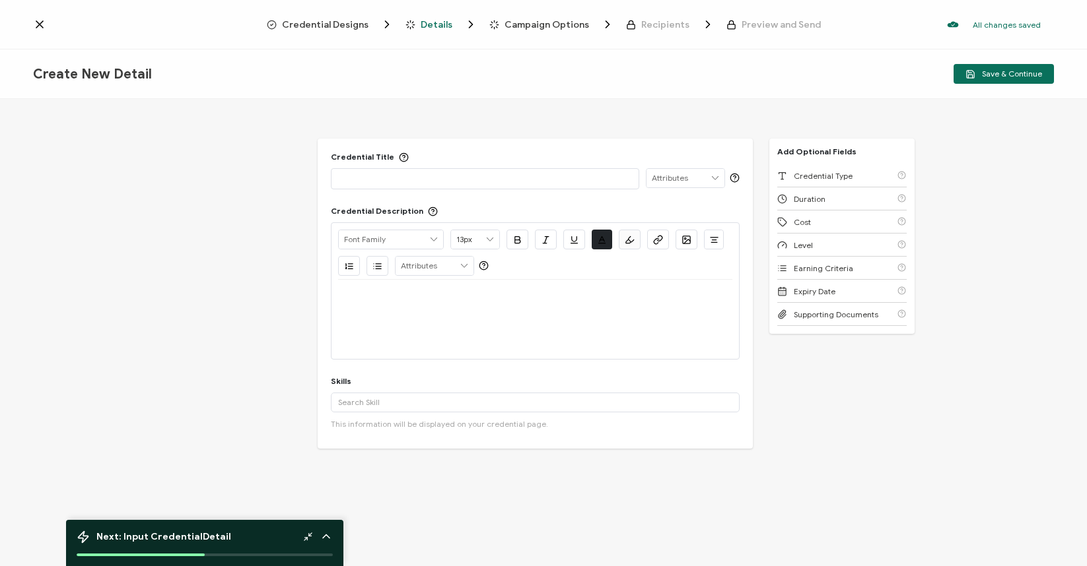
click at [463, 178] on p at bounding box center [484, 178] width 293 height 13
click at [376, 304] on div at bounding box center [534, 296] width 393 height 32
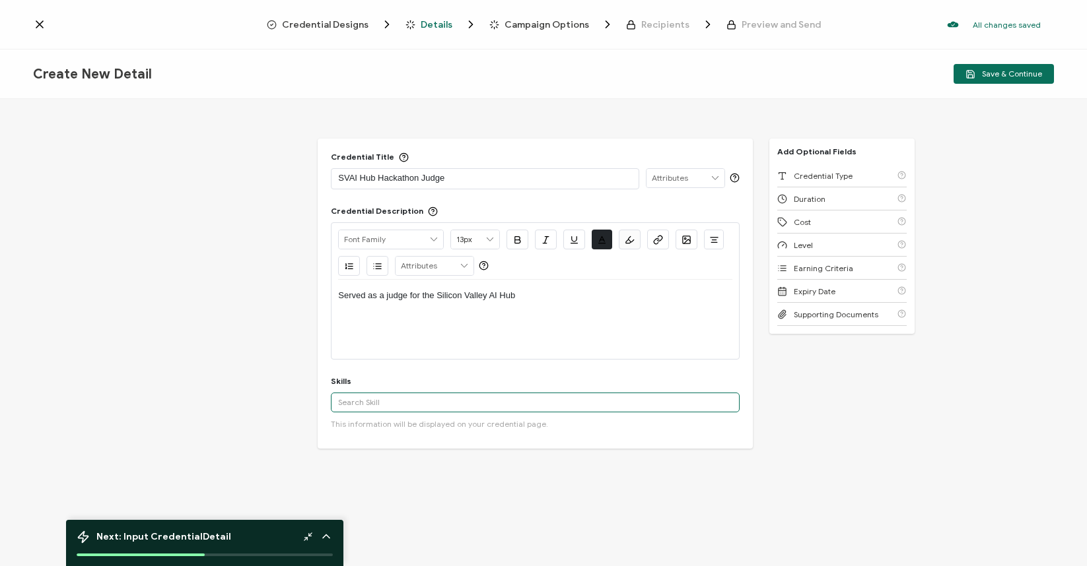
click at [346, 399] on input "text" at bounding box center [535, 403] width 408 height 20
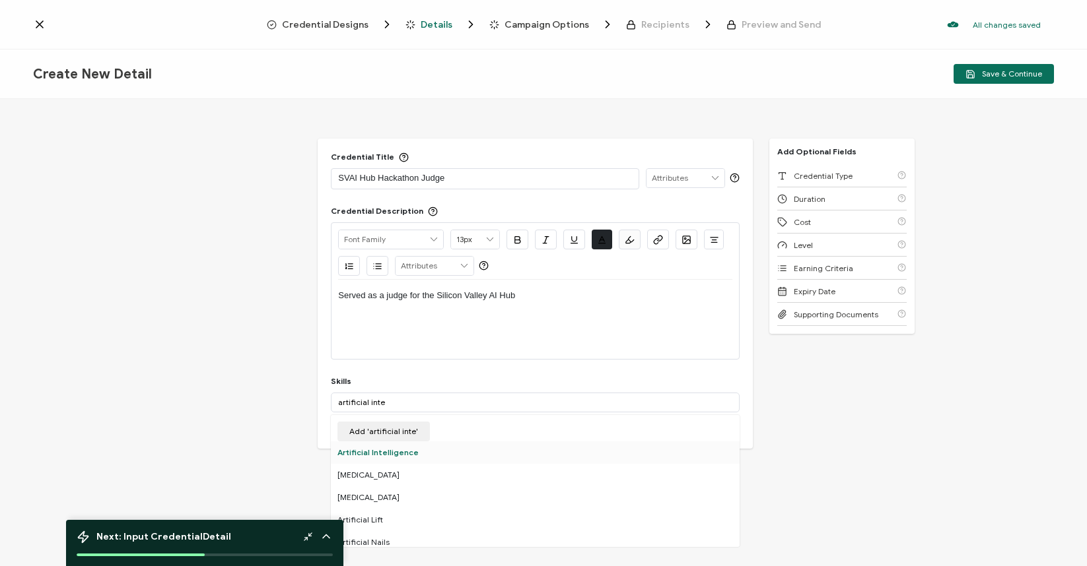
click at [366, 453] on div "Artificial Intelligence" at bounding box center [535, 453] width 408 height 22
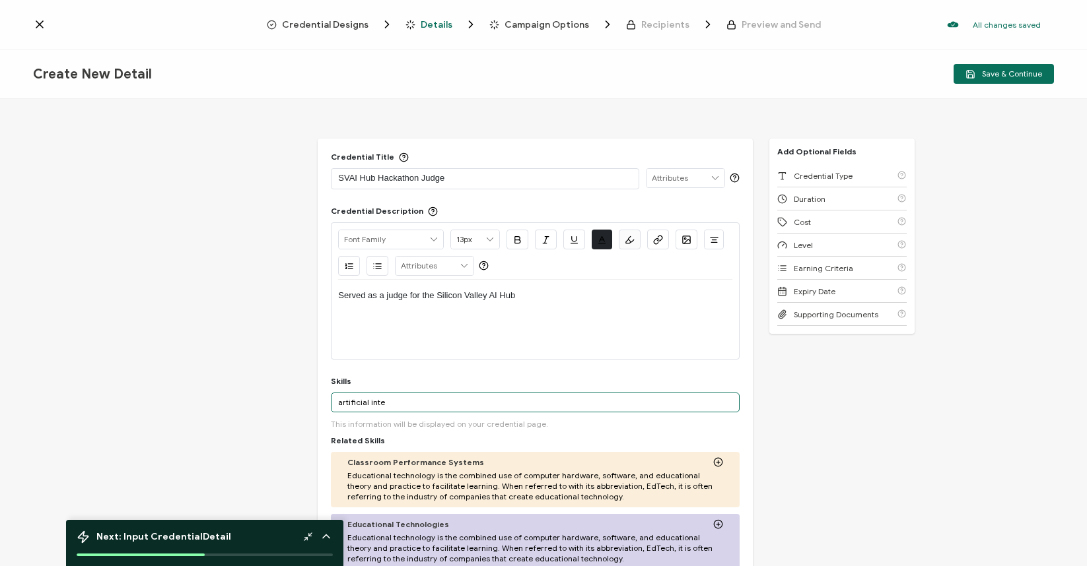
click at [403, 398] on input "artificial inte" at bounding box center [535, 403] width 408 height 20
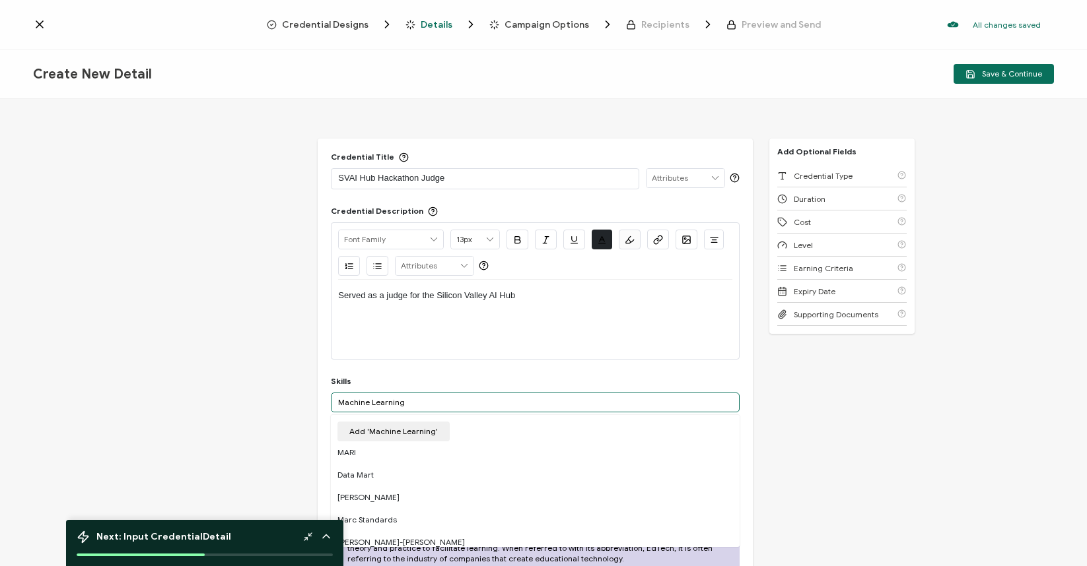
type input "Machine Learning"
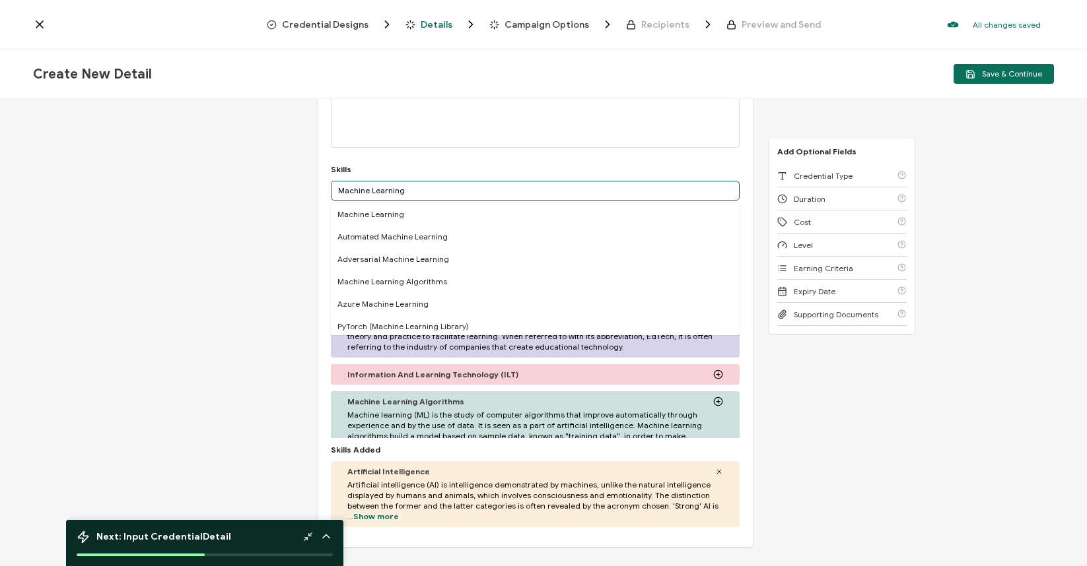
scroll to position [201, 0]
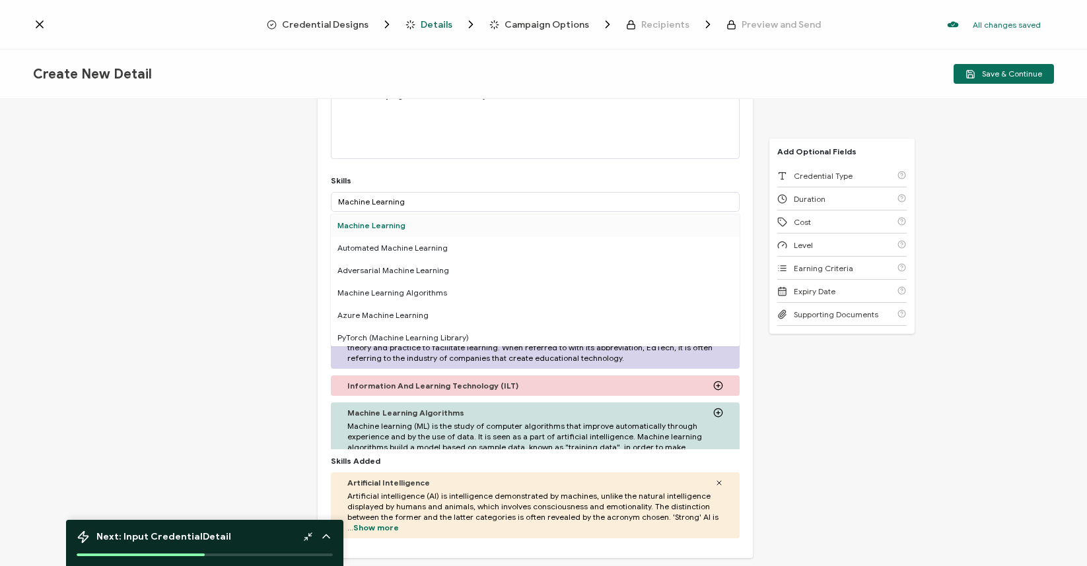
click at [362, 228] on div "Machine Learning" at bounding box center [535, 226] width 408 height 22
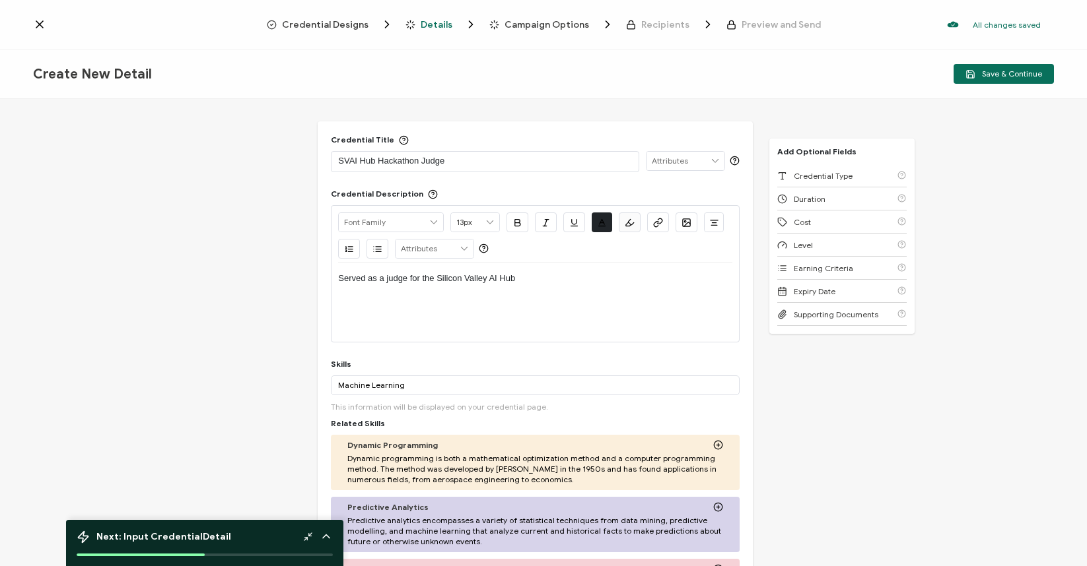
scroll to position [0, 0]
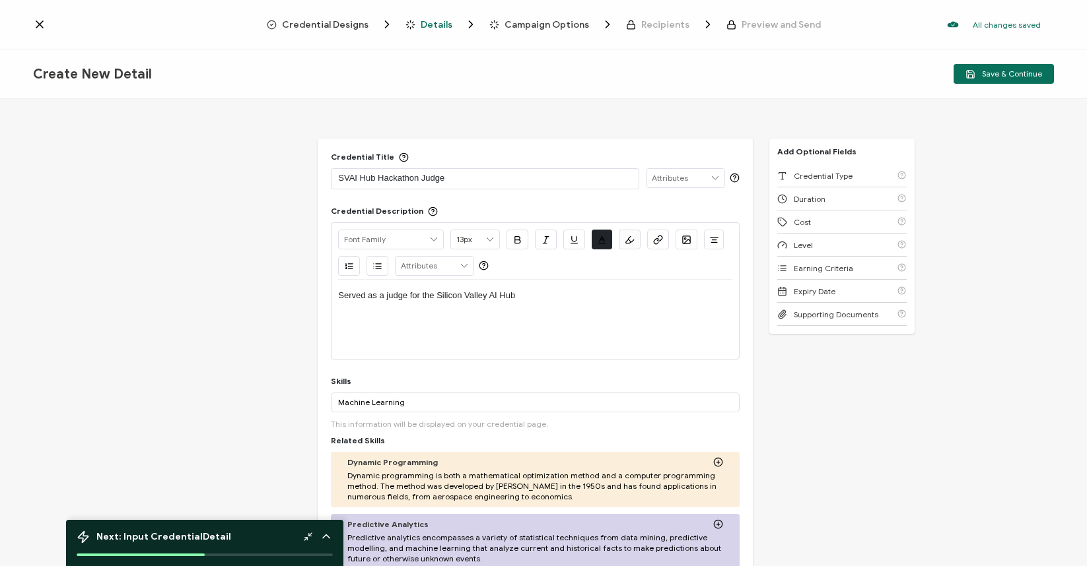
click at [535, 304] on div "Served as a judge for the Silicon Valley AI Hub" at bounding box center [534, 296] width 393 height 32
click at [434, 232] on icon at bounding box center [434, 239] width 12 height 18
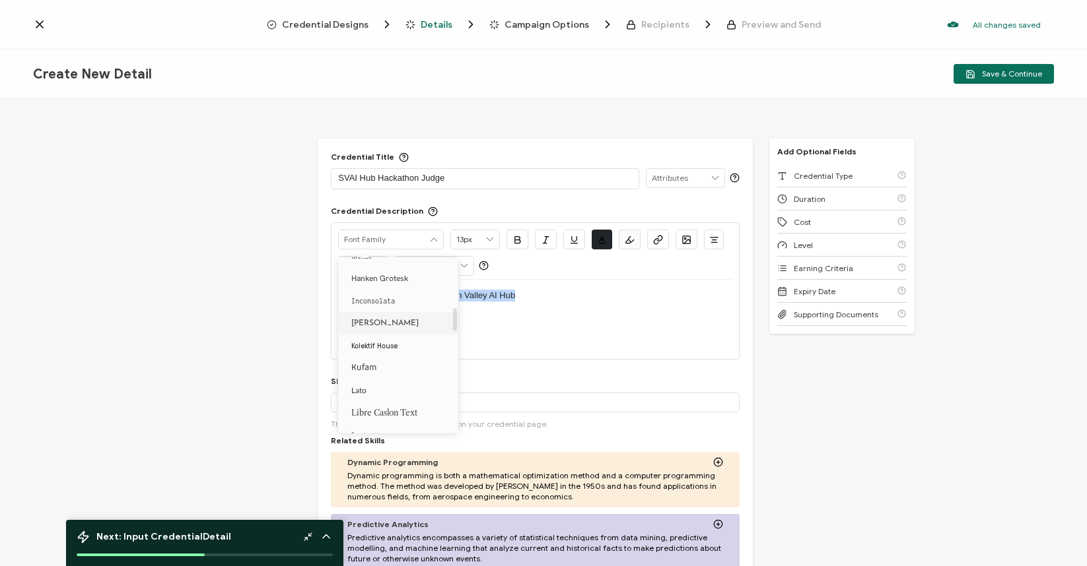
scroll to position [381, 0]
click at [406, 383] on li "Lato" at bounding box center [400, 385] width 125 height 22
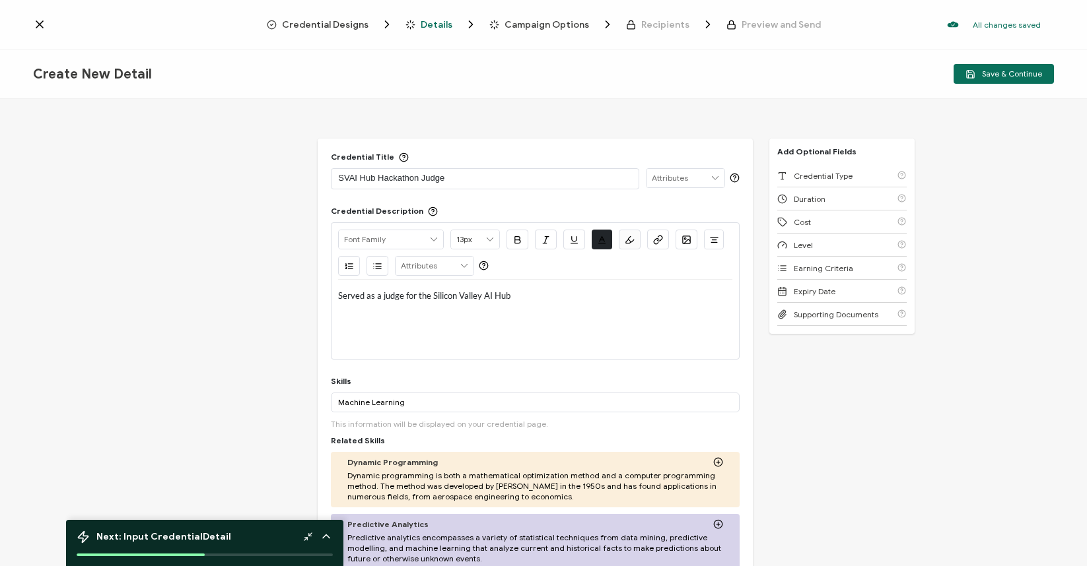
click at [527, 303] on div "Served as a judge for the Silicon Valley AI Hub" at bounding box center [534, 296] width 393 height 32
type input "Lato"
click at [992, 78] on span "Save & Continue" at bounding box center [1003, 74] width 77 height 10
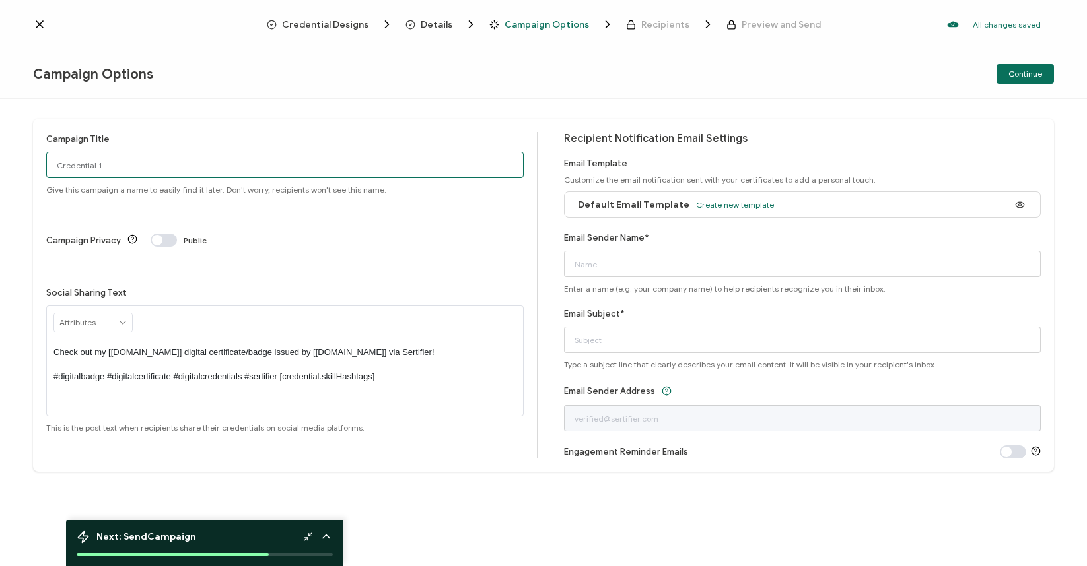
click at [382, 161] on input "Credential 1" at bounding box center [284, 165] width 477 height 26
click at [379, 166] on input "Credential 1" at bounding box center [284, 165] width 477 height 26
type input "Hackathon Judge"
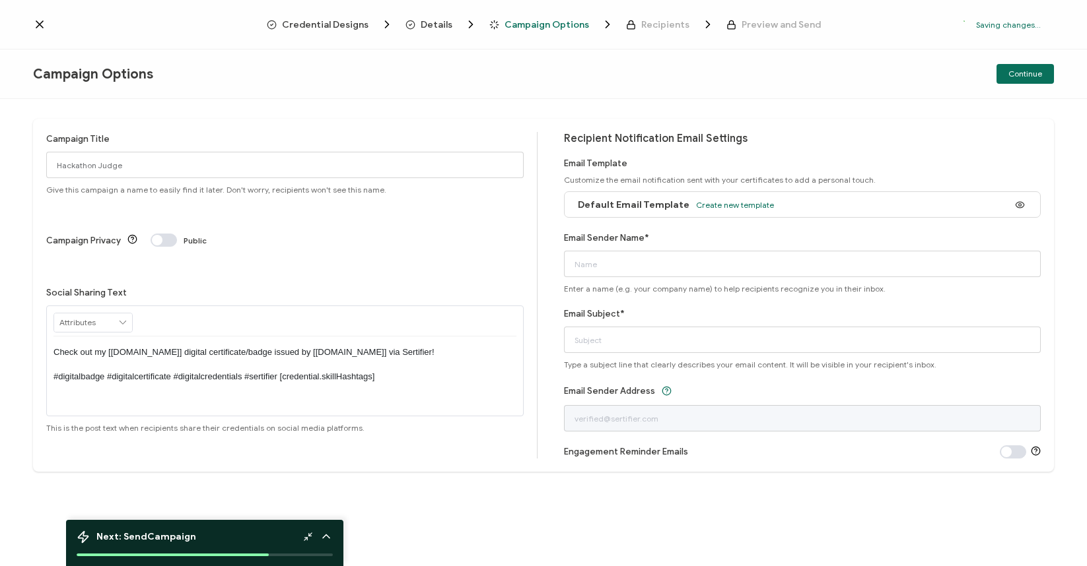
click at [166, 234] on span at bounding box center [164, 240] width 26 height 13
click at [118, 314] on icon at bounding box center [123, 323] width 12 height 18
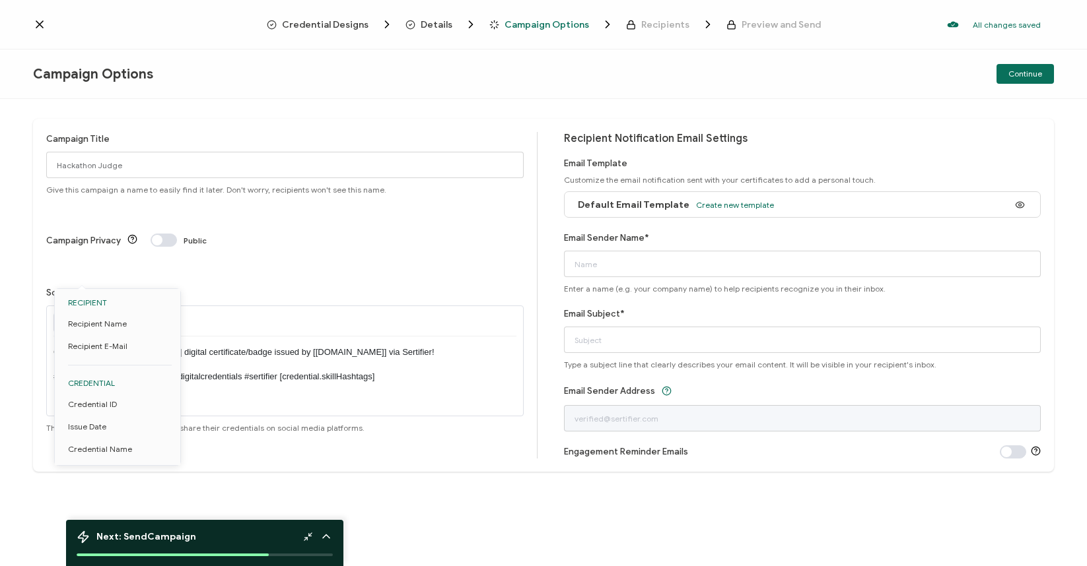
click at [118, 314] on icon at bounding box center [123, 323] width 12 height 18
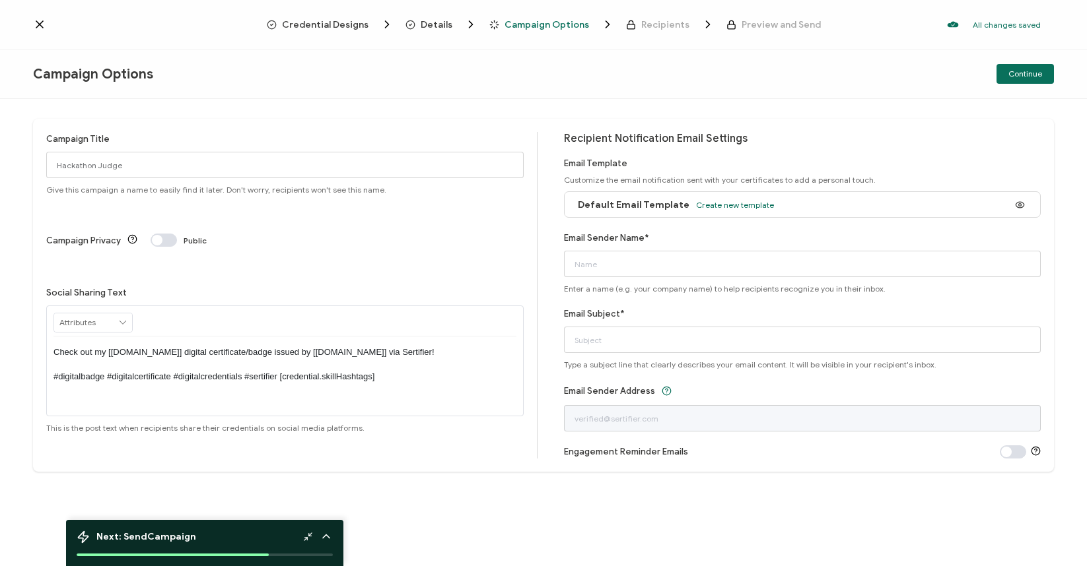
click at [118, 314] on icon at bounding box center [123, 323] width 12 height 18
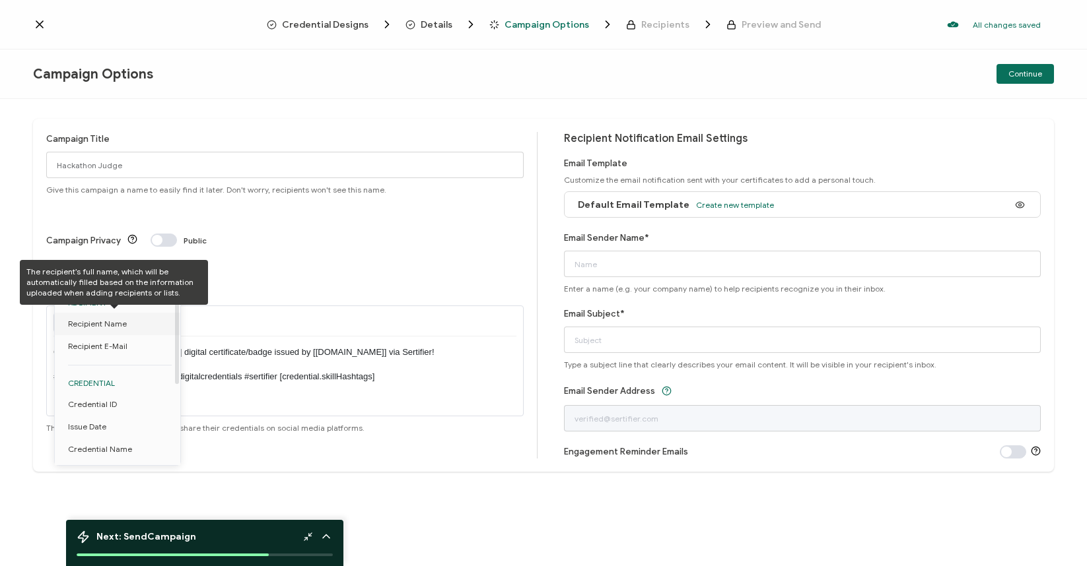
click at [106, 323] on span "Recipient Name" at bounding box center [97, 324] width 59 height 22
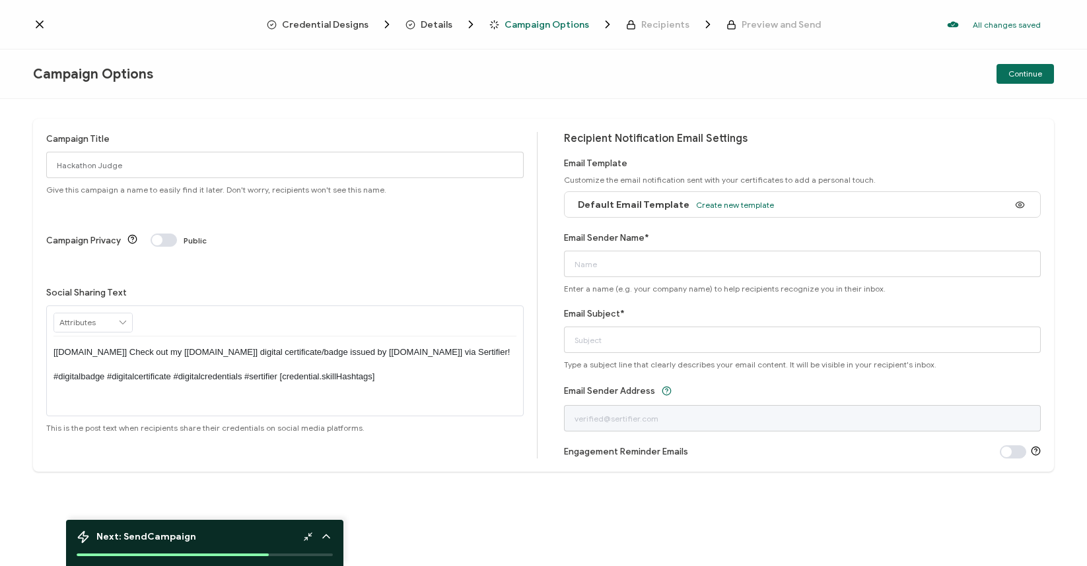
click at [233, 347] on p "[[DOMAIN_NAME]] Check out my [[DOMAIN_NAME]] digital certificate/badge issued b…" at bounding box center [284, 365] width 463 height 36
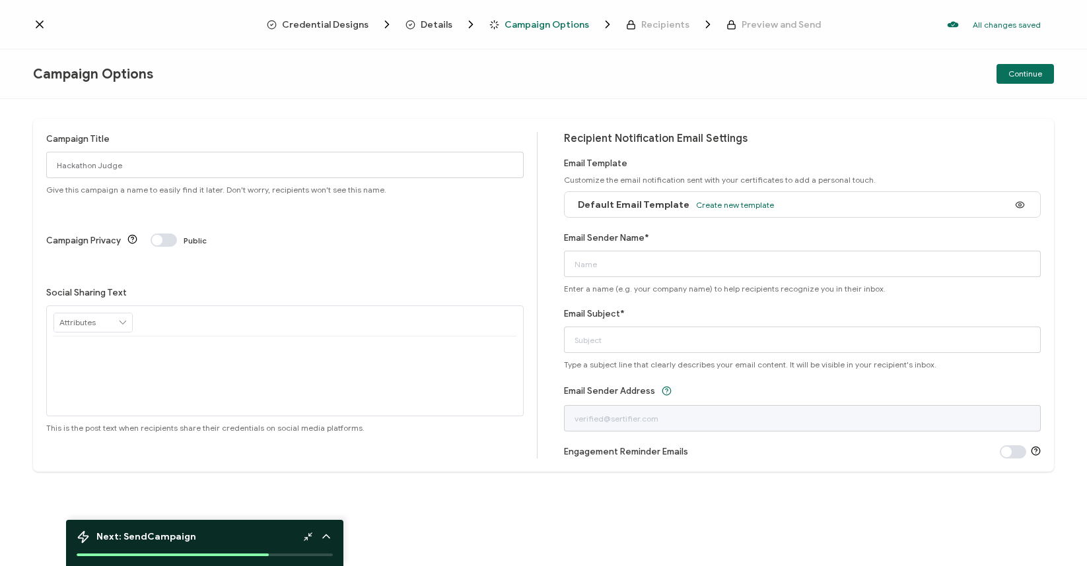
click at [120, 314] on icon at bounding box center [123, 323] width 12 height 18
click at [118, 314] on icon at bounding box center [123, 323] width 12 height 18
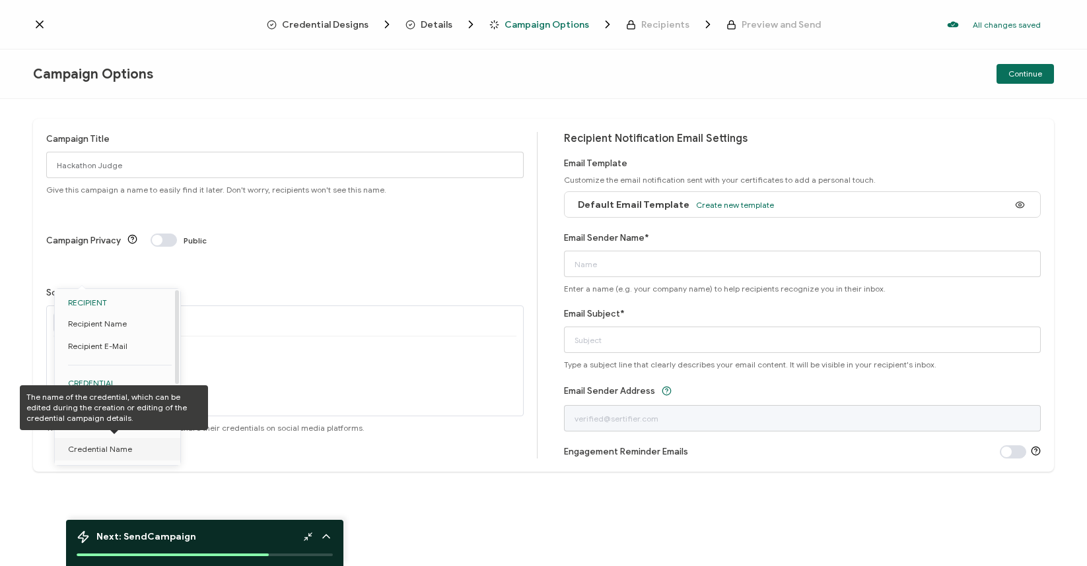
click at [83, 449] on span "Credential Name" at bounding box center [100, 449] width 64 height 22
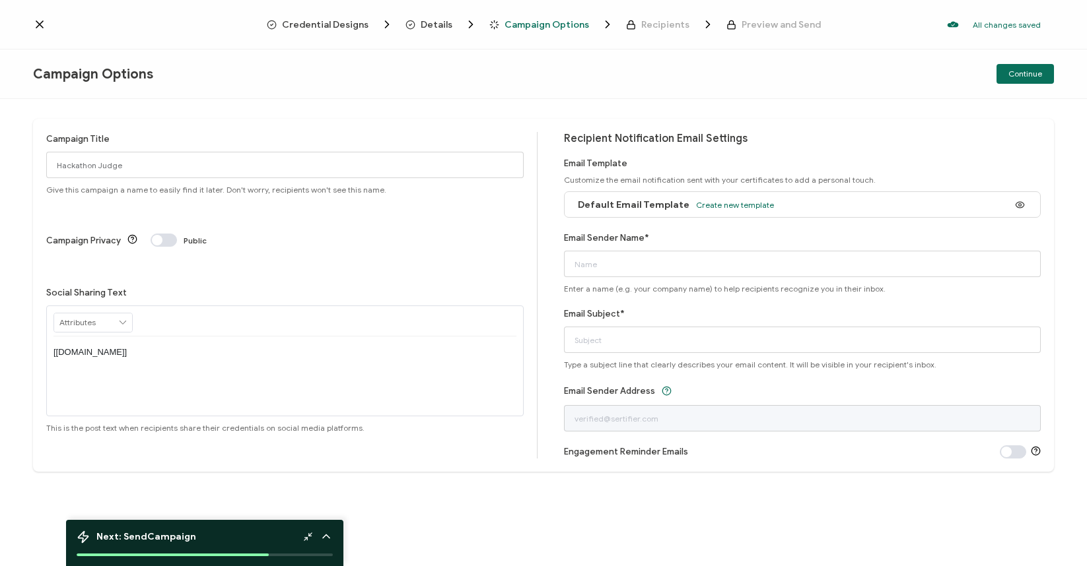
click at [149, 337] on div "[[DOMAIN_NAME]]" at bounding box center [284, 353] width 463 height 32
click at [99, 347] on p "Served as a judge" at bounding box center [284, 353] width 463 height 12
click at [635, 211] on div "Default Email Template Create new template" at bounding box center [672, 205] width 203 height 30
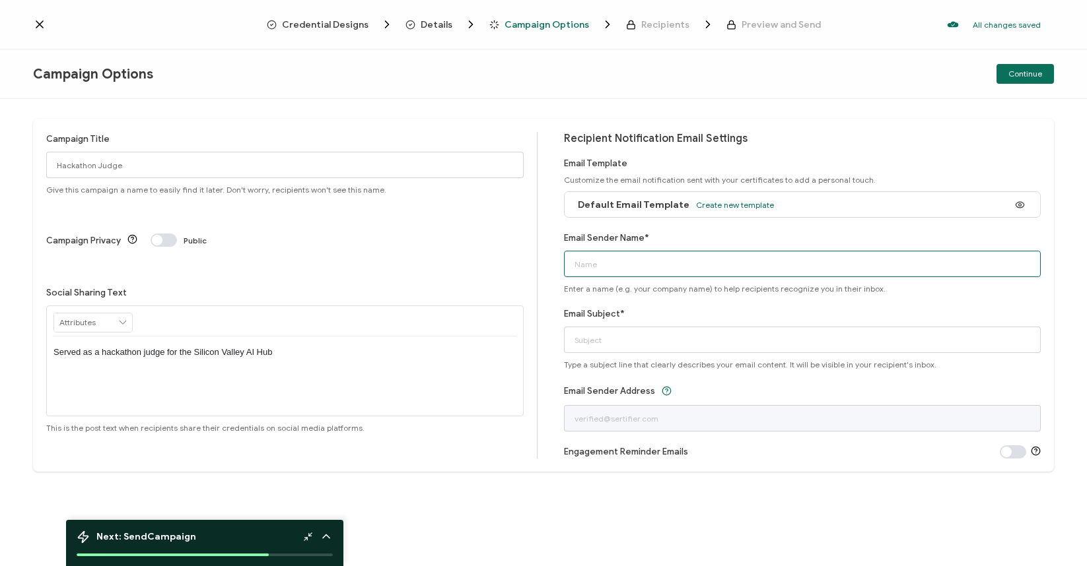
click at [657, 265] on input "Email Sender Name*" at bounding box center [802, 264] width 477 height 26
type input "[PERSON_NAME][EMAIL_ADDRESS][PERSON_NAME][DOMAIN_NAME]"
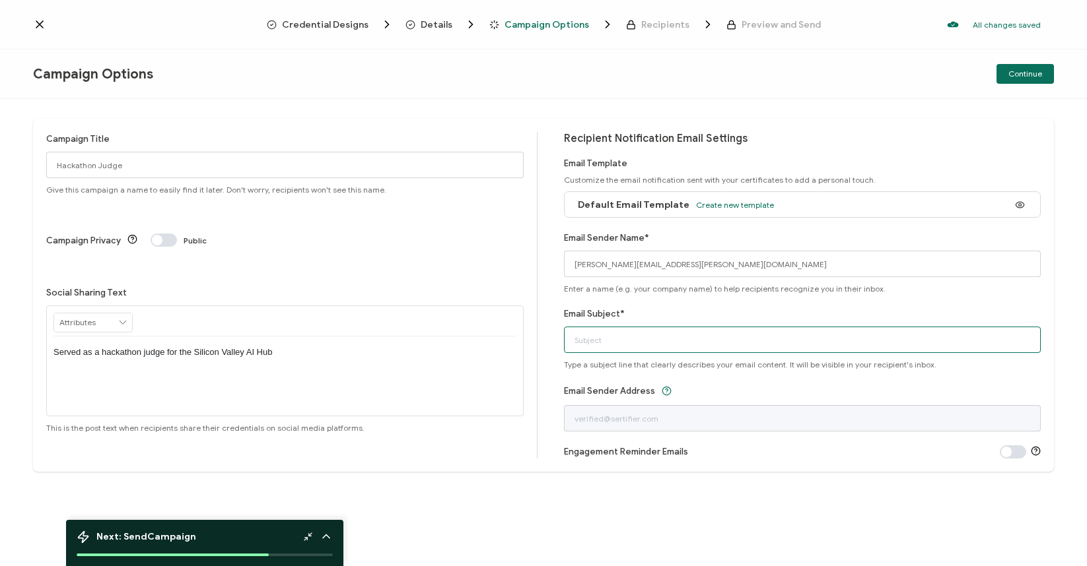
click at [623, 351] on input "Email Subject*" at bounding box center [802, 340] width 477 height 26
type input "SVAI Hub Hackathon Judge E-badge"
click at [544, 364] on div "Campaign Title Hackathon Judge Give this campaign a name to easily find it late…" at bounding box center [543, 295] width 1021 height 353
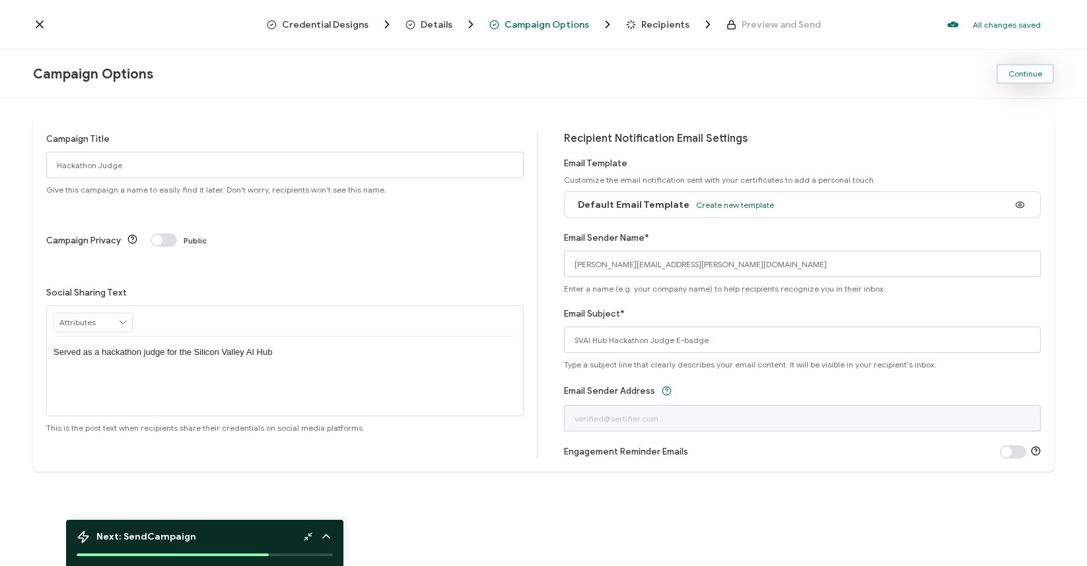
click at [1023, 73] on span "Continue" at bounding box center [1025, 74] width 34 height 8
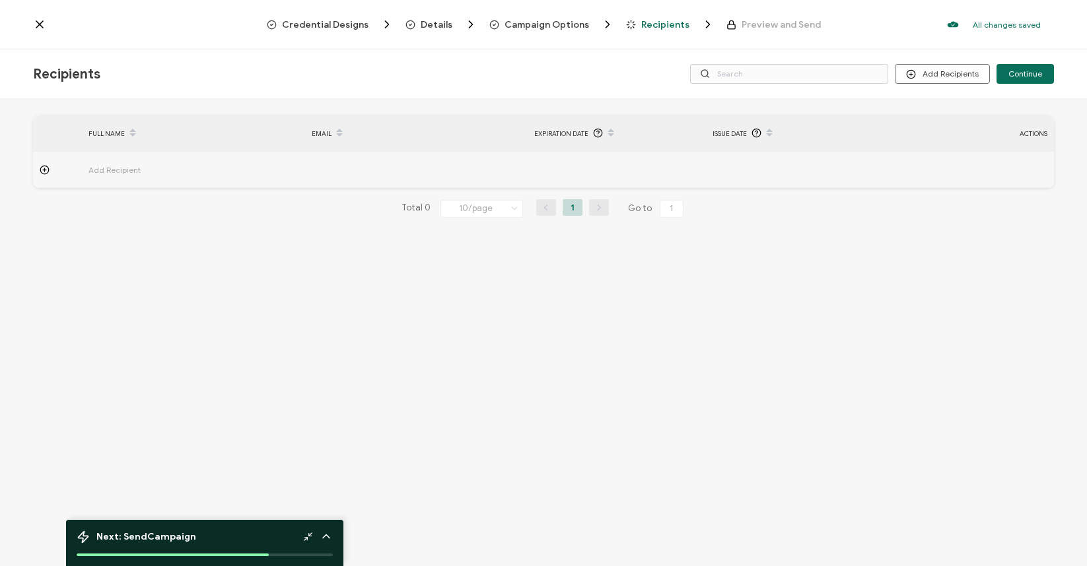
click at [125, 172] on span "Add Recipient" at bounding box center [150, 169] width 125 height 15
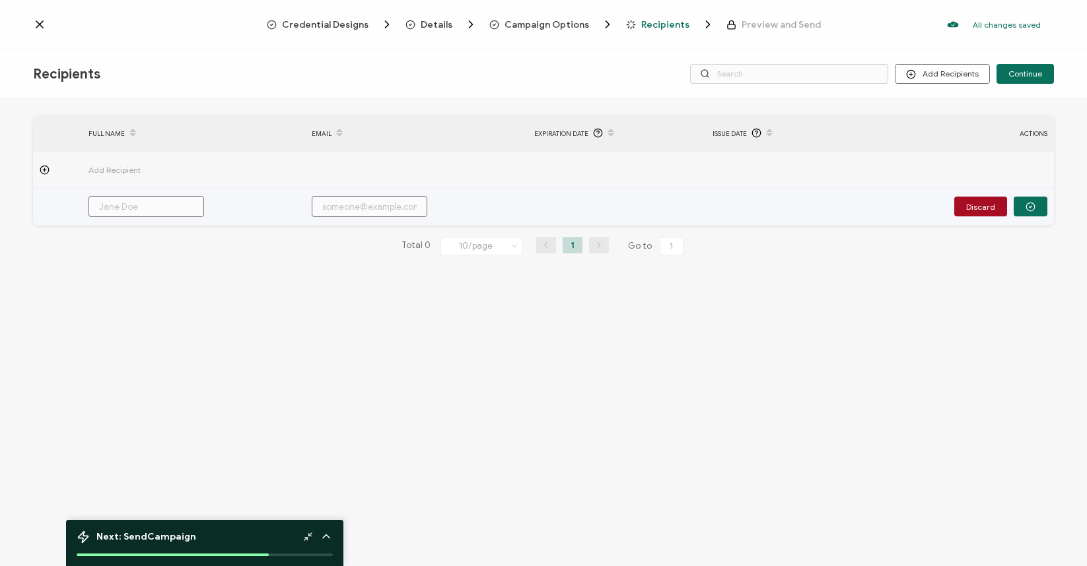
click at [130, 207] on input "text" at bounding box center [146, 206] width 116 height 21
type input "C"
type input "Ch"
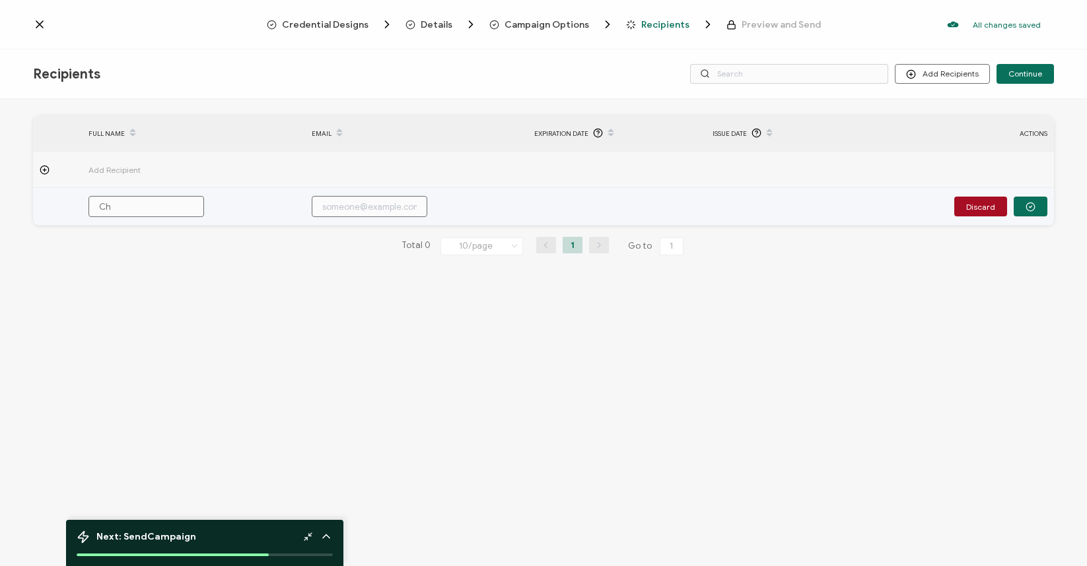
type input "Cha"
type input "[PERSON_NAME]"
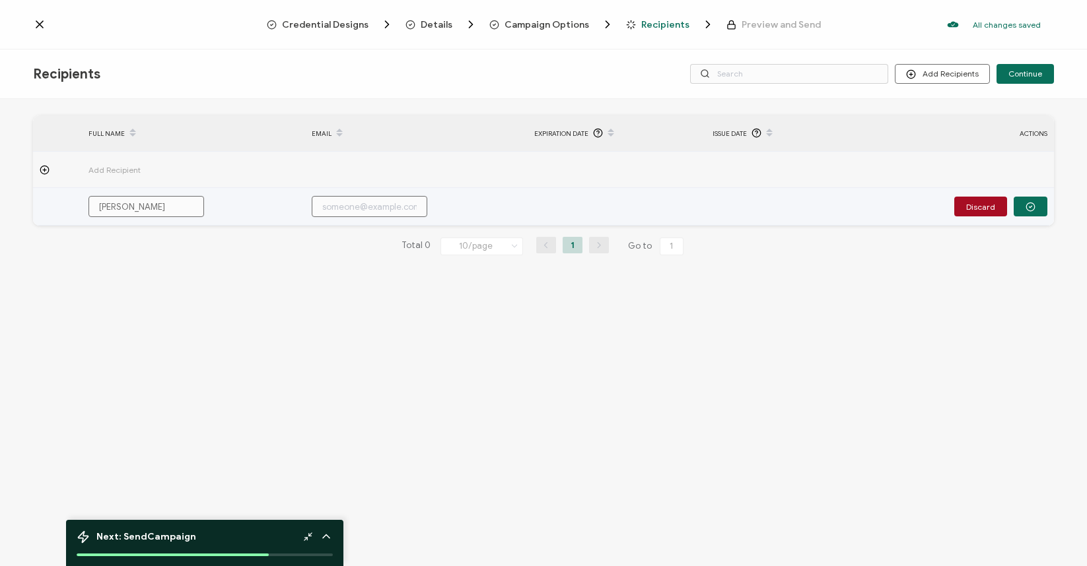
type input "[PERSON_NAME]"
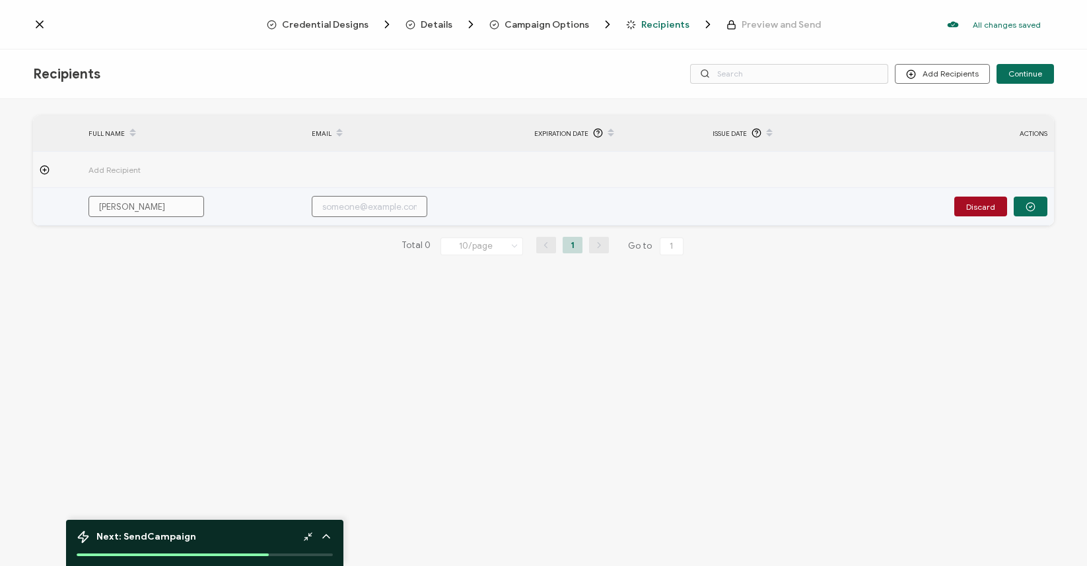
type input "[PERSON_NAME]"
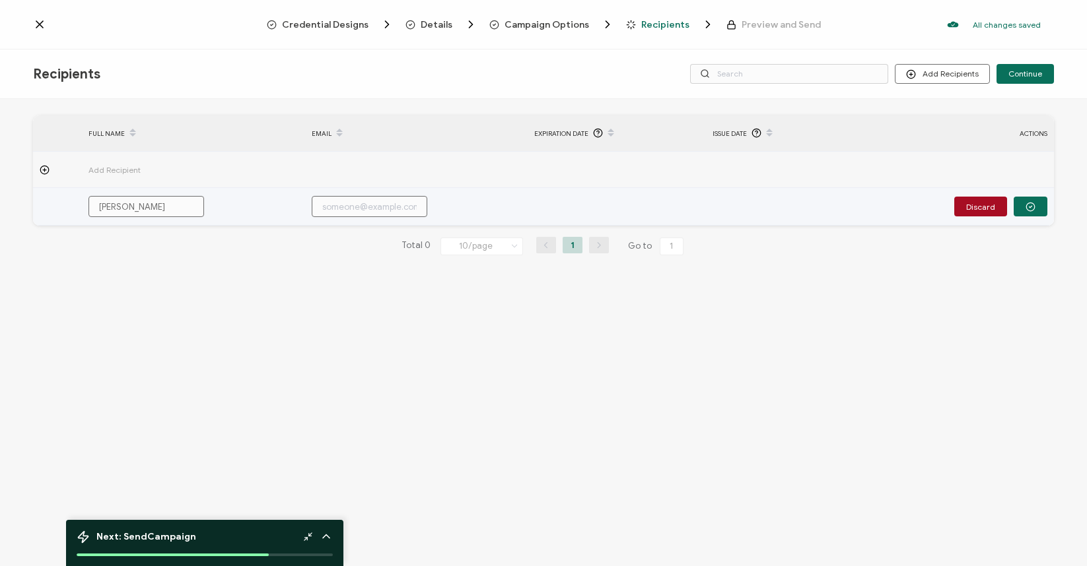
type input "[PERSON_NAME]"
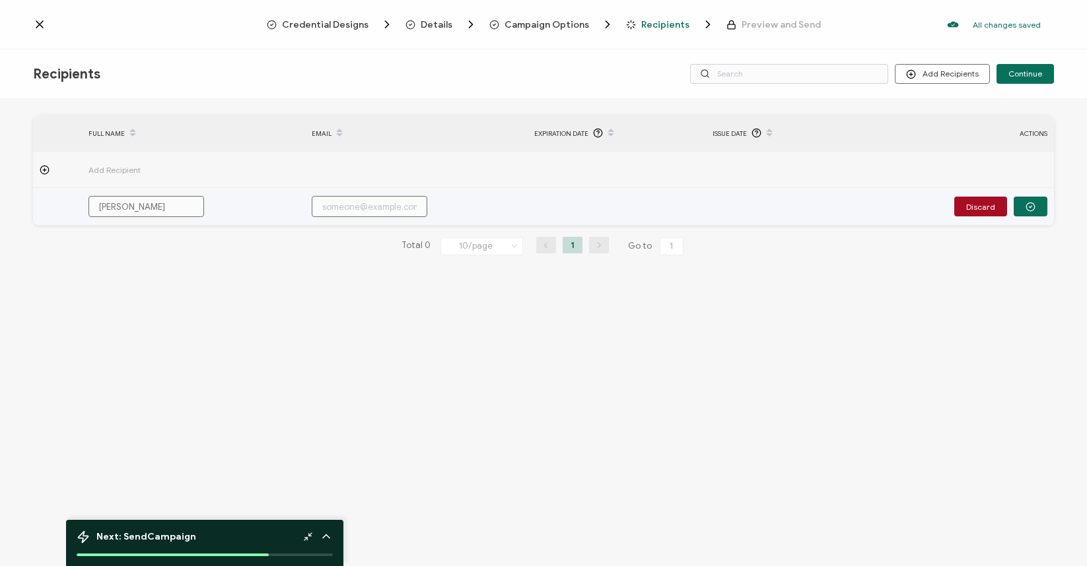
type input "[PERSON_NAME]"
type input "c"
type input "ch"
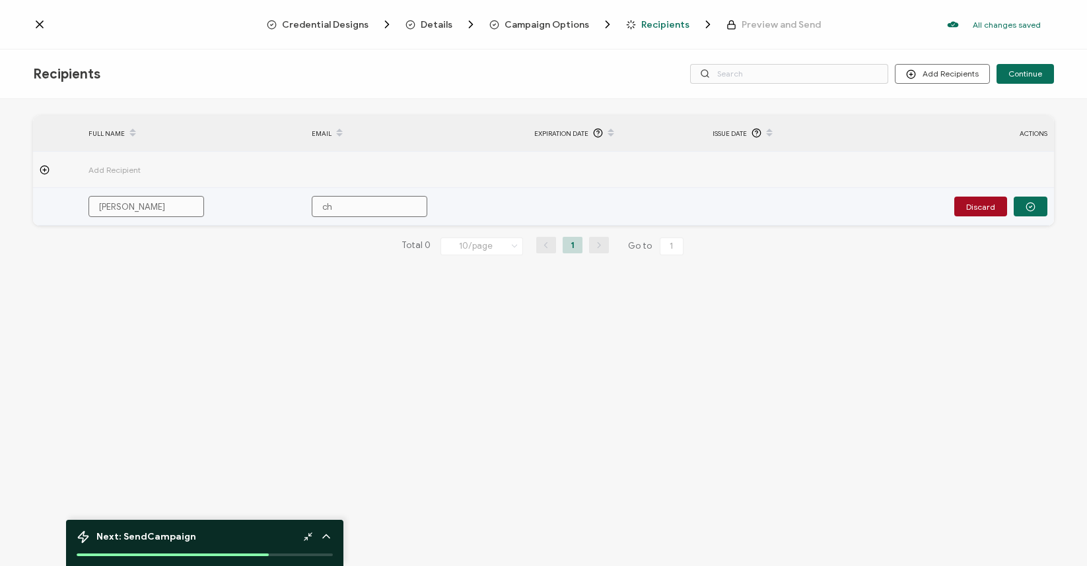
type input "cha"
type input "[PERSON_NAME]"
type input "[PERSON_NAME]."
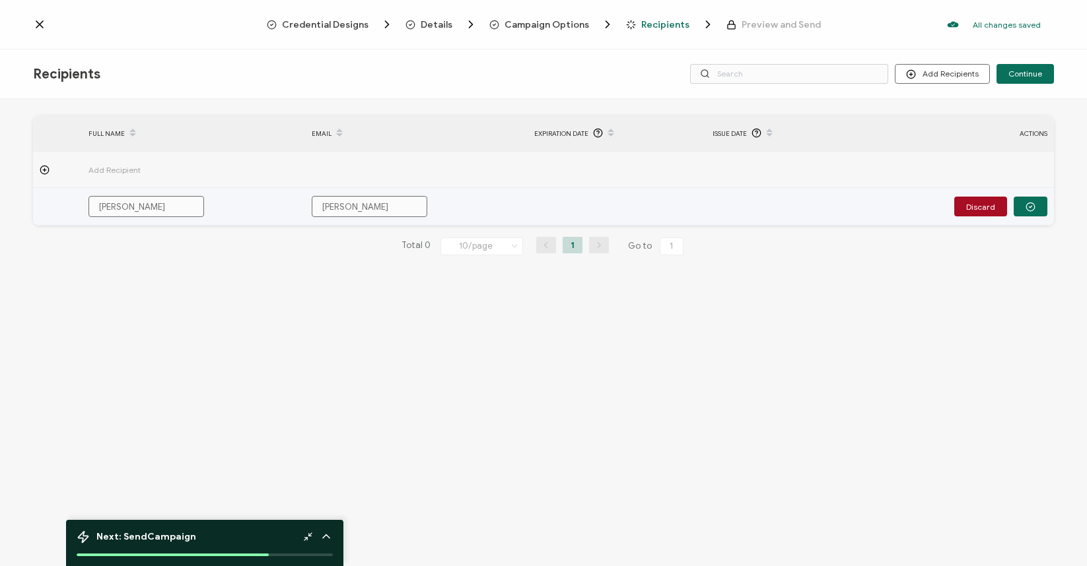
type input "[PERSON_NAME]."
type input "[PERSON_NAME].c"
type input "[PERSON_NAME][DOMAIN_NAME]"
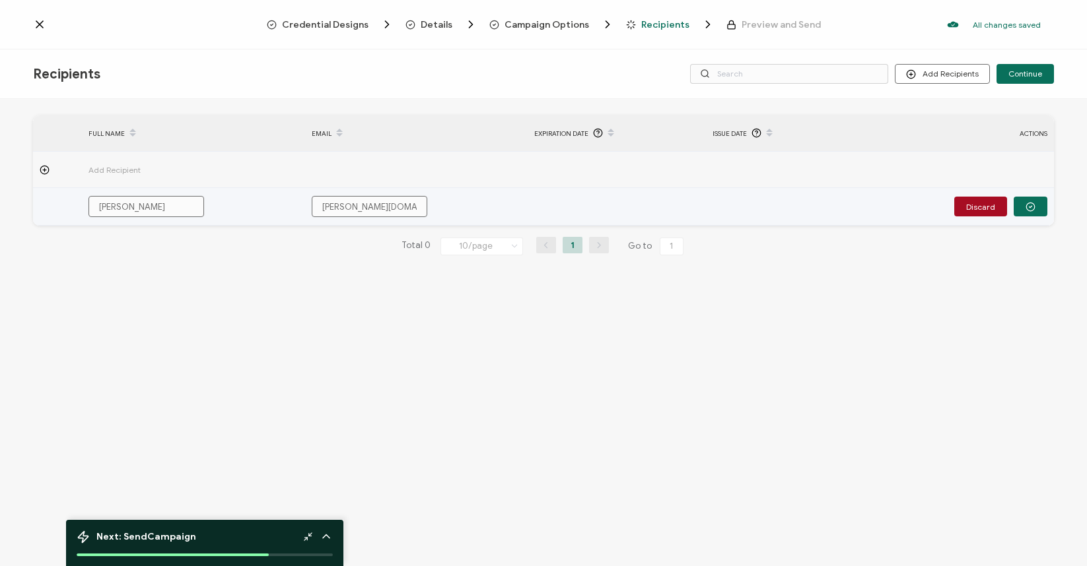
type input "[PERSON_NAME].cha"
type input "[PERSON_NAME].chal"
type input "[PERSON_NAME].chalk"
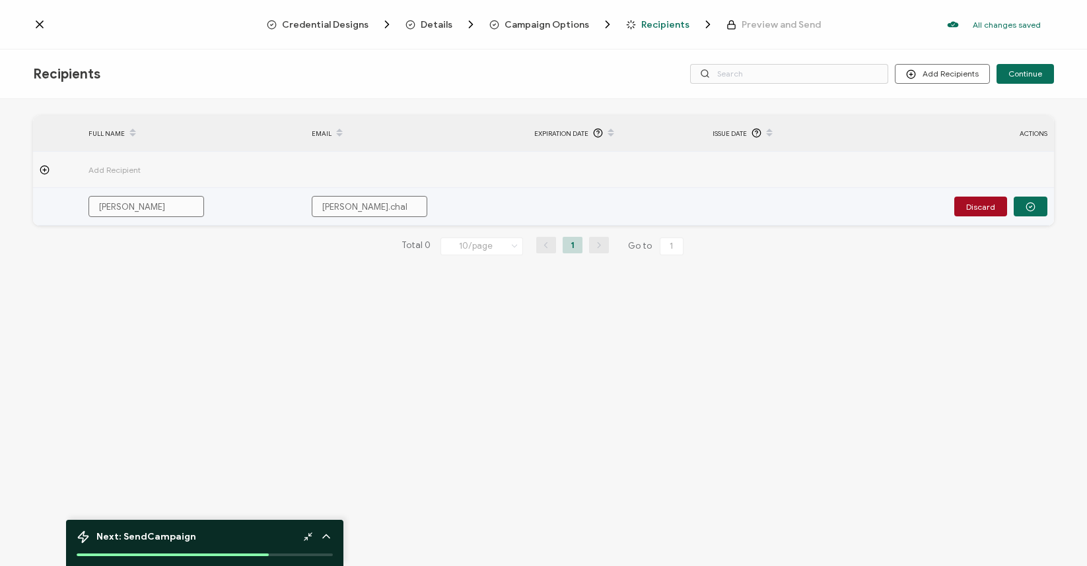
type input "[PERSON_NAME].chalk"
type input "[PERSON_NAME].chalke"
type input "[PERSON_NAME].[PERSON_NAME]"
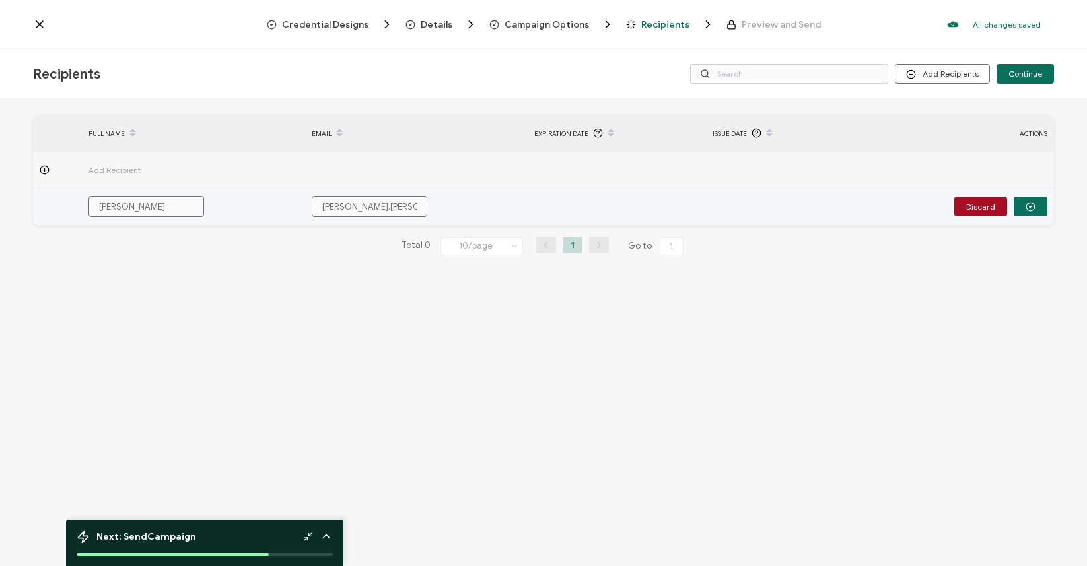
type input "[PERSON_NAME].[PERSON_NAME]@"
type input "[PERSON_NAME].[PERSON_NAME]@s"
type input "[PERSON_NAME].[PERSON_NAME]@sn"
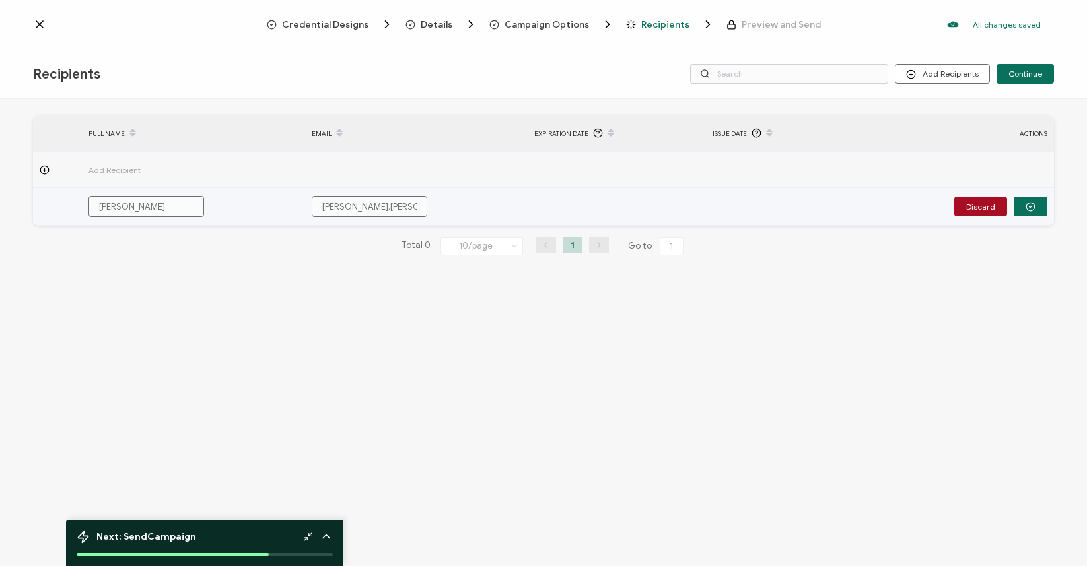
type input "[PERSON_NAME].[PERSON_NAME]@sn"
type input "[PERSON_NAME].[PERSON_NAME]@sno"
type input "[PERSON_NAME].[PERSON_NAME]@snow"
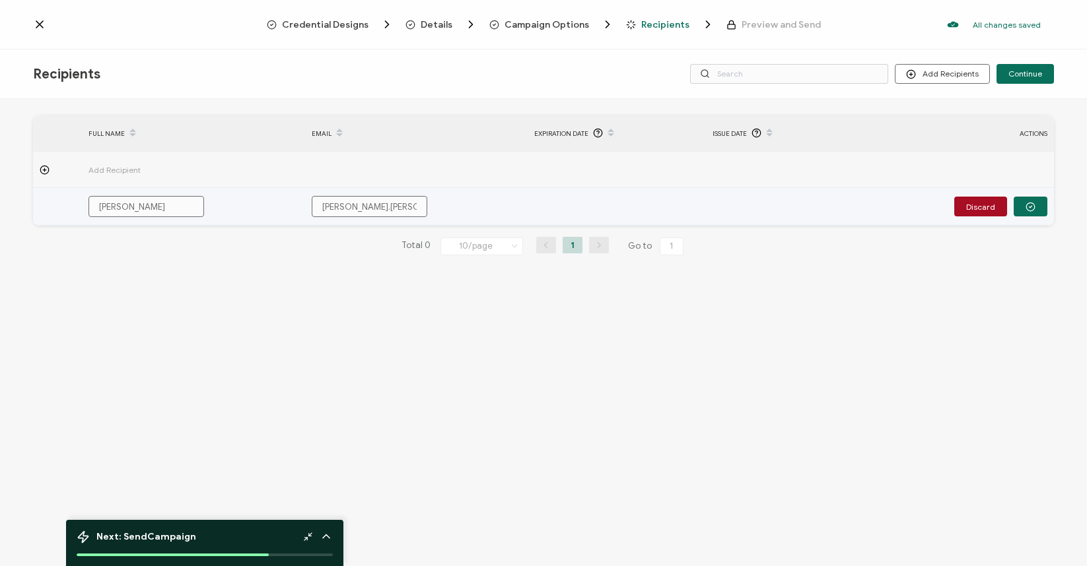
type input "[PERSON_NAME].[PERSON_NAME]@snowl"
type input "[PERSON_NAME].[PERSON_NAME]@snowlf"
type input "[PERSON_NAME].[PERSON_NAME]@snowl"
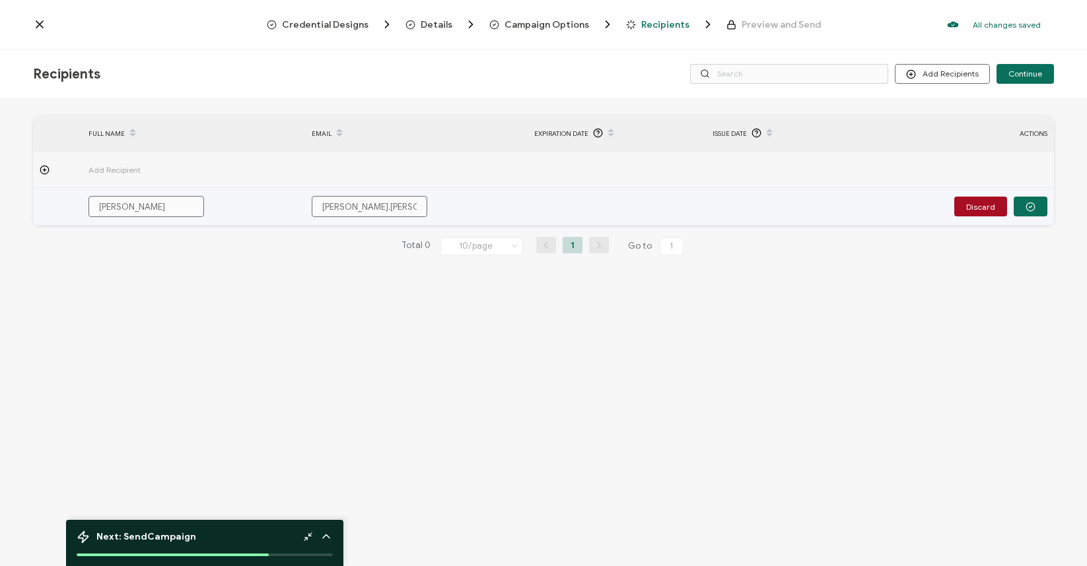
type input "[PERSON_NAME].[PERSON_NAME]@snowl"
type input "[PERSON_NAME].[PERSON_NAME]@snow"
type input "[PERSON_NAME].[PERSON_NAME]@snowf"
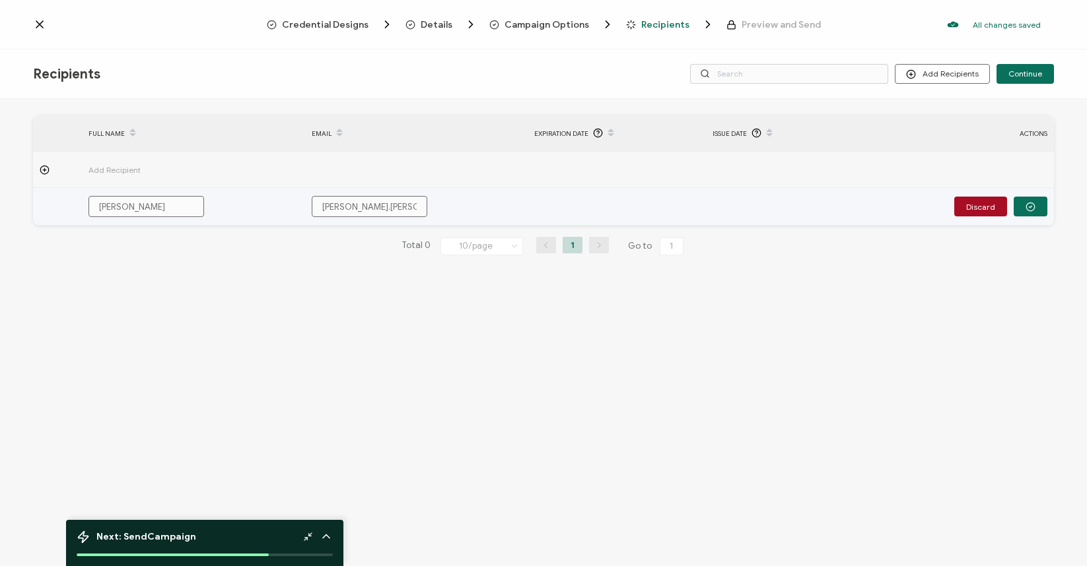
type input "[PERSON_NAME].[PERSON_NAME]@snowfl"
type input "[PERSON_NAME].[PERSON_NAME]@snowfla"
type input "[PERSON_NAME].[PERSON_NAME]@snowflak"
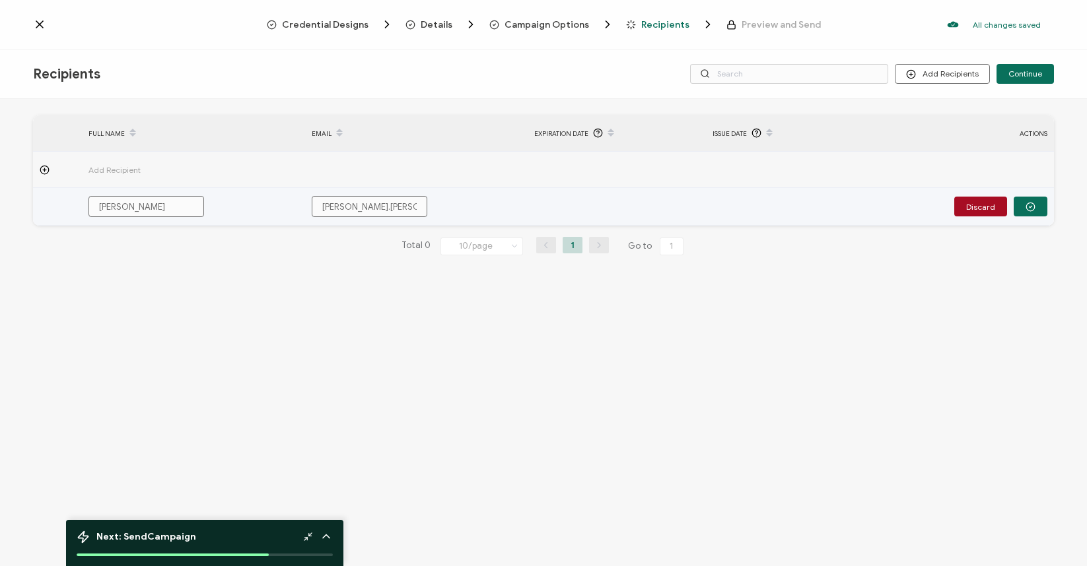
type input "[PERSON_NAME].[PERSON_NAME]@snowflak"
type input "[PERSON_NAME].[PERSON_NAME]@snowflake"
type input "[PERSON_NAME].[PERSON_NAME]@snowflake."
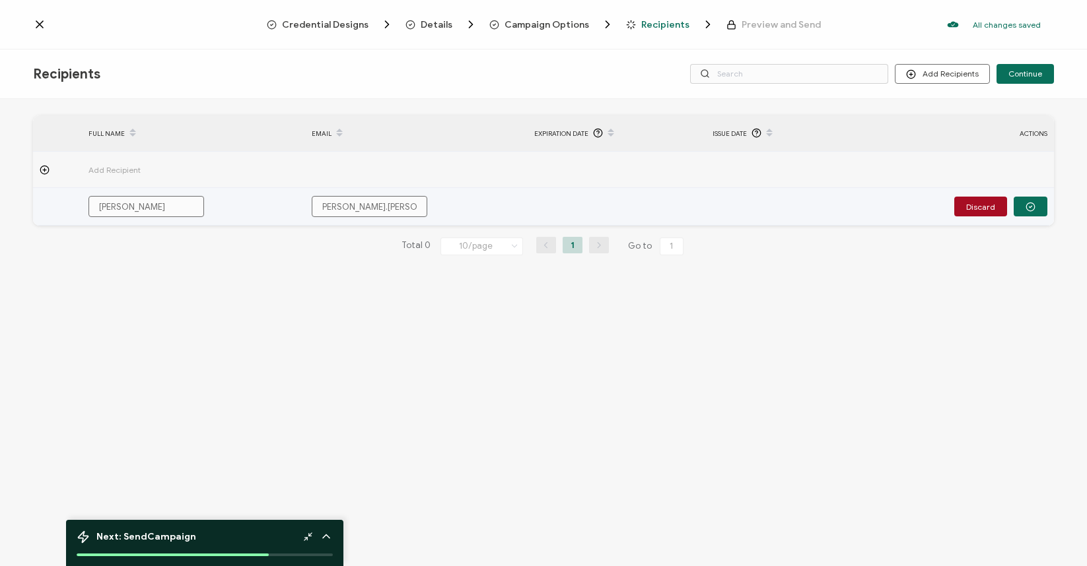
type input "[PERSON_NAME].[PERSON_NAME]@snowflake.c"
type input "[PERSON_NAME][EMAIL_ADDRESS][PERSON_NAME][DOMAIN_NAME]"
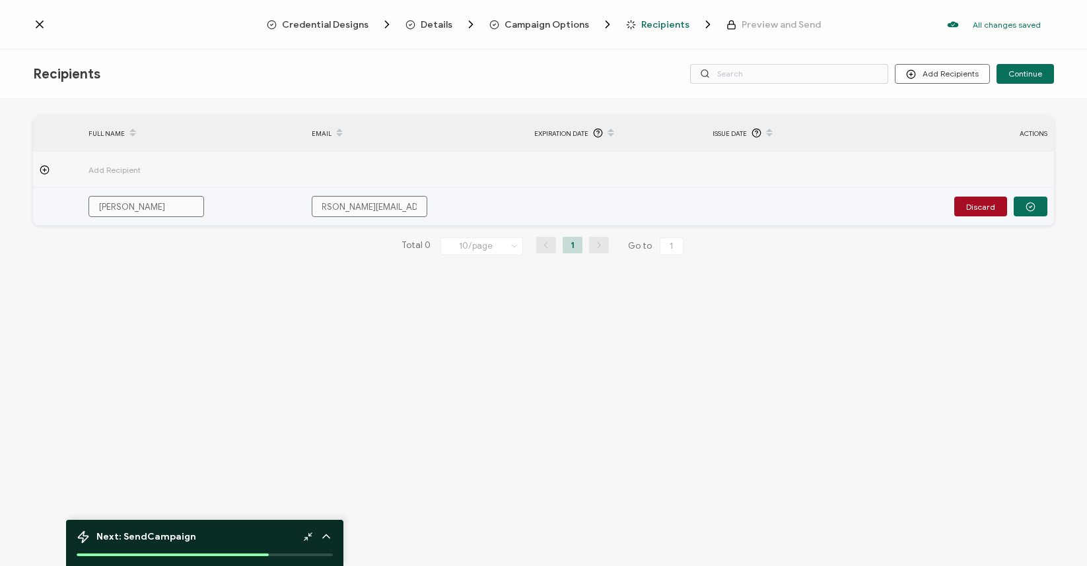
type input "[PERSON_NAME][EMAIL_ADDRESS][PERSON_NAME][DOMAIN_NAME]"
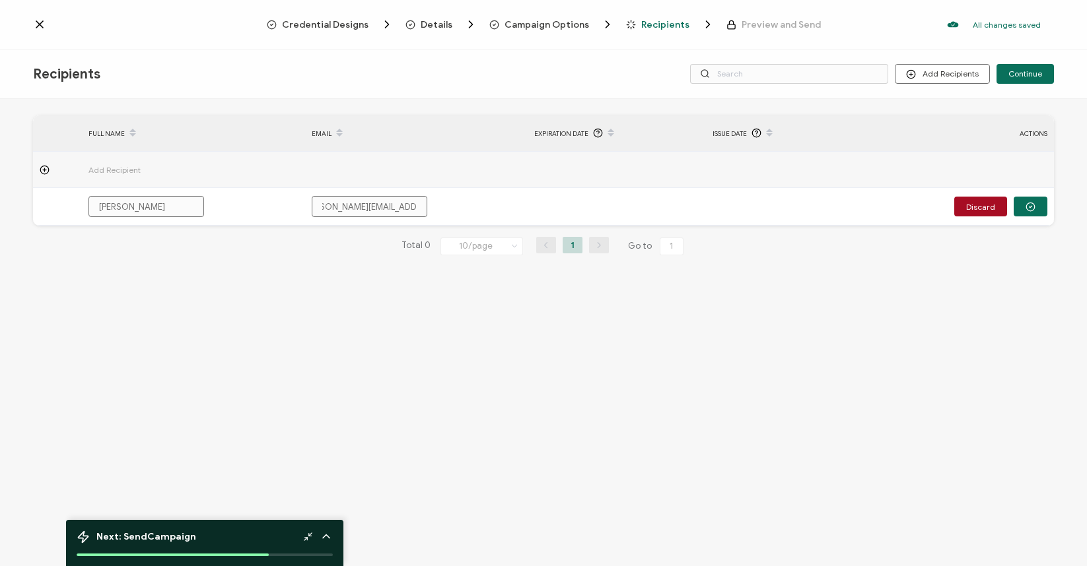
type input "[PERSON_NAME][EMAIL_ADDRESS][PERSON_NAME][DOMAIN_NAME]"
click at [213, 318] on div "FULL NAME EMAIL Expiration Date Issue Date ACTIONS Add Recipient [PERSON_NAME] …" at bounding box center [543, 334] width 1087 height 471
click at [1025, 73] on span "Continue" at bounding box center [1025, 74] width 34 height 8
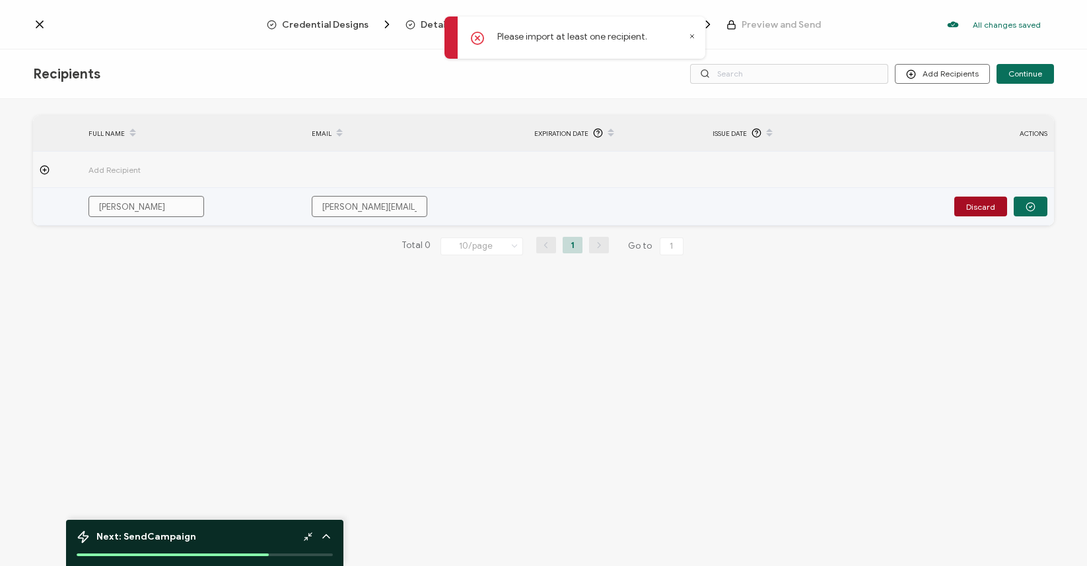
click at [577, 218] on td at bounding box center [617, 207] width 178 height 38
click at [1035, 205] on button "button" at bounding box center [1030, 207] width 34 height 20
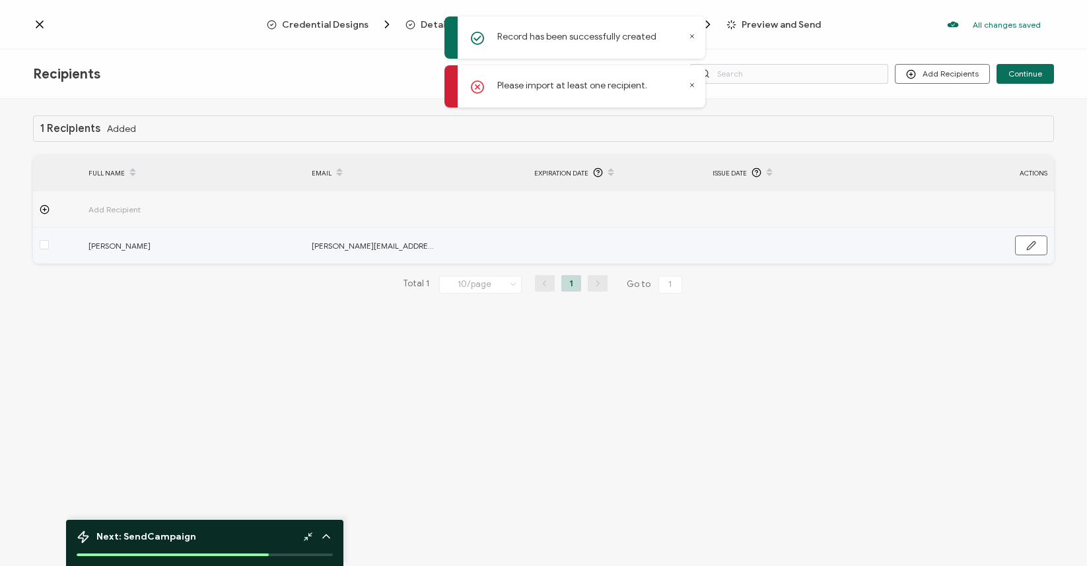
click at [50, 245] on div at bounding box center [57, 245] width 49 height 15
click at [40, 245] on span at bounding box center [44, 244] width 9 height 9
click at [49, 240] on input "checkbox" at bounding box center [49, 240] width 0 height 0
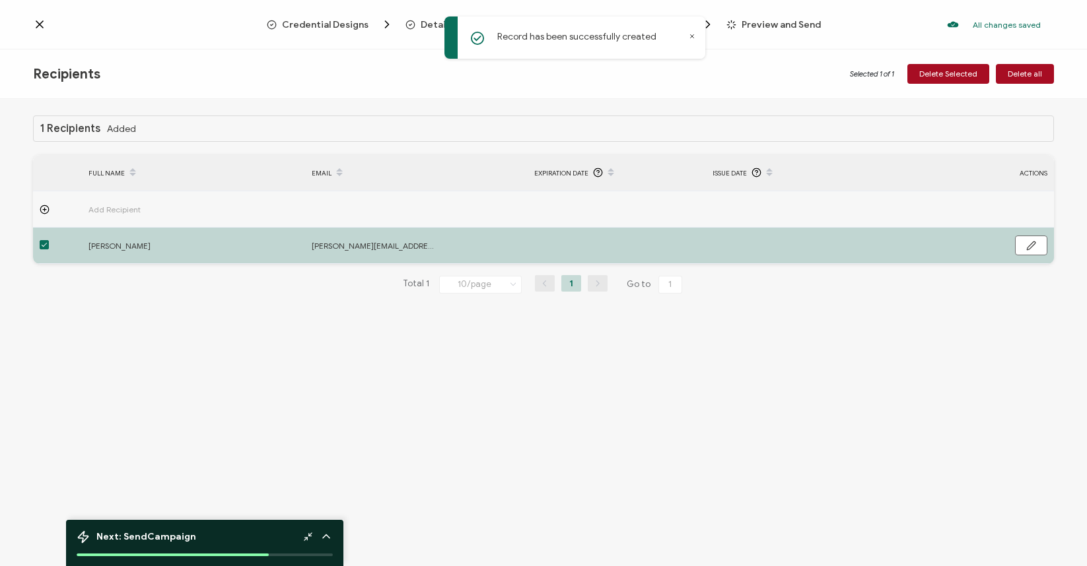
click at [691, 33] on icon at bounding box center [692, 36] width 7 height 7
click at [723, 81] on div "Selected 1 of 1 Delete Selected Delete all" at bounding box center [884, 74] width 340 height 20
click at [776, 88] on div "Recipients Selected 1 of 1 Delete Selected Delete all" at bounding box center [543, 75] width 1087 height 50
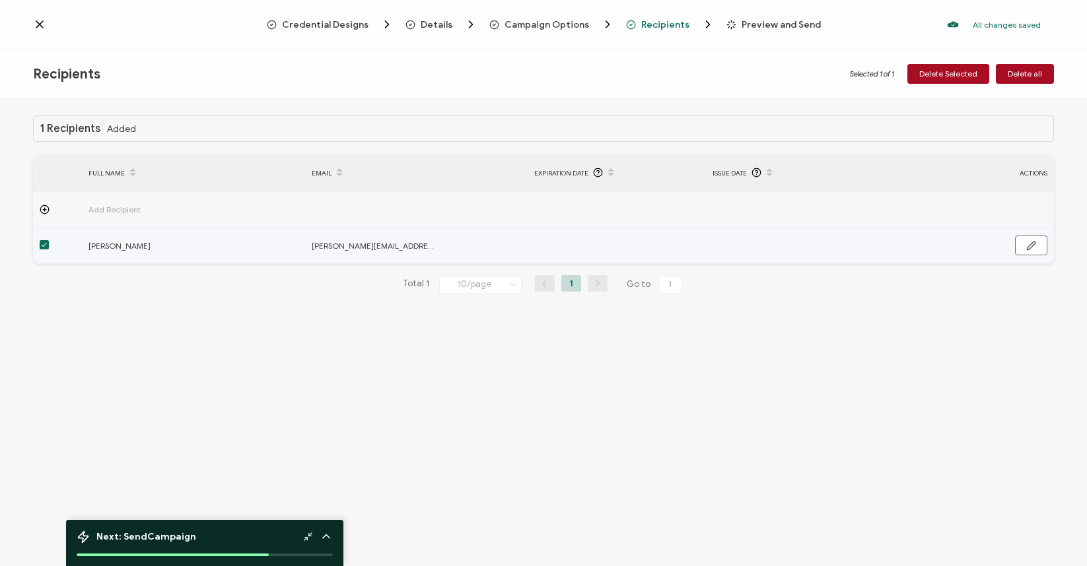
click at [43, 250] on span at bounding box center [44, 244] width 9 height 9
click at [49, 240] on input "checkbox" at bounding box center [49, 240] width 0 height 0
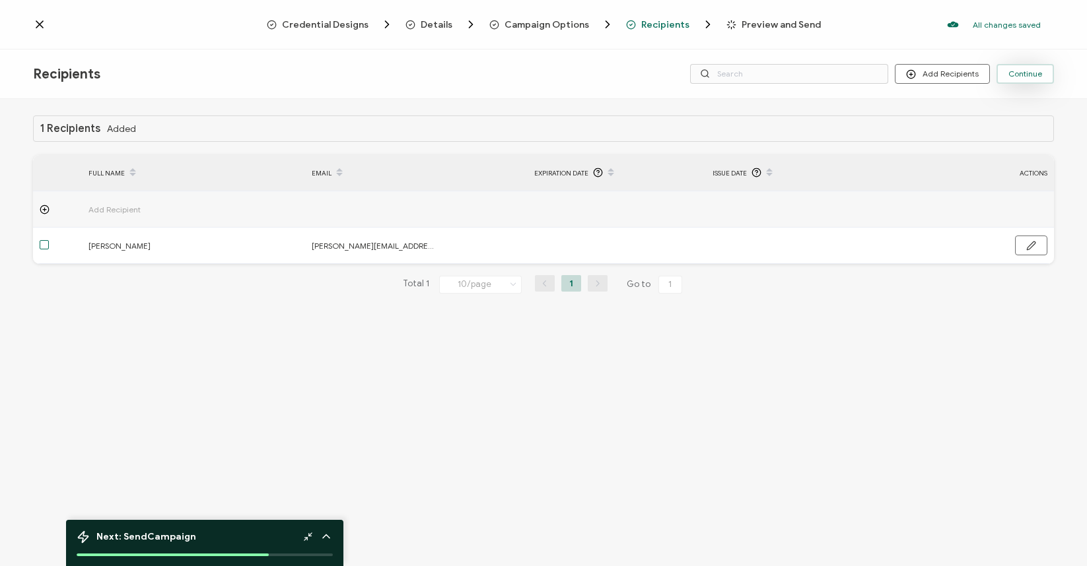
click at [1023, 73] on span "Continue" at bounding box center [1025, 74] width 34 height 8
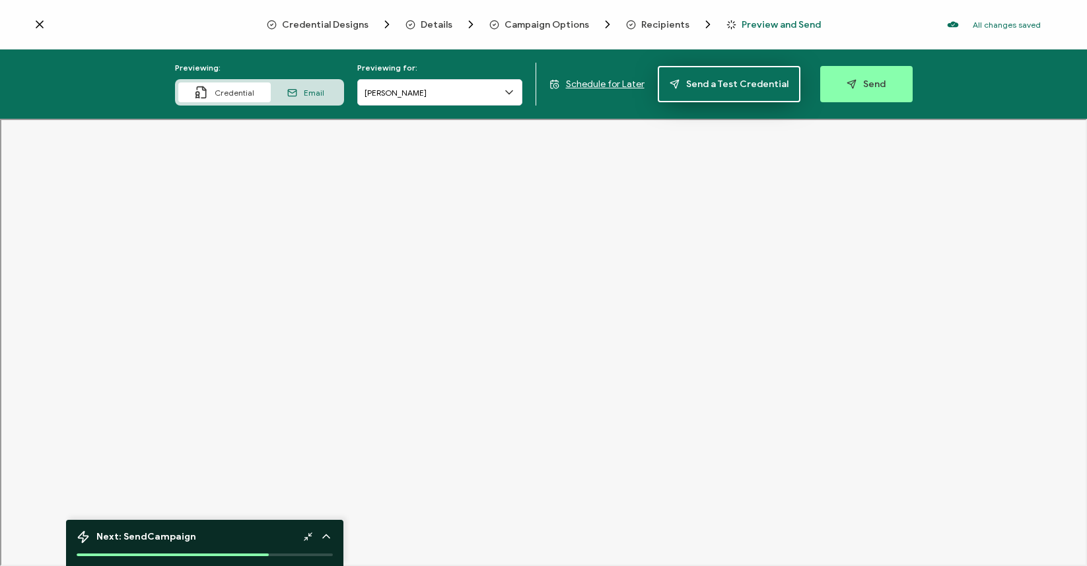
click at [755, 86] on span "Send a Test Credential" at bounding box center [728, 84] width 119 height 10
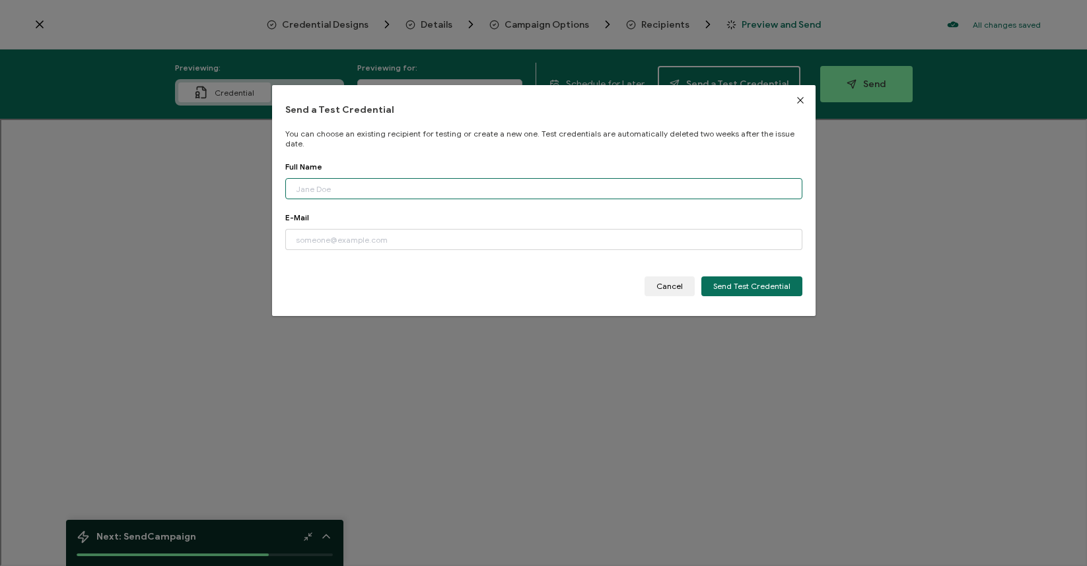
click at [628, 181] on input "dialog" at bounding box center [543, 188] width 517 height 21
type input "[PERSON_NAME]"
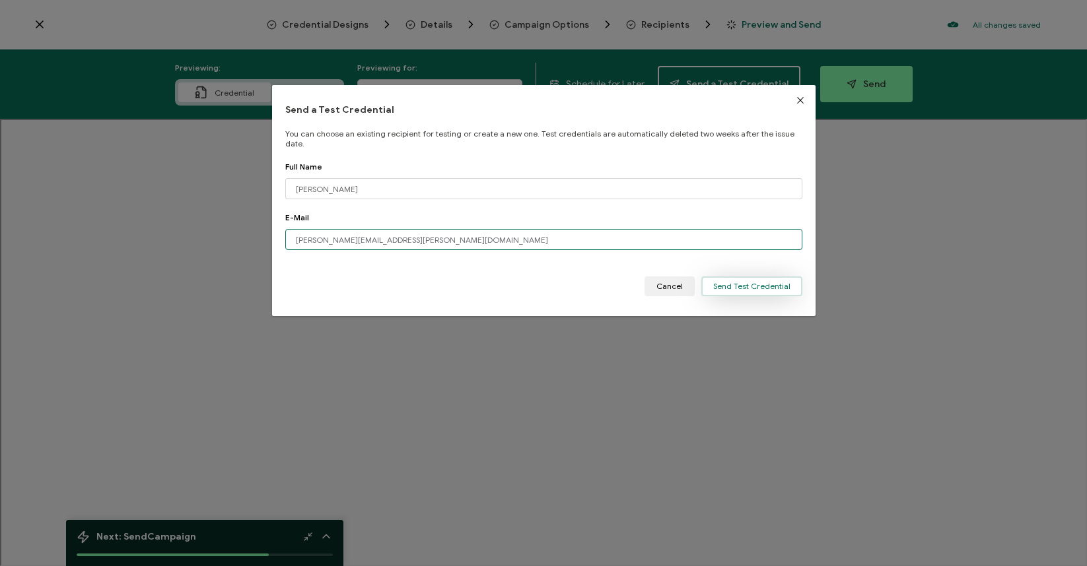
type input "[PERSON_NAME][EMAIL_ADDRESS][PERSON_NAME][DOMAIN_NAME]"
click at [736, 283] on span "Send Test Credential" at bounding box center [751, 287] width 77 height 8
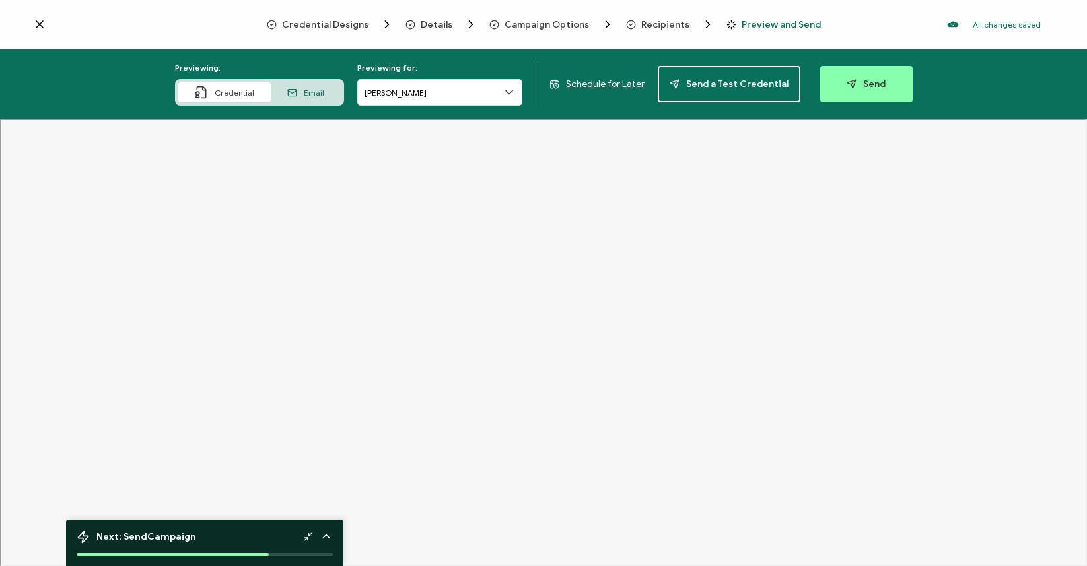
click at [747, 24] on span "Preview and Send" at bounding box center [780, 25] width 79 height 10
click at [644, 22] on span "Recipients" at bounding box center [665, 25] width 48 height 10
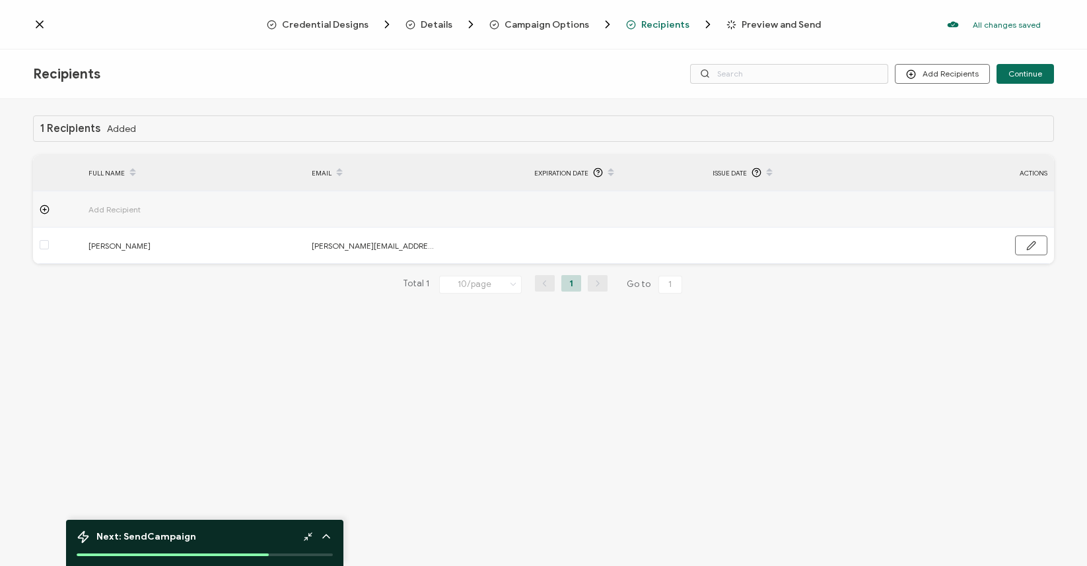
click at [553, 24] on span "Campaign Options" at bounding box center [546, 25] width 85 height 10
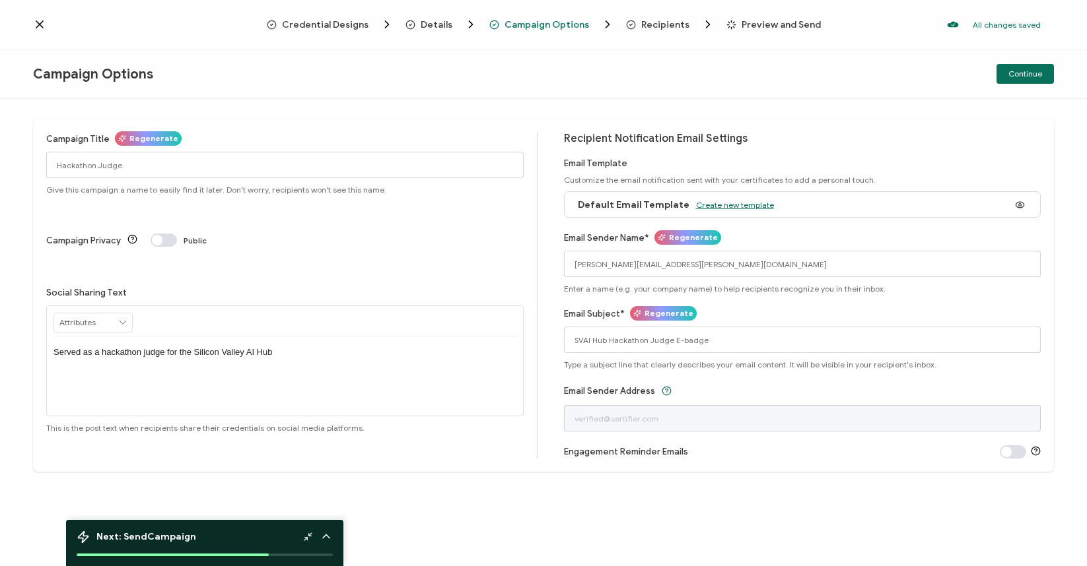
click at [720, 205] on span "Create new template" at bounding box center [735, 205] width 78 height 10
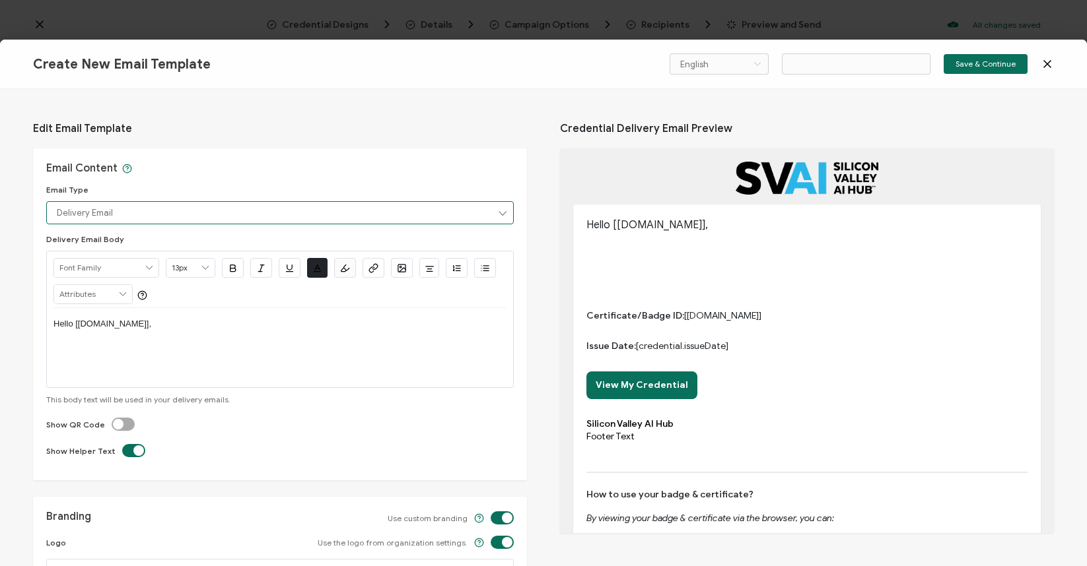
click at [351, 213] on input "Delivery Email" at bounding box center [279, 212] width 467 height 23
type input "Email Template 2"
click at [368, 171] on div "Email Content Email Type Delivery Email Delivery Email Body Alright Sans [PERSO…" at bounding box center [280, 315] width 494 height 332
click at [191, 347] on div "Hello [[DOMAIN_NAME]]," at bounding box center [279, 347] width 453 height 79
click at [178, 329] on p "Hello [[DOMAIN_NAME]]," at bounding box center [279, 324] width 453 height 12
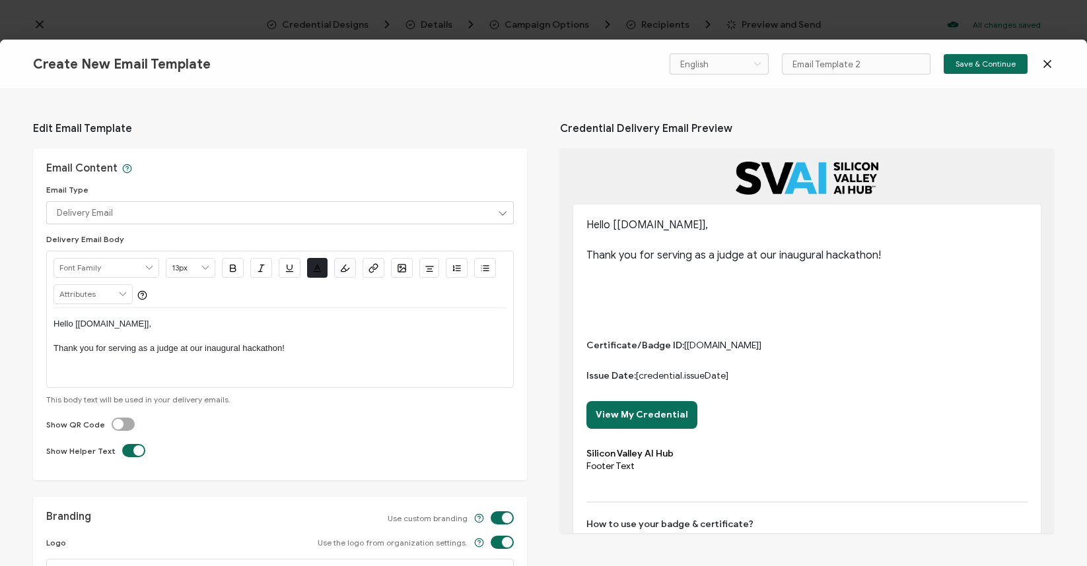
click at [153, 268] on icon at bounding box center [149, 268] width 12 height 18
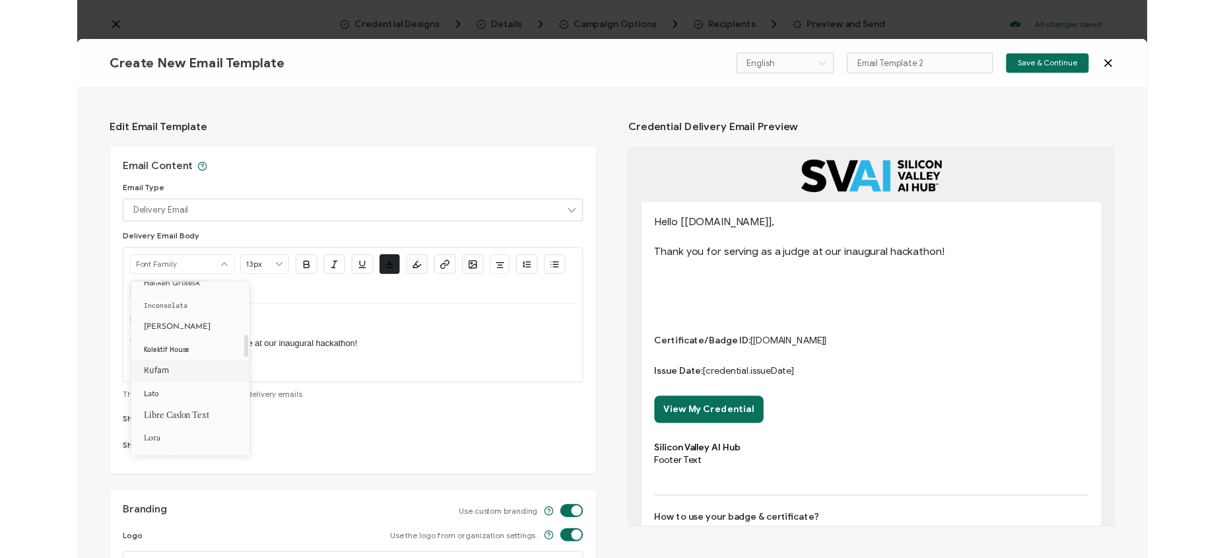
scroll to position [458, 0]
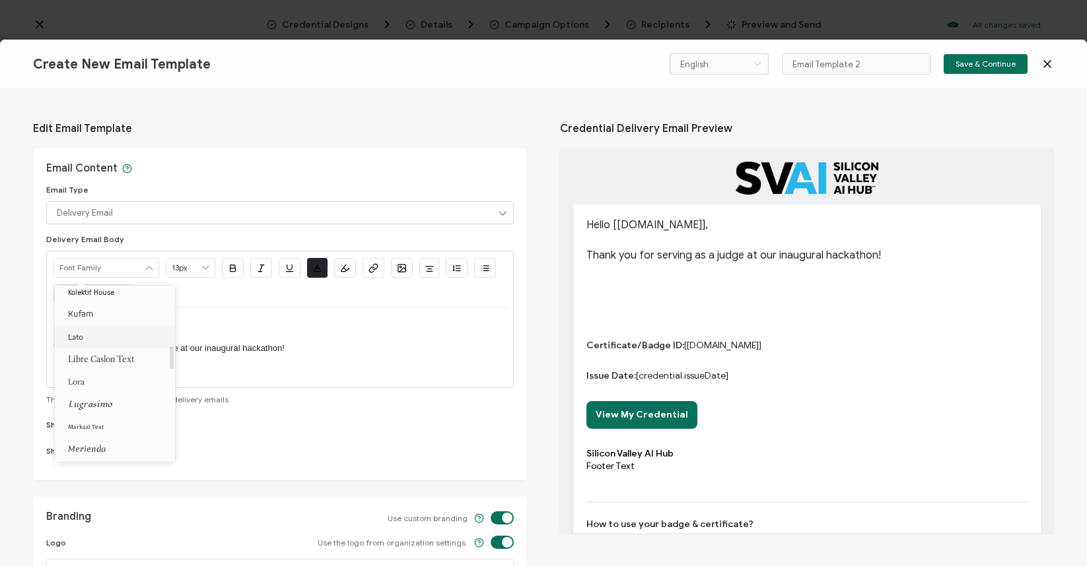
click at [114, 336] on li "Lato" at bounding box center [117, 337] width 125 height 22
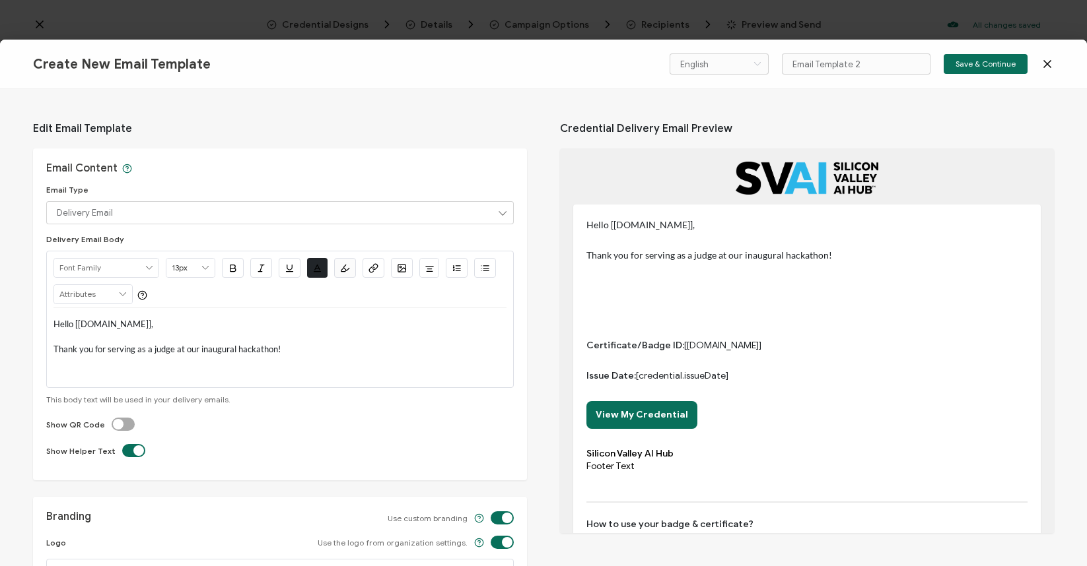
click at [306, 349] on p "Thank you for serving as a judge at our inaugural hackathon!" at bounding box center [279, 349] width 453 height 13
type input "Lato"
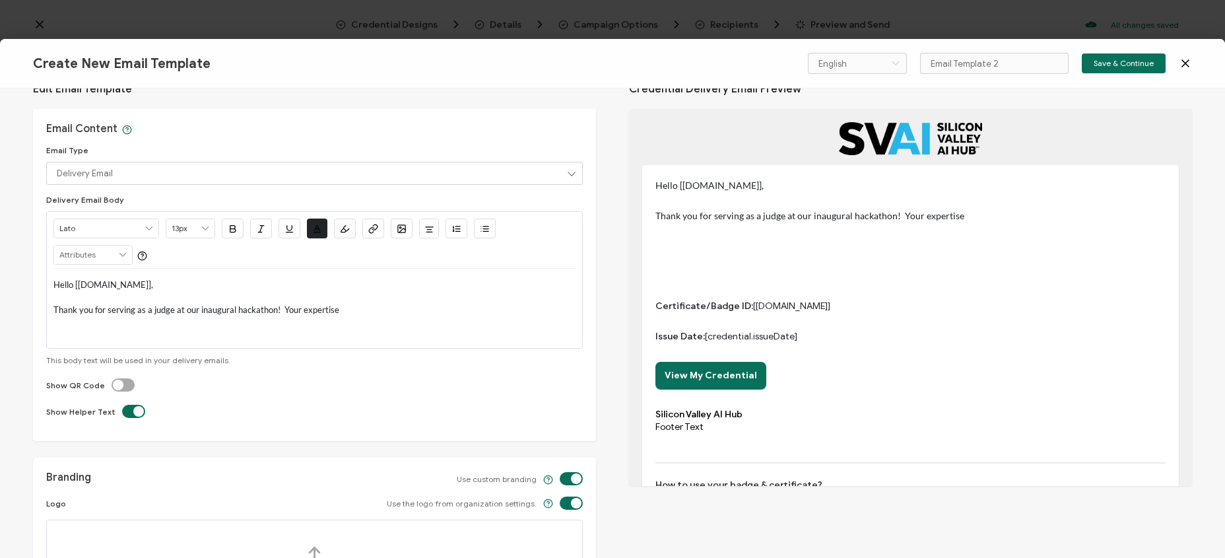
scroll to position [22, 0]
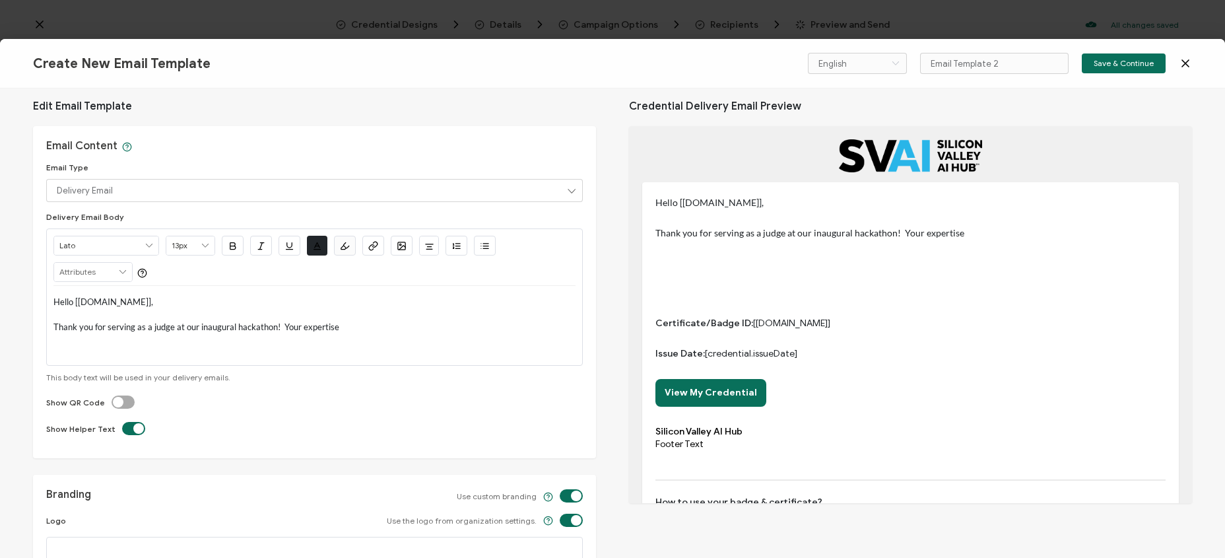
click at [346, 325] on p "Thank you for serving as a judge at our inaugural hackathon! Your expertise" at bounding box center [314, 327] width 522 height 13
drag, startPoint x: 357, startPoint y: 329, endPoint x: 51, endPoint y: 327, distance: 306.4
click at [51, 327] on div "Lato 13px 11px 12px 13px 14px 15px 16px 17px 18px 19px 20px 21px 22px 23px 24px…" at bounding box center [314, 296] width 537 height 137
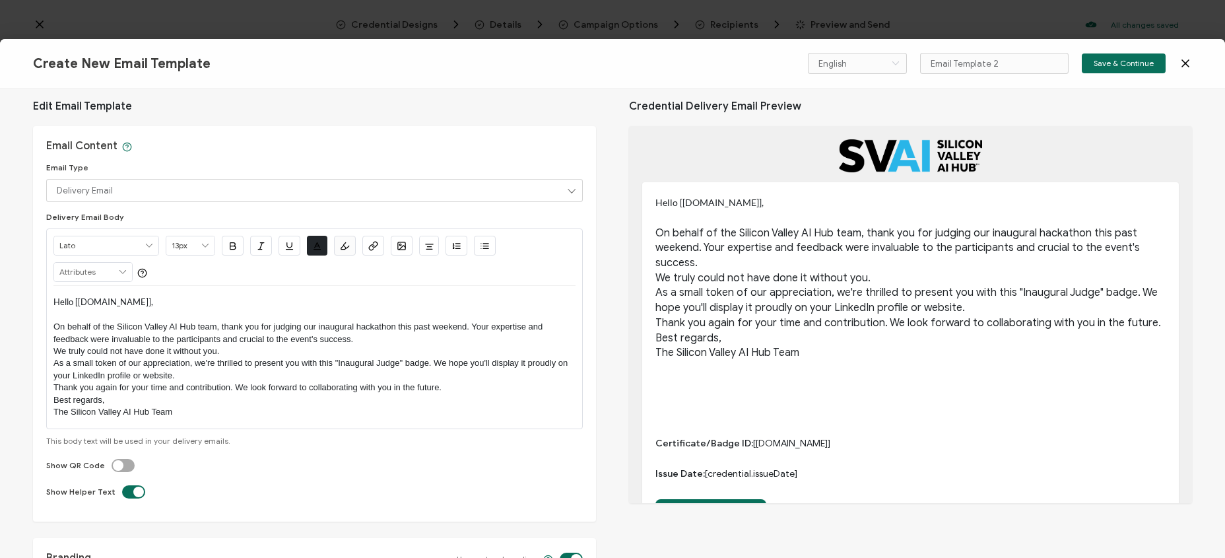
click at [355, 337] on p "On behalf of the Silicon Valley AI Hub team, thank you for judging our inaugura…" at bounding box center [314, 333] width 522 height 24
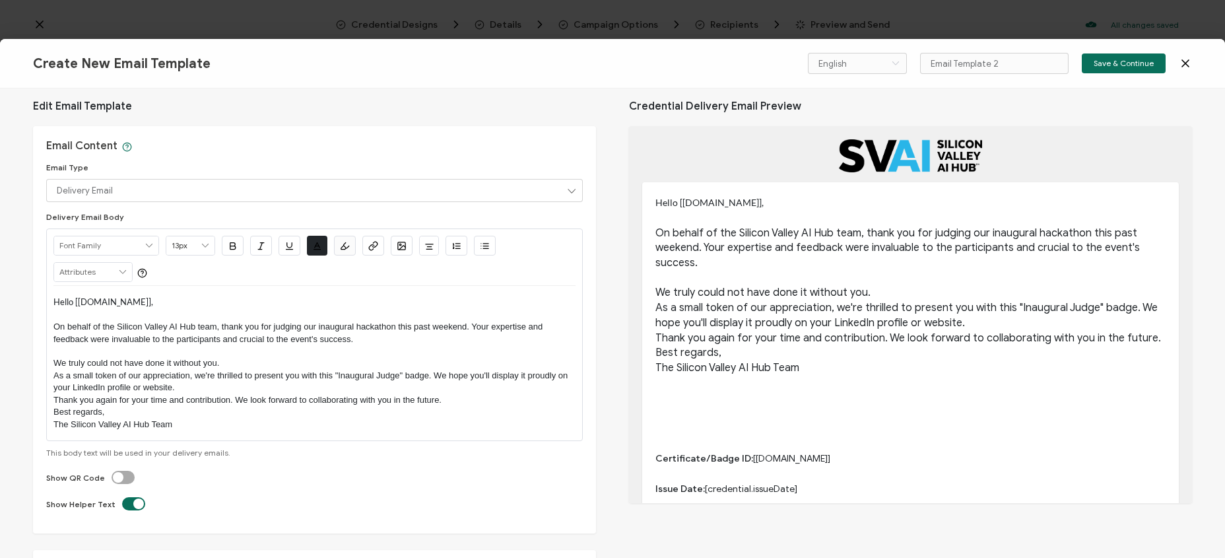
click at [242, 366] on p "We truly could not have done it without you." at bounding box center [314, 363] width 522 height 12
click at [55, 362] on p "We truly could not have done it without you." at bounding box center [314, 363] width 522 height 12
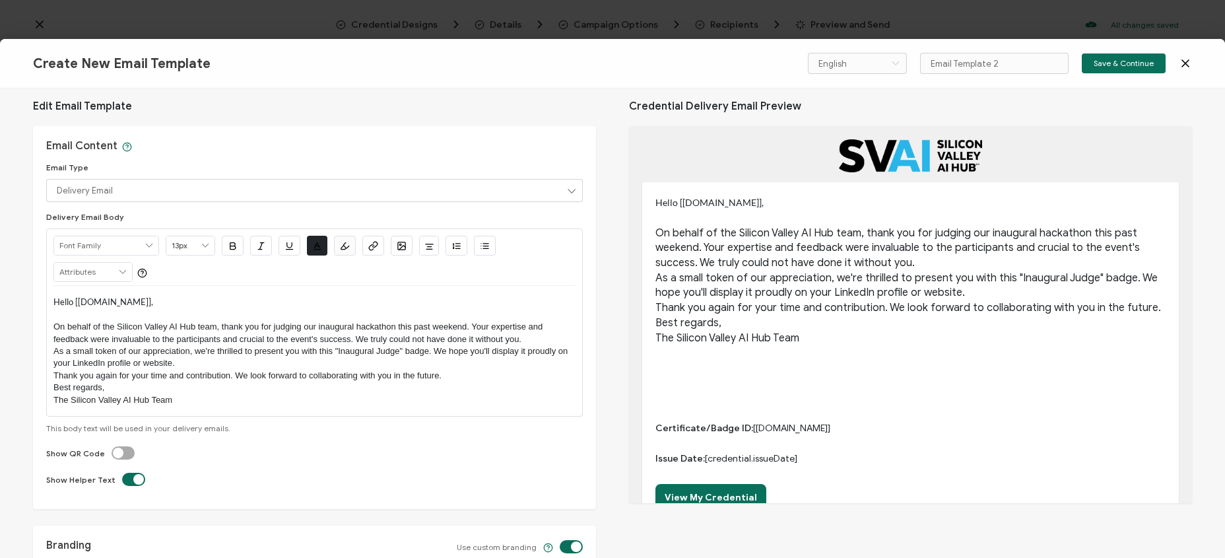
click at [548, 343] on p "On behalf of the Silicon Valley AI Hub team, thank you for judging our inaugura…" at bounding box center [314, 333] width 522 height 24
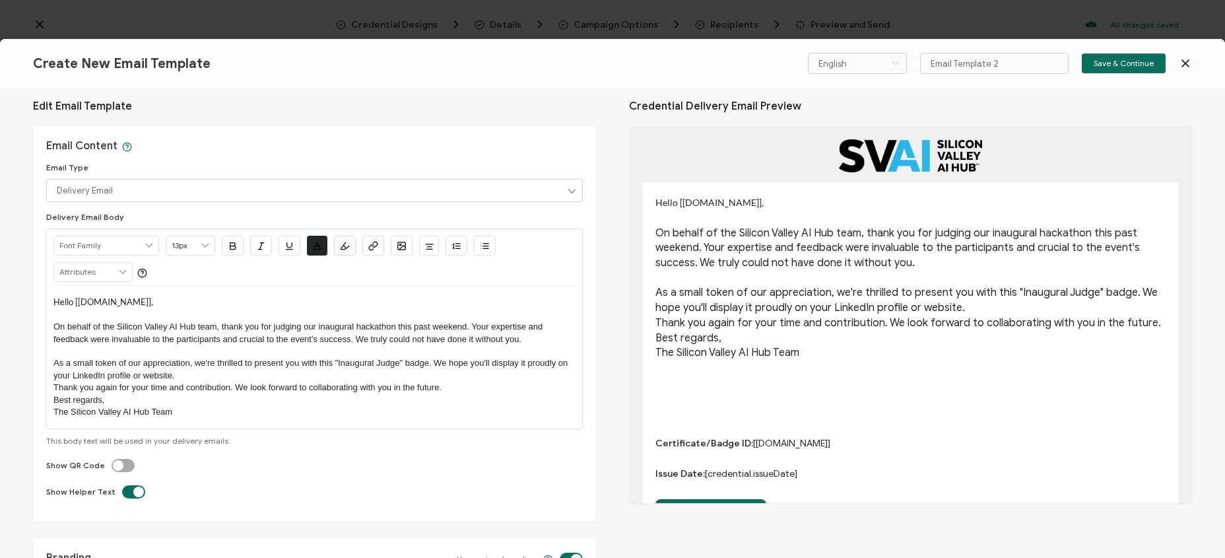
click at [325, 376] on p "As a small token of our appreciation, we're thrilled to present you with this "…" at bounding box center [314, 369] width 522 height 24
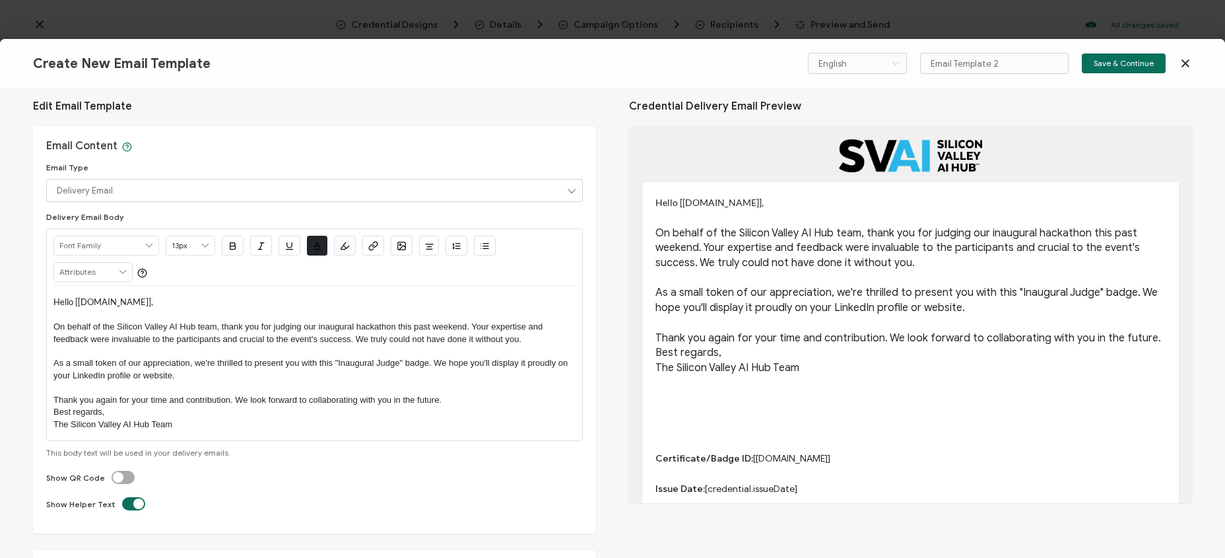
click at [448, 402] on p "Thank you again for your time and contribution. We look forward to collaboratin…" at bounding box center [314, 400] width 522 height 12
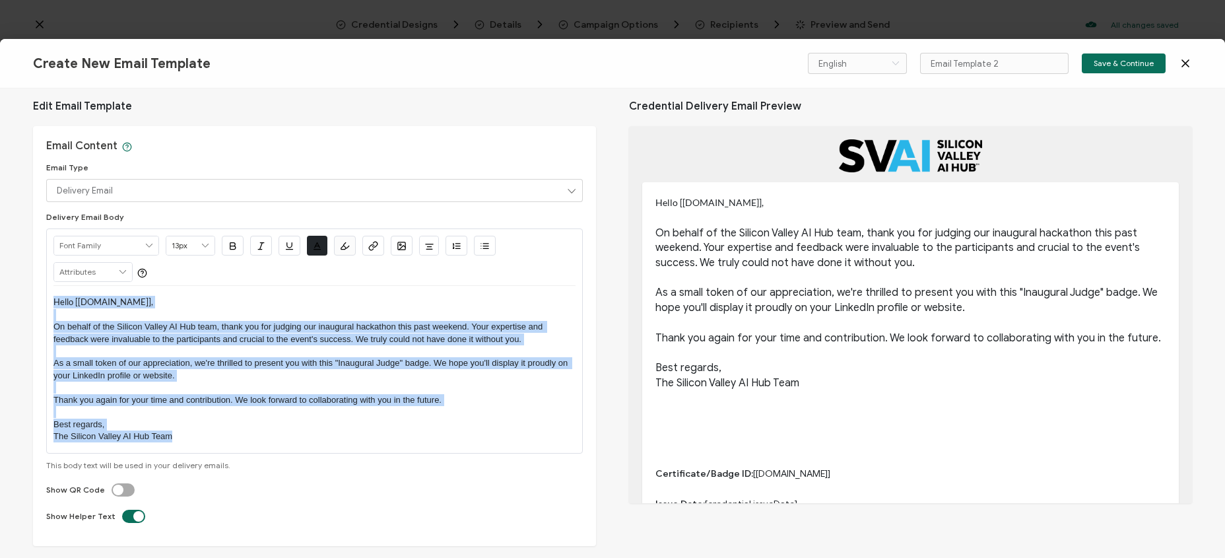
drag, startPoint x: 205, startPoint y: 436, endPoint x: 47, endPoint y: 302, distance: 208.0
click at [47, 302] on div "13px 11px 12px 13px 14px 15px 16px 17px 18px 19px 20px 21px 22px 23px 24px 25px…" at bounding box center [314, 340] width 537 height 224
click at [128, 246] on input "text" at bounding box center [106, 245] width 104 height 18
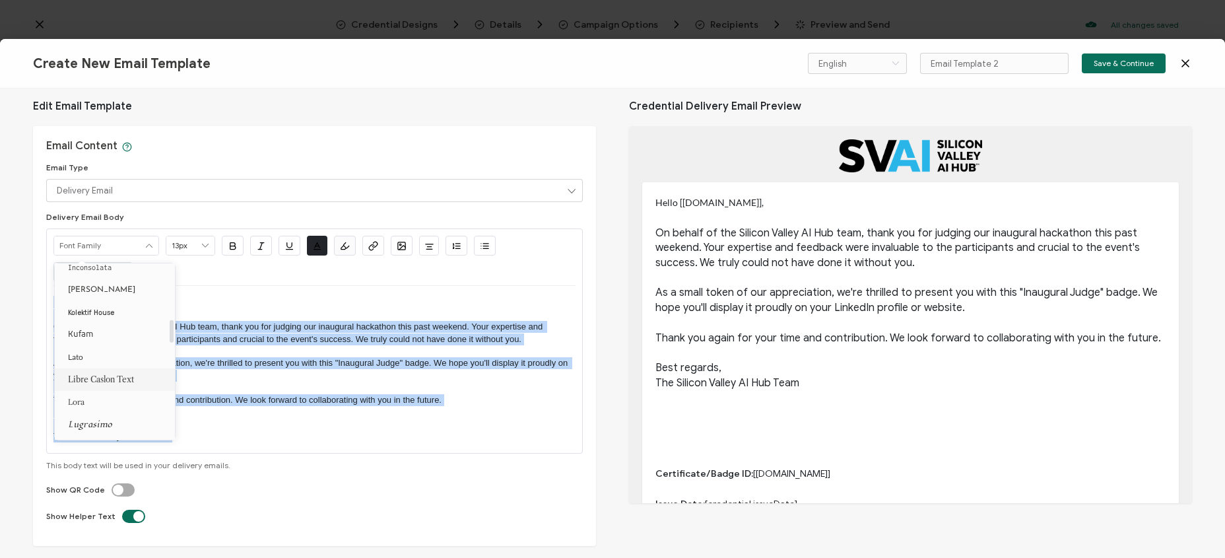
scroll to position [425, 0]
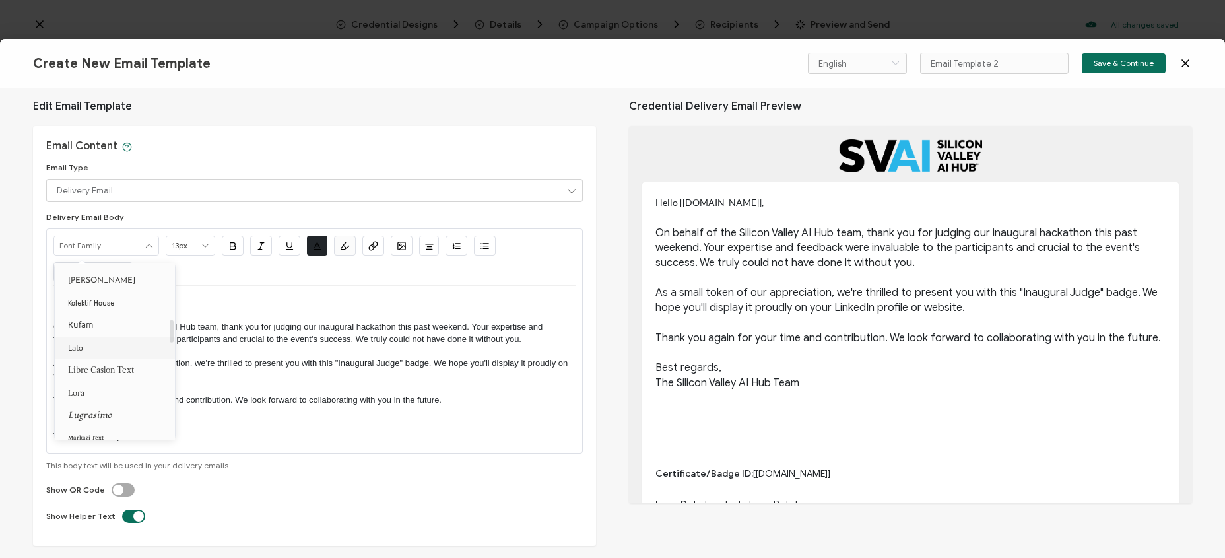
click at [113, 349] on li "Lato" at bounding box center [117, 348] width 125 height 22
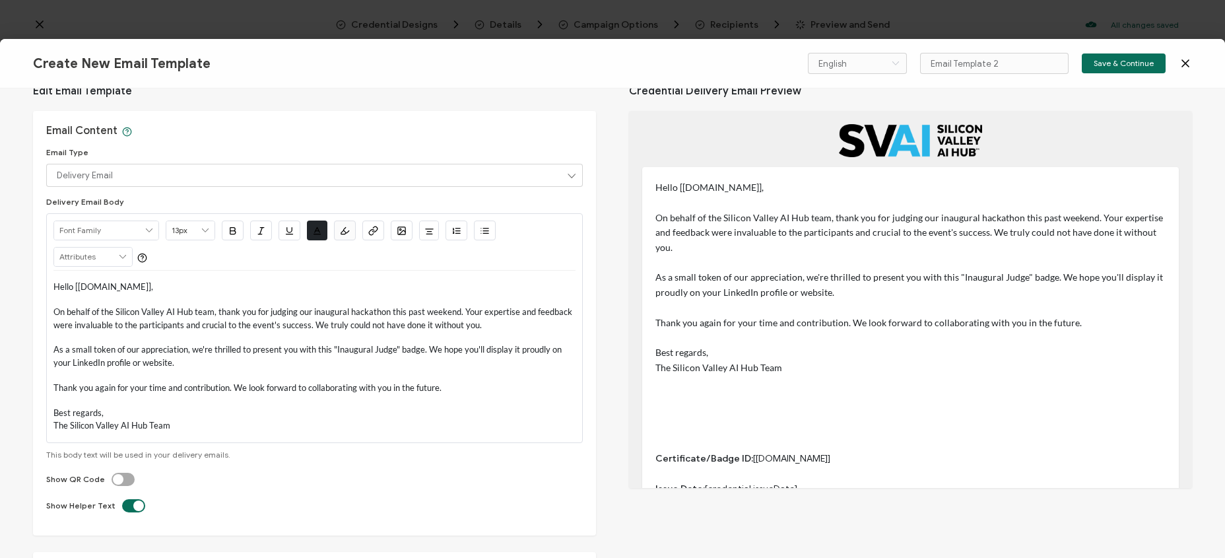
scroll to position [46, 0]
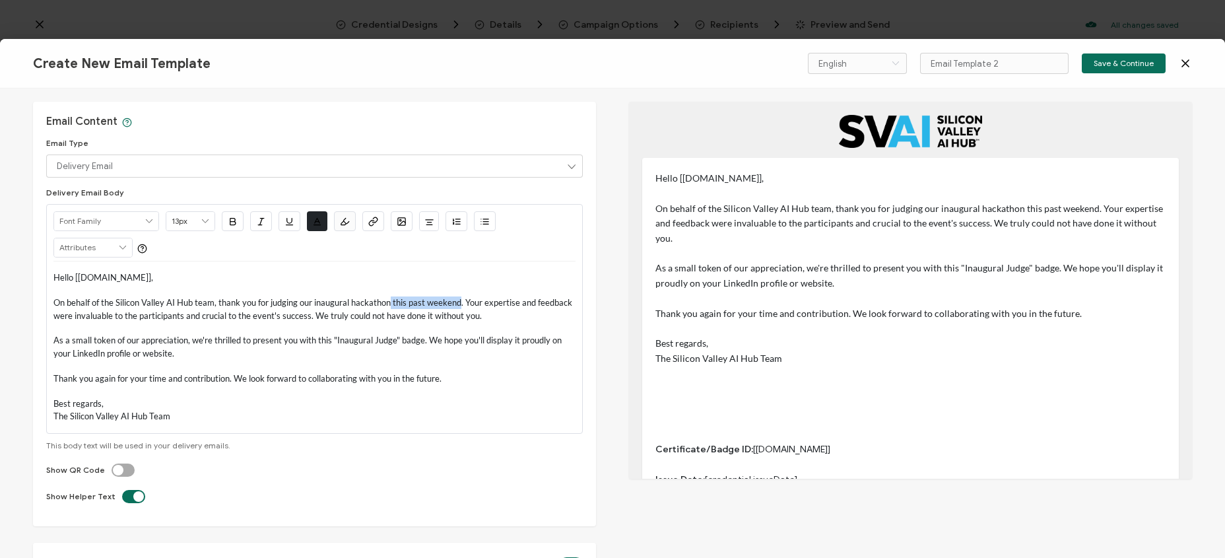
drag, startPoint x: 456, startPoint y: 298, endPoint x: 393, endPoint y: 299, distance: 62.7
click at [388, 302] on span "On behalf of the Silicon Valley AI Hub team, thank you for judging our inaugura…" at bounding box center [313, 308] width 521 height 23
type input "Lato"
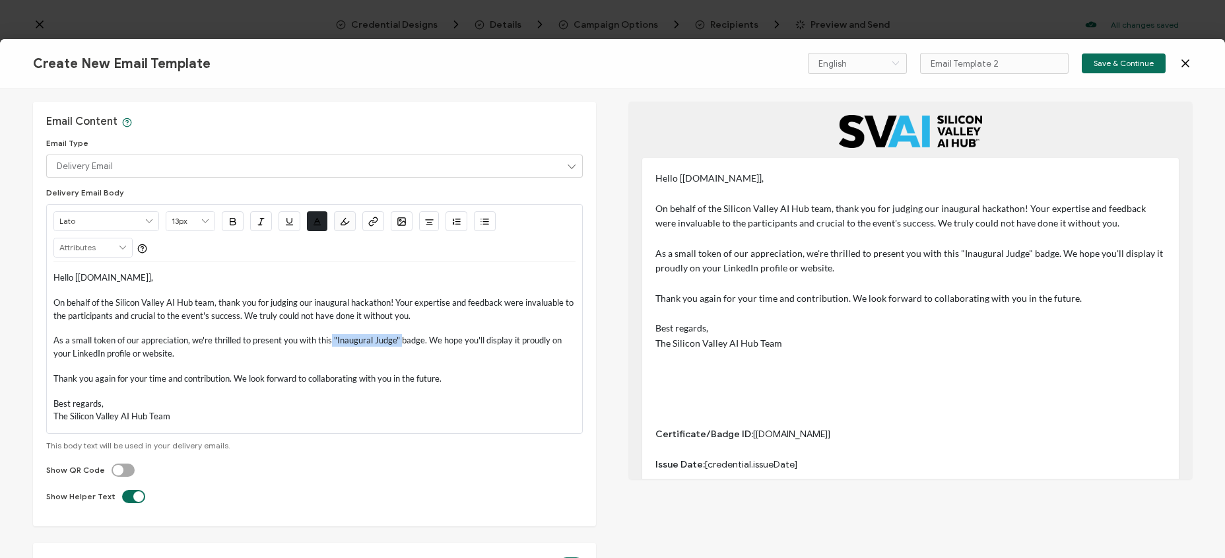
drag, startPoint x: 397, startPoint y: 339, endPoint x: 329, endPoint y: 343, distance: 68.1
click at [329, 343] on span "As a small token of our appreciation, we're thrilled to present you with this "…" at bounding box center [308, 346] width 510 height 23
click at [170, 356] on p "As a small token of our appreciation, we're thrilled to present you with this b…" at bounding box center [314, 347] width 522 height 26
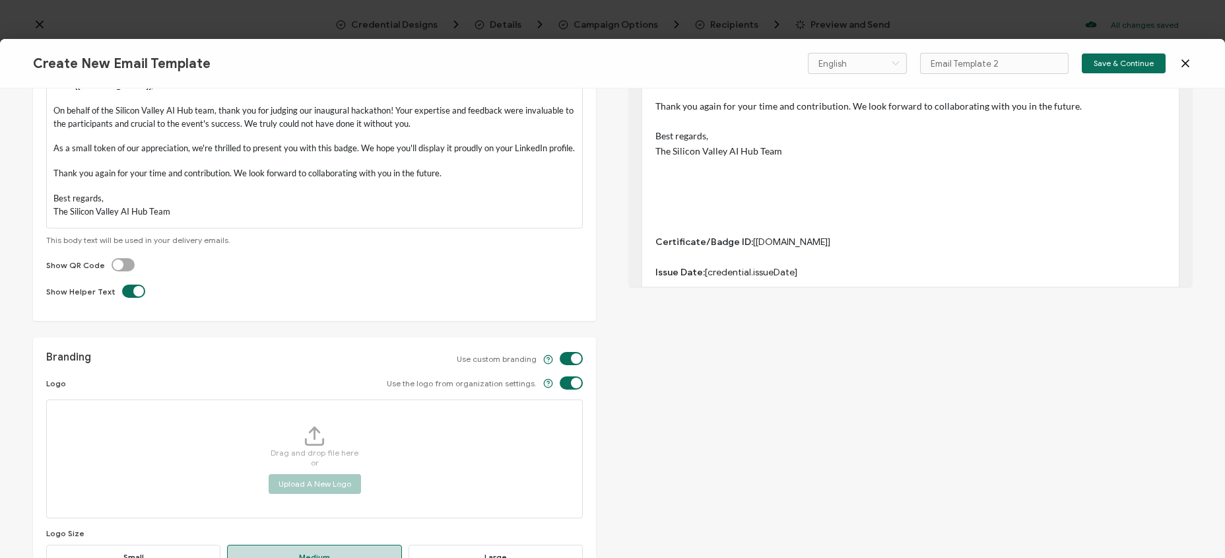
scroll to position [293, 0]
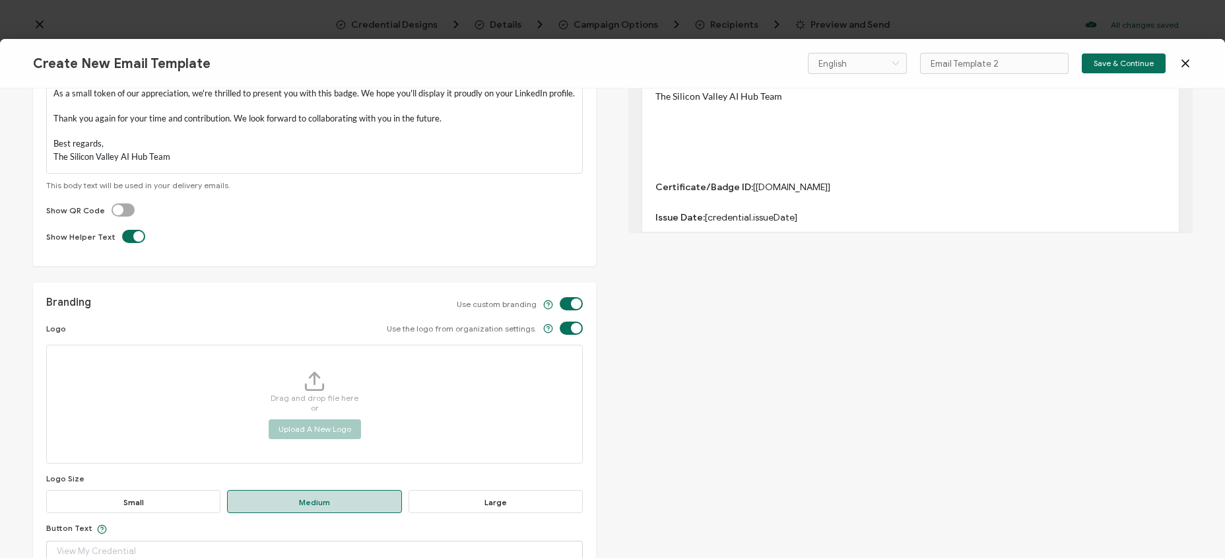
click at [757, 368] on div "Edit Email Template Email Content Email Type Delivery Email Delivery Email Body…" at bounding box center [612, 322] width 1225 height 469
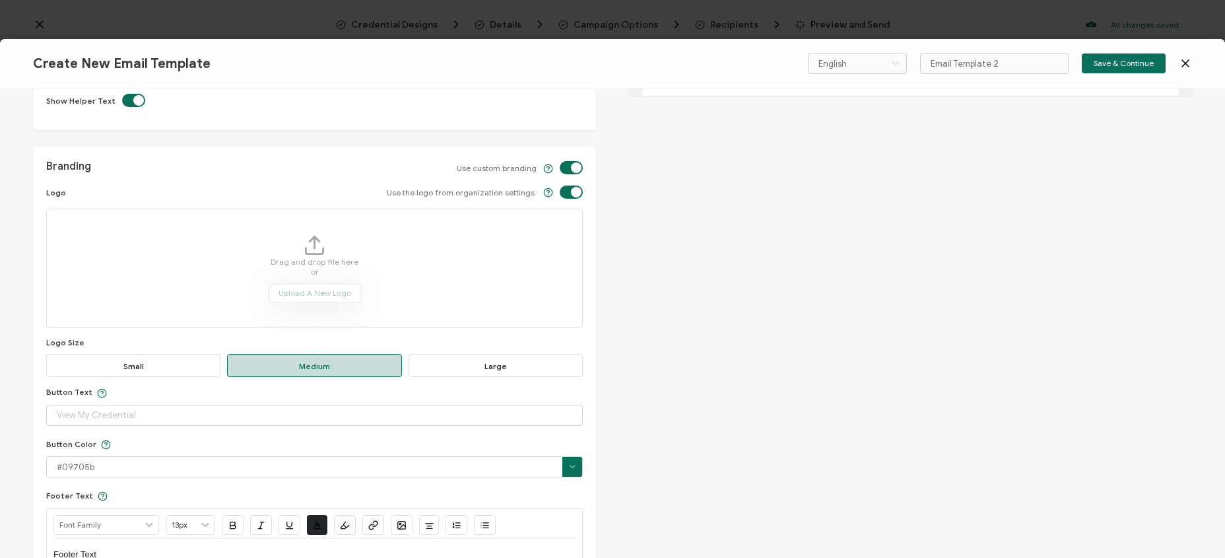
scroll to position [439, 0]
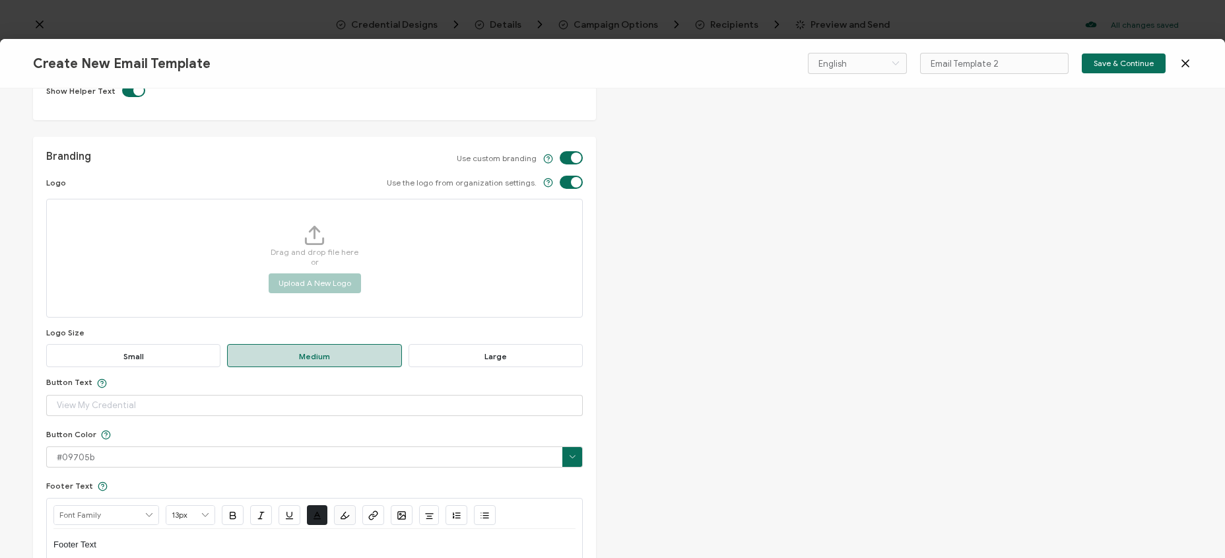
click at [440, 355] on span "Large" at bounding box center [496, 355] width 174 height 23
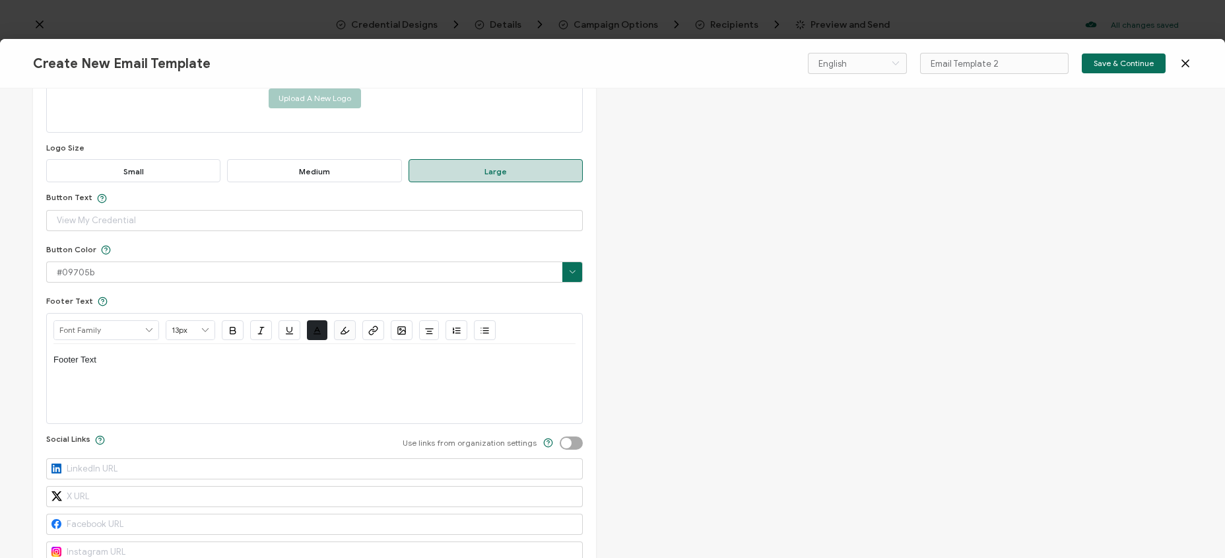
scroll to position [631, 0]
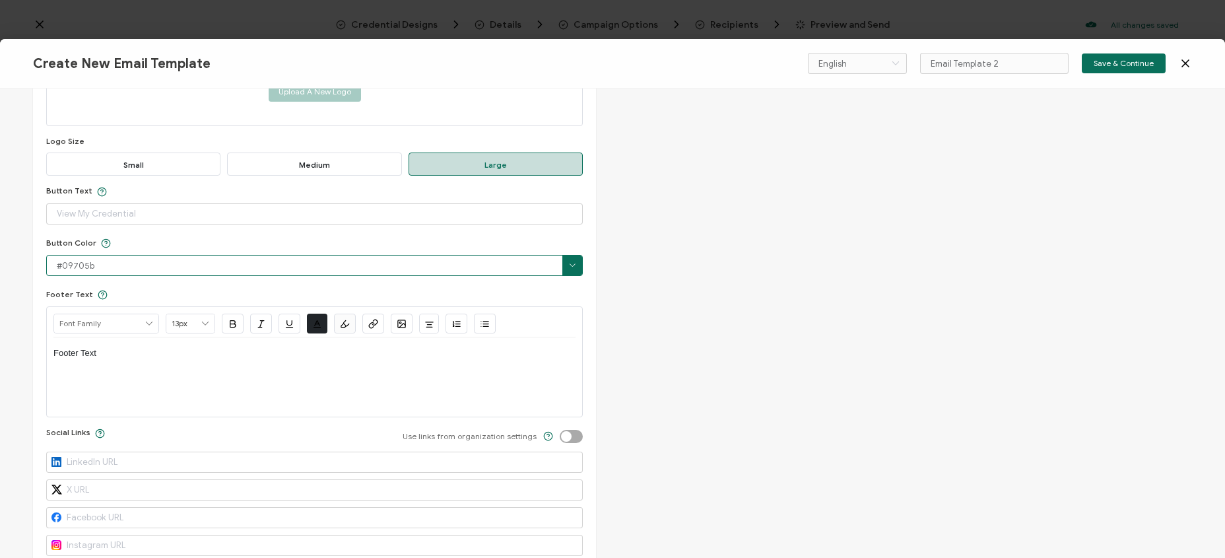
click at [115, 267] on input "#09705b" at bounding box center [314, 265] width 537 height 21
click at [570, 269] on span at bounding box center [573, 266] width 20 height 20
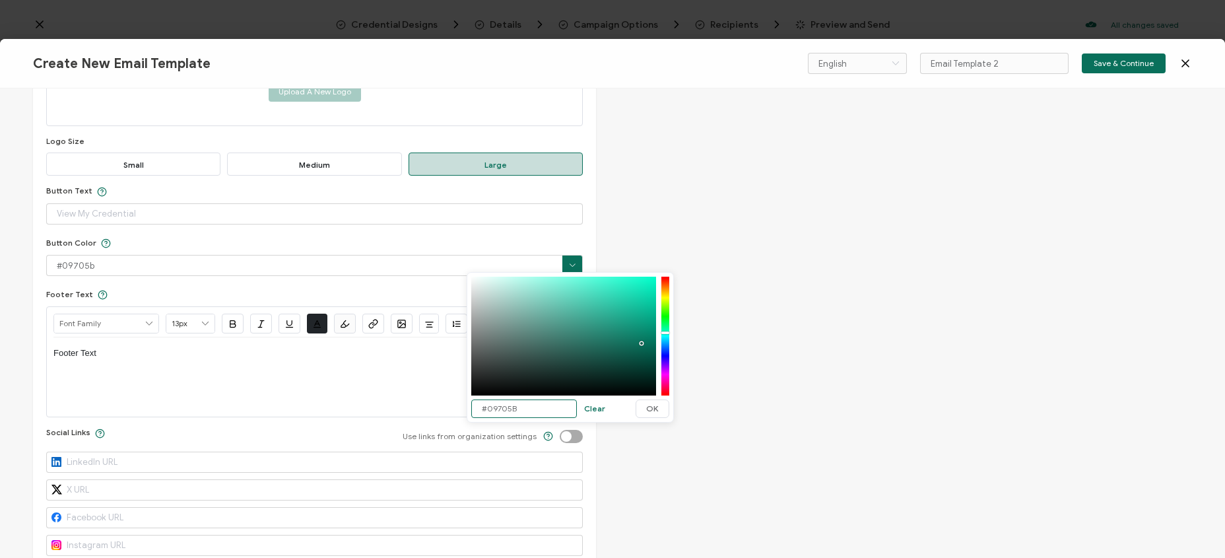
click at [500, 404] on input "#09705B" at bounding box center [524, 408] width 106 height 18
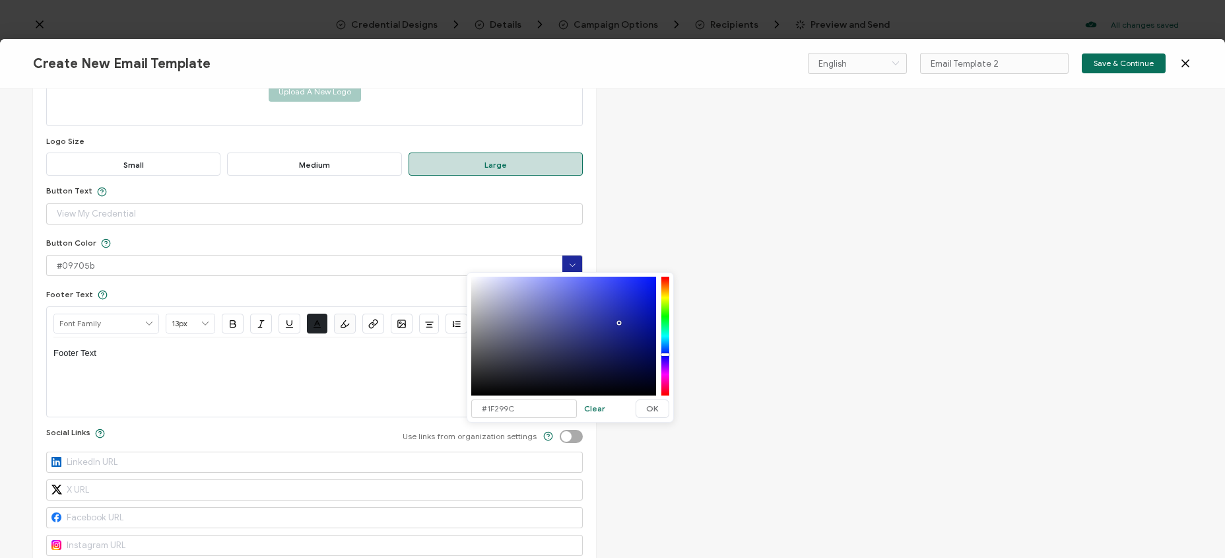
click at [669, 212] on div "Edit Email Template Email Content Email Type Delivery Email Delivery Email Body…" at bounding box center [612, 322] width 1225 height 469
type input "#09705B"
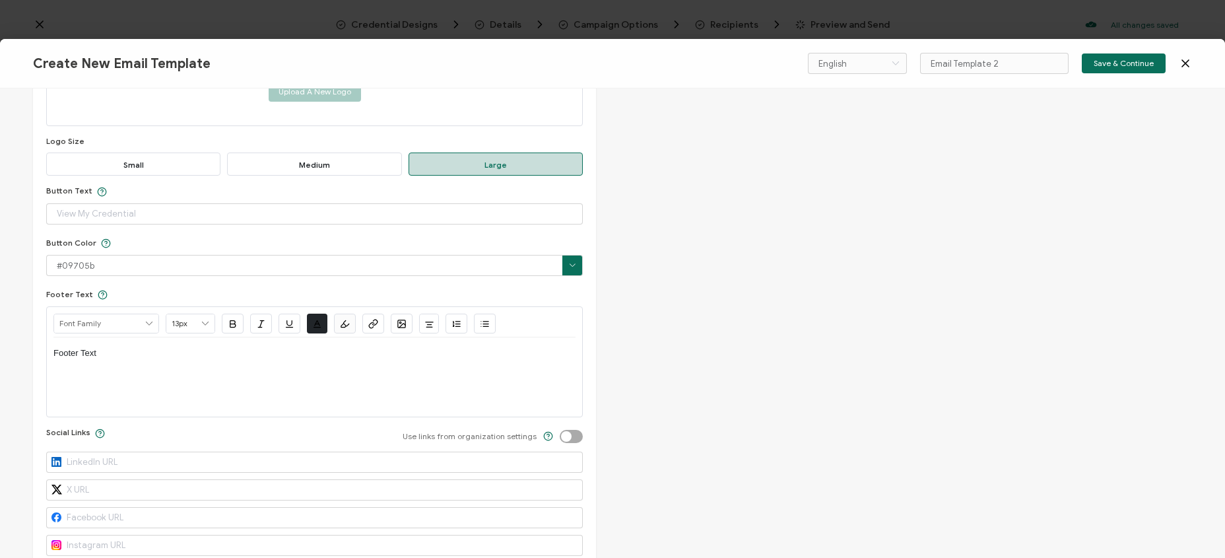
click at [574, 263] on span at bounding box center [573, 265] width 20 height 8
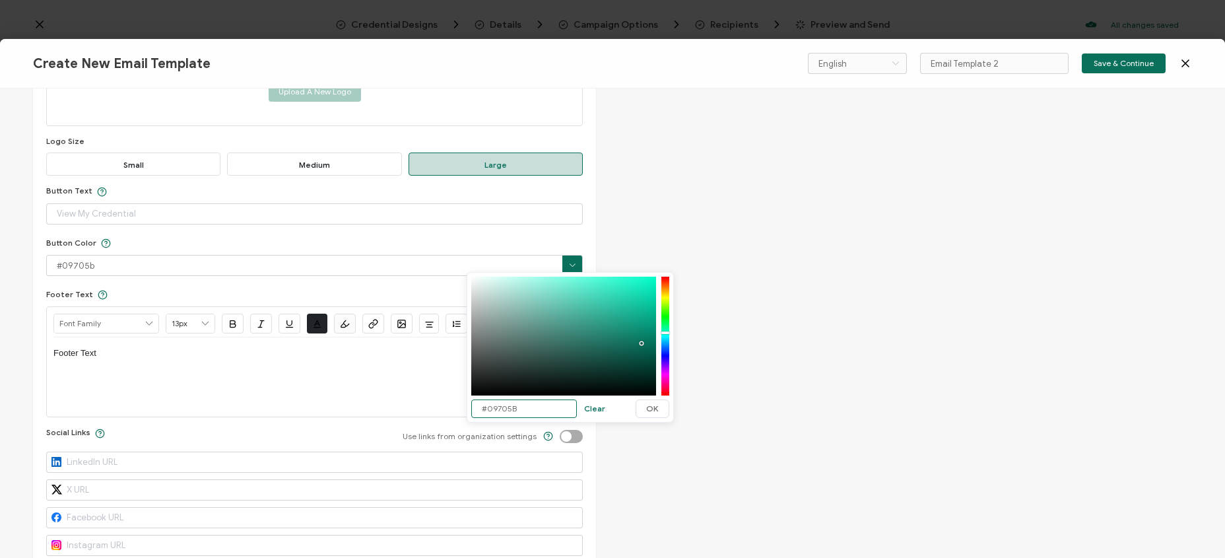
click at [512, 405] on input "#09705B" at bounding box center [524, 408] width 106 height 18
type input "#1F299C"
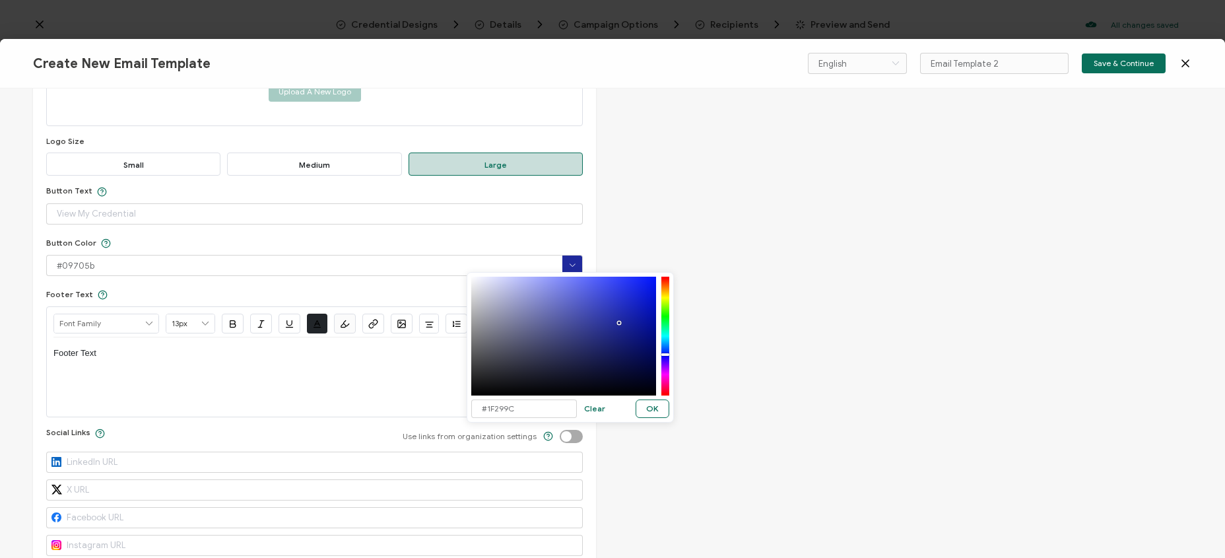
click at [644, 405] on button "OK" at bounding box center [653, 408] width 34 height 18
type input "#1F299C"
